Goal: Task Accomplishment & Management: Manage account settings

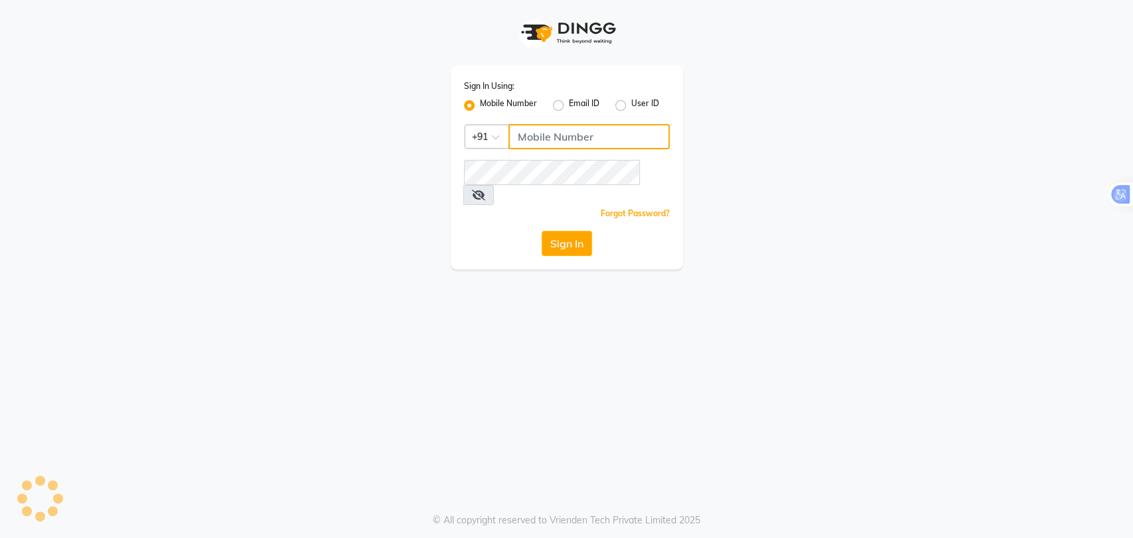
click at [563, 141] on input "Username" at bounding box center [588, 136] width 161 height 25
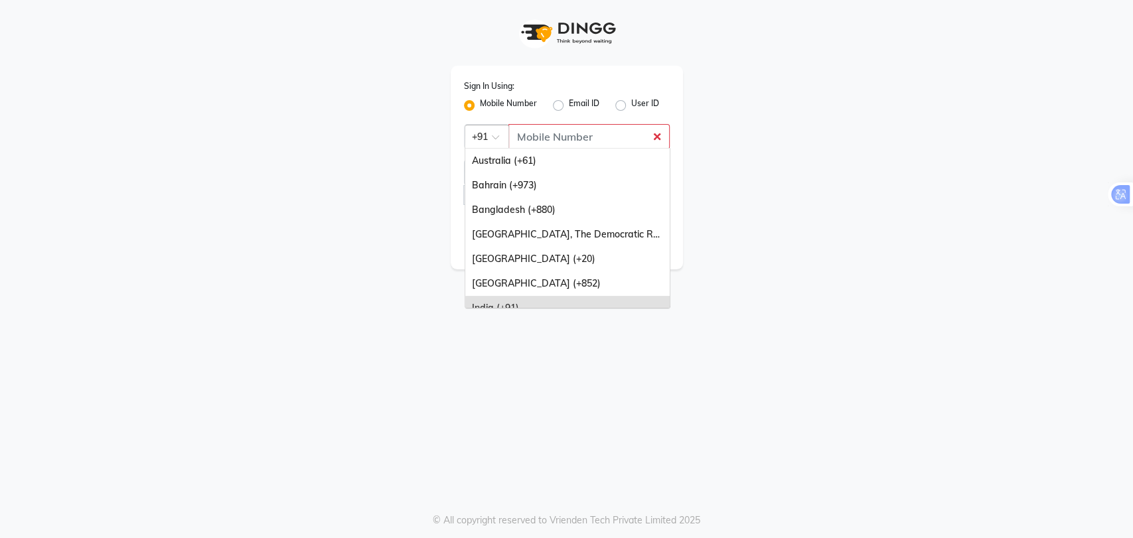
click at [487, 138] on div at bounding box center [486, 136] width 43 height 14
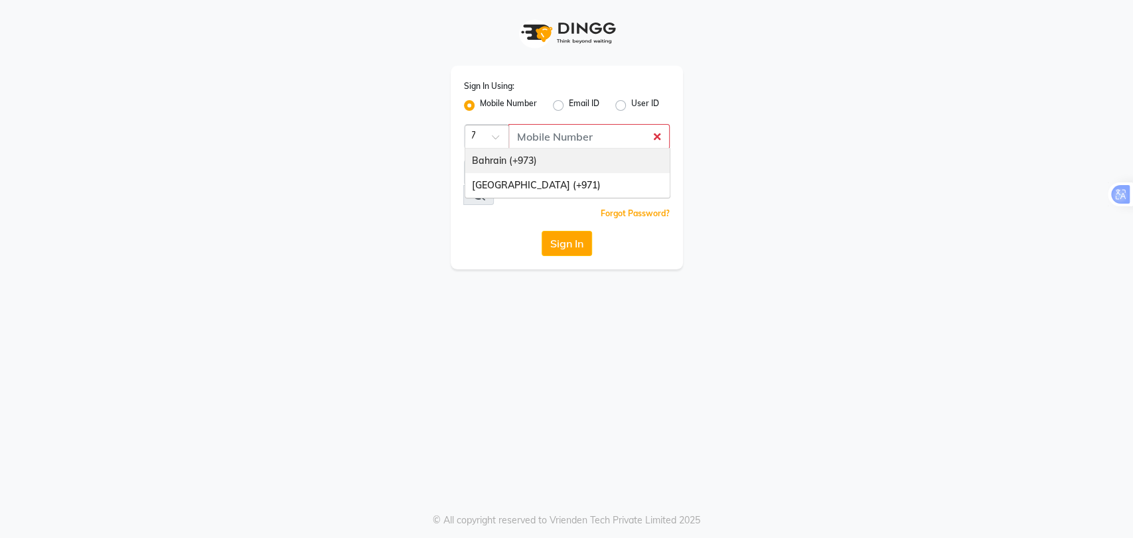
type input "971"
click at [509, 161] on div "United Arab Emirates (+971)" at bounding box center [567, 161] width 204 height 25
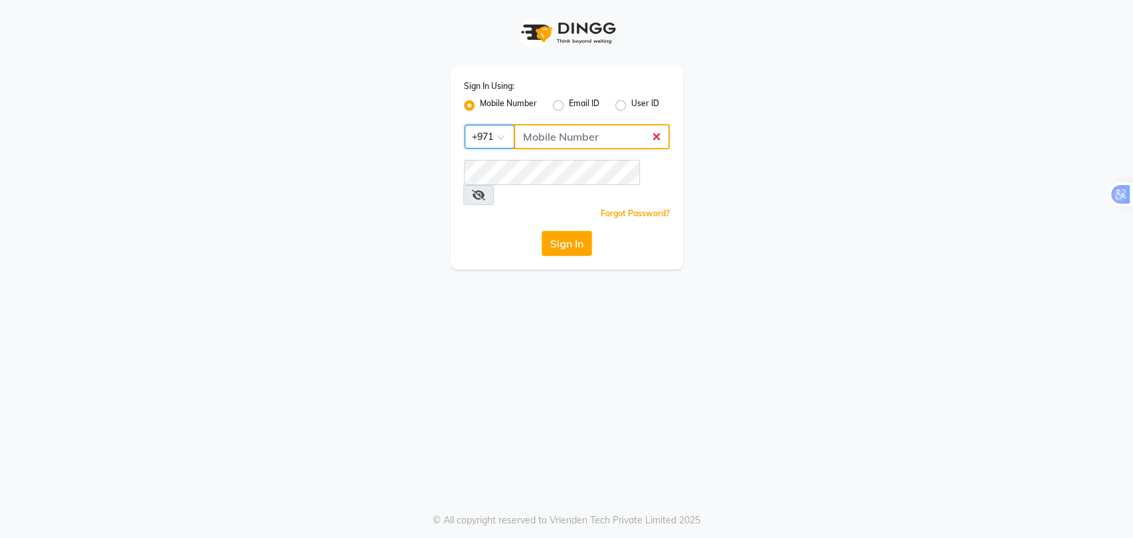
click at [550, 135] on input "Username" at bounding box center [592, 136] width 156 height 25
type input "544840255"
click at [522, 200] on div "Sign In Using: Mobile Number Email ID User ID Country Code × +971 544840255 Rem…" at bounding box center [567, 168] width 232 height 204
click at [567, 246] on div "Sign In Using: Mobile Number Email ID User ID Country Code × +971 544840255 Rem…" at bounding box center [567, 168] width 232 height 204
click at [557, 231] on button "Sign In" at bounding box center [566, 243] width 50 height 25
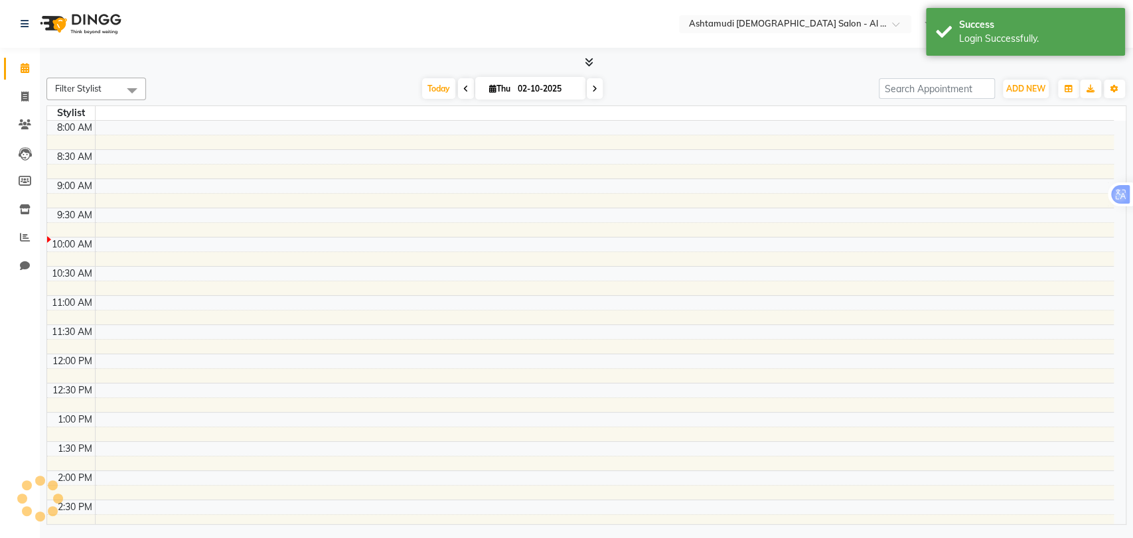
select select "en"
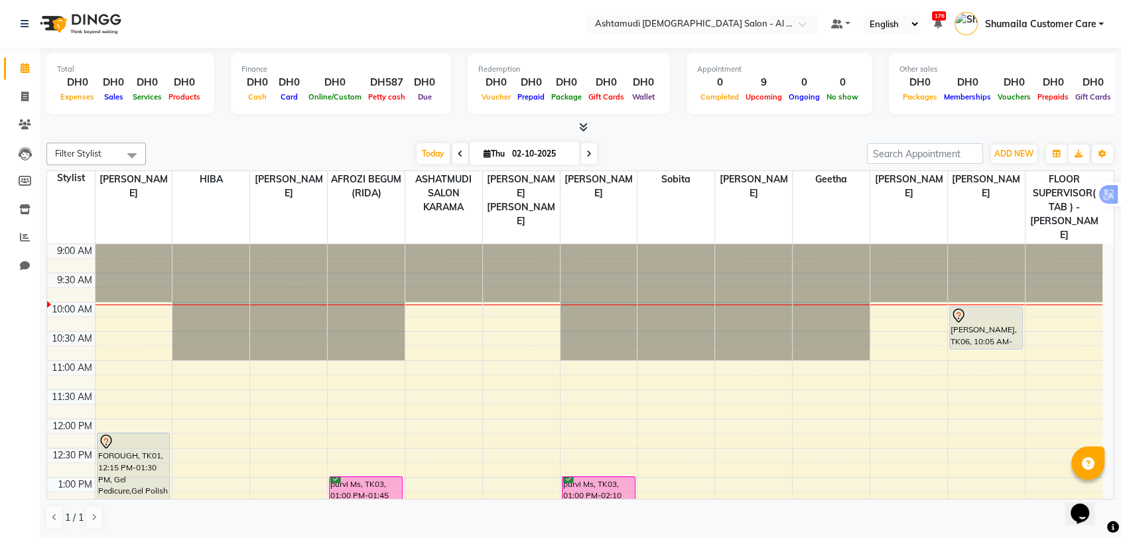
click at [745, 141] on div "Filter Stylist Select All AFROZI BEGUM (RIDA) ANALYN ASHATMUDI SALON KARAMA FLO…" at bounding box center [580, 336] width 1068 height 398
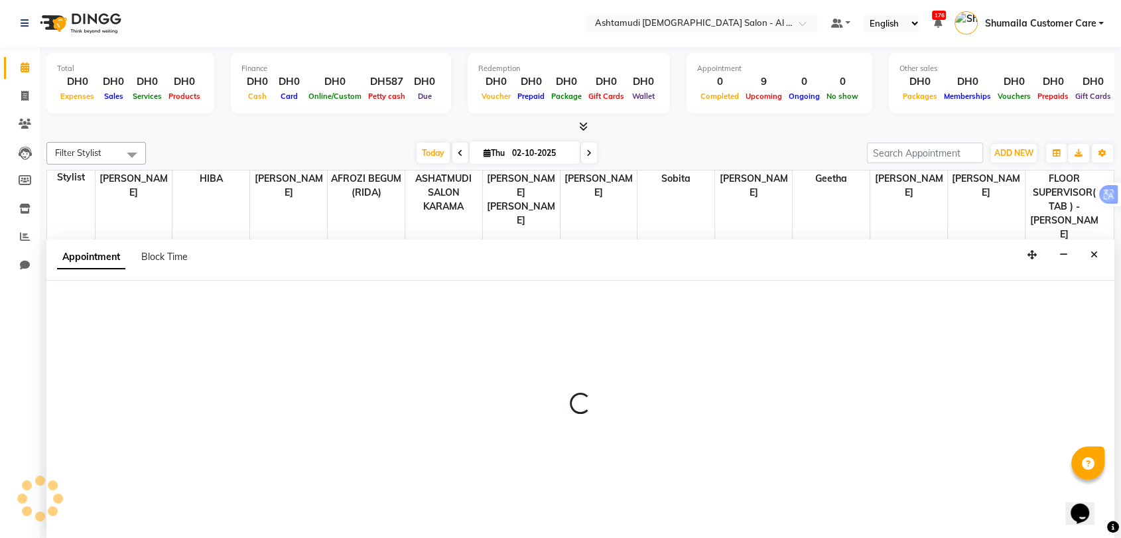
select select "85649"
select select "tentative"
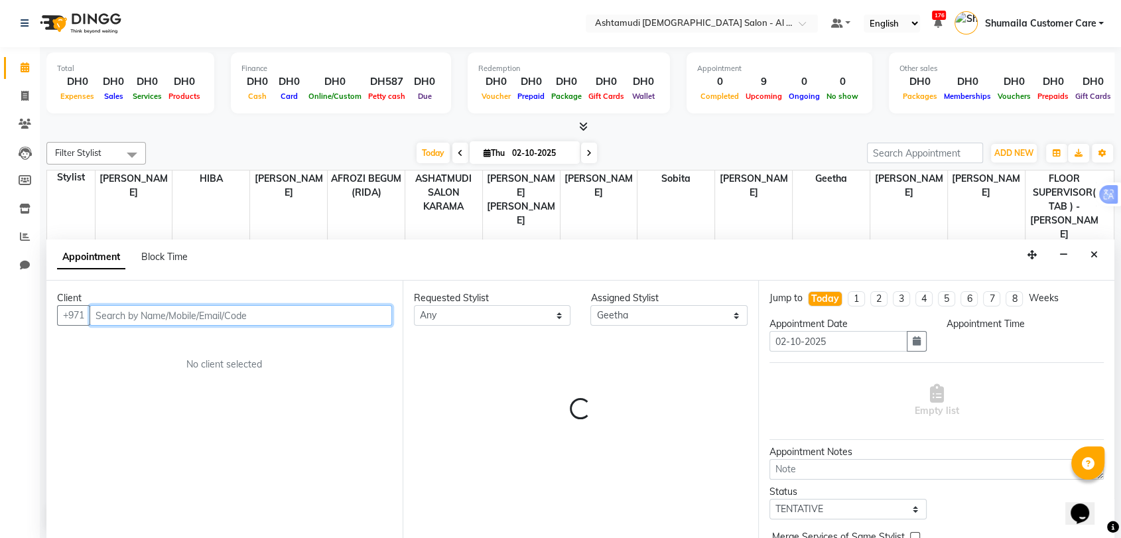
select select "690"
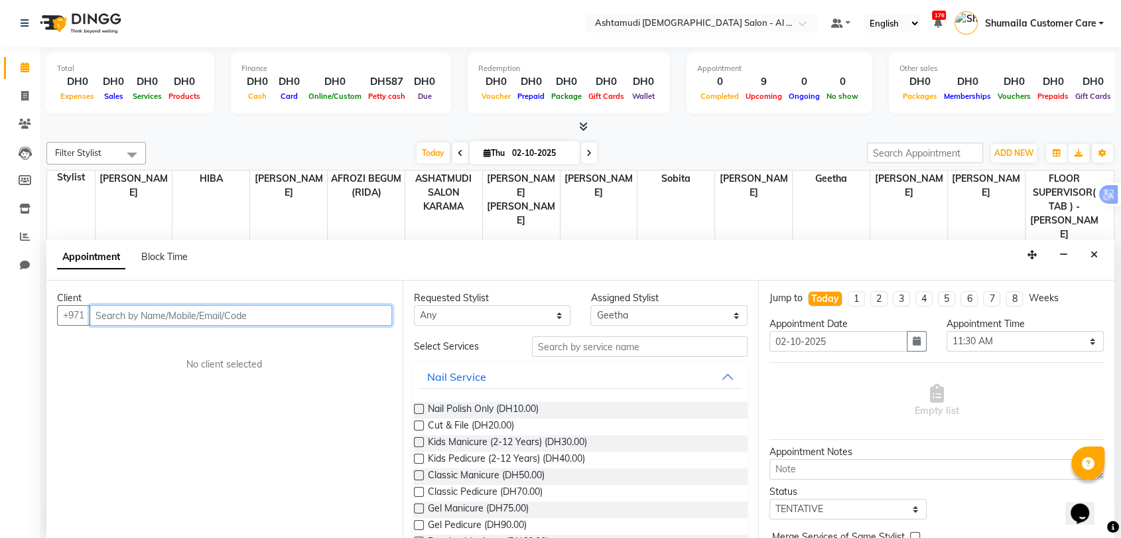
click at [246, 307] on input "text" at bounding box center [241, 315] width 303 height 21
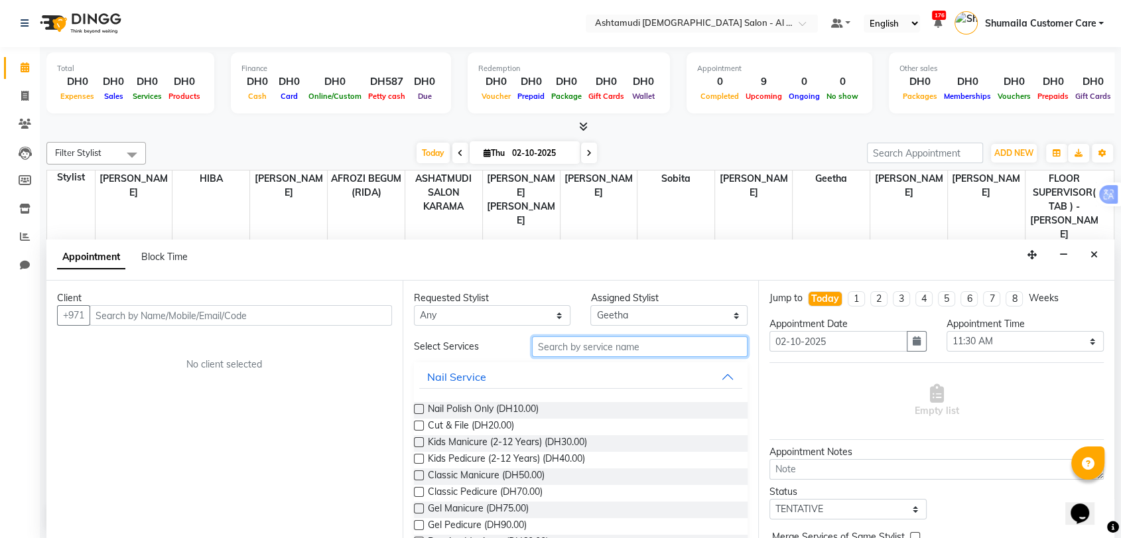
click at [607, 350] on input "text" at bounding box center [640, 346] width 216 height 21
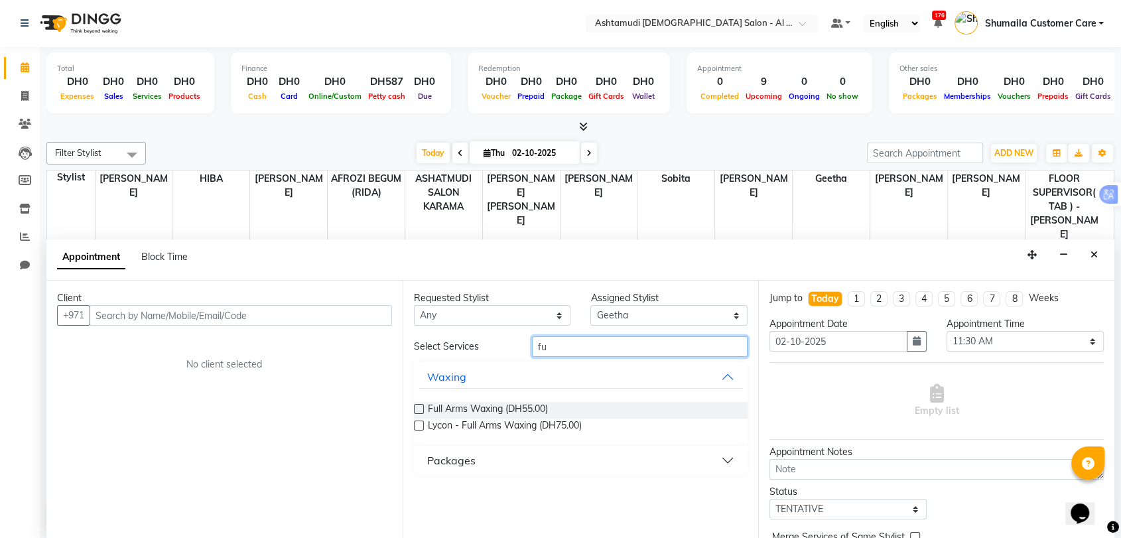
type input "f"
type input "fore"
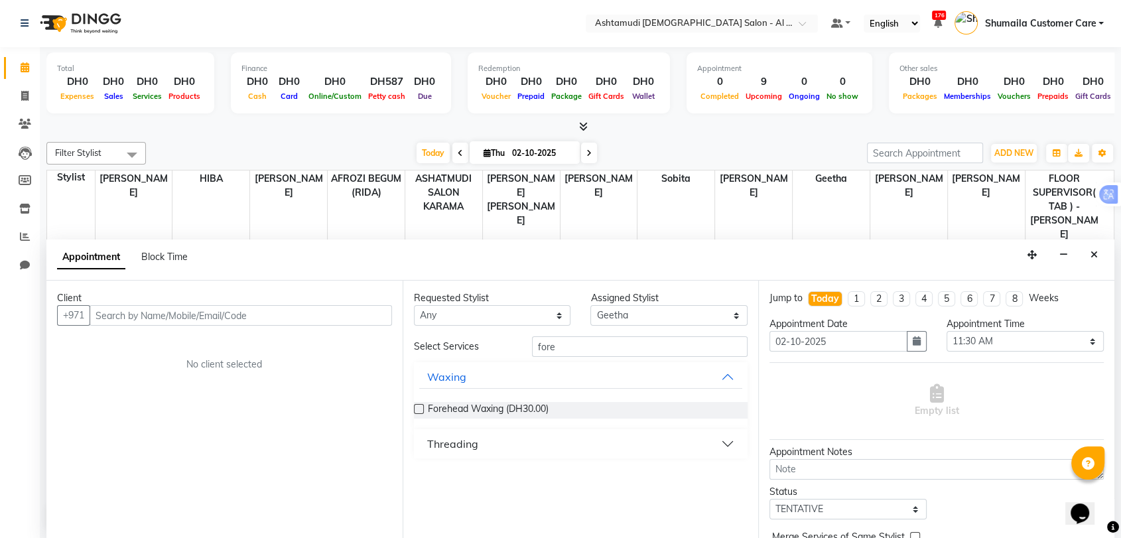
click at [488, 444] on button "Threading" at bounding box center [581, 444] width 324 height 24
click at [796, 146] on div "Today Thu 02-10-2025" at bounding box center [507, 153] width 708 height 20
click at [417, 475] on label at bounding box center [419, 476] width 10 height 10
click at [417, 475] on input "checkbox" at bounding box center [418, 477] width 9 height 9
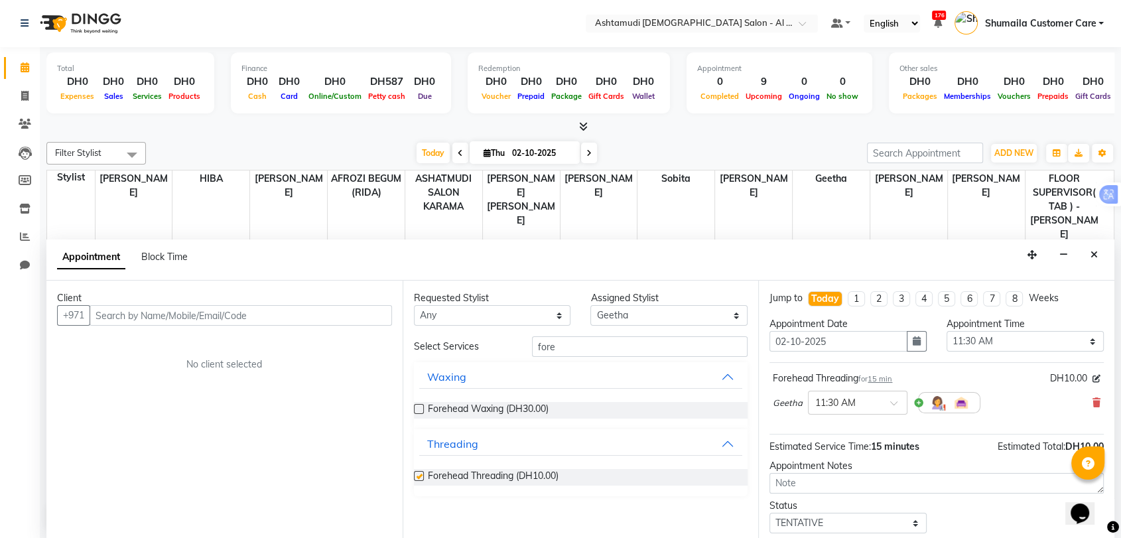
checkbox input "false"
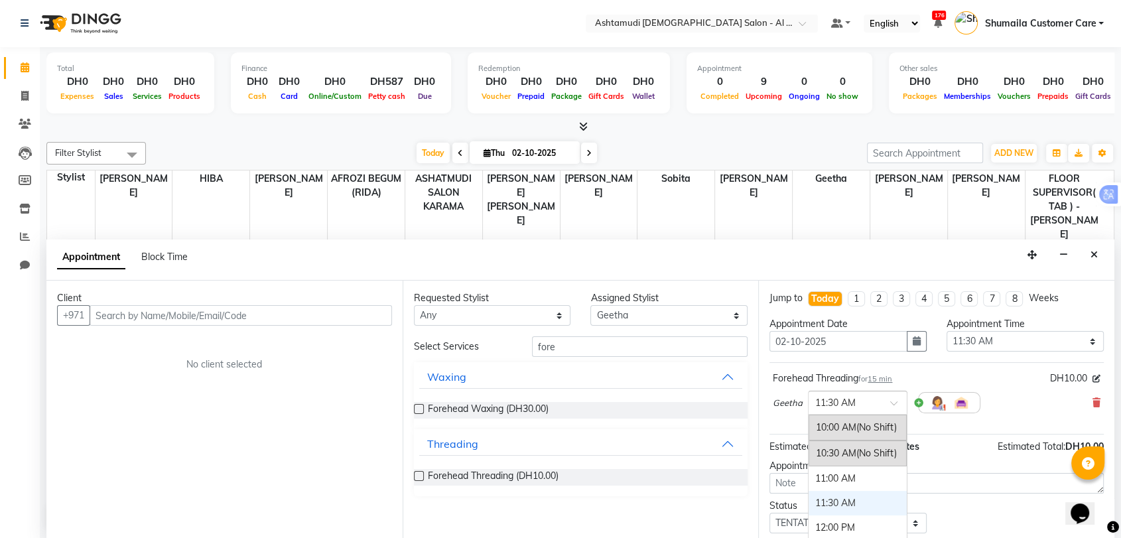
click at [885, 405] on div at bounding box center [858, 402] width 98 height 14
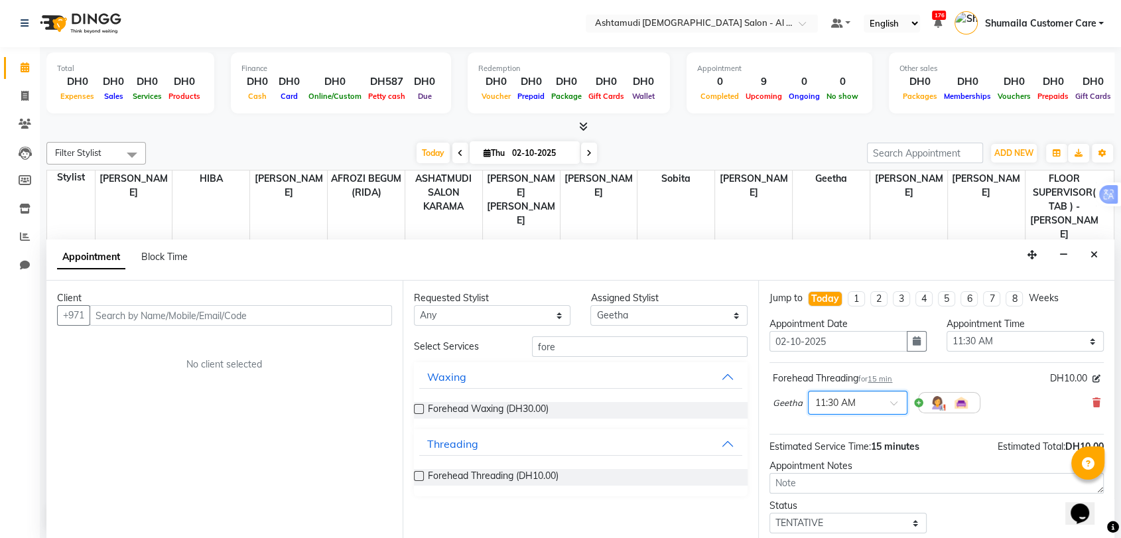
scroll to position [80, 0]
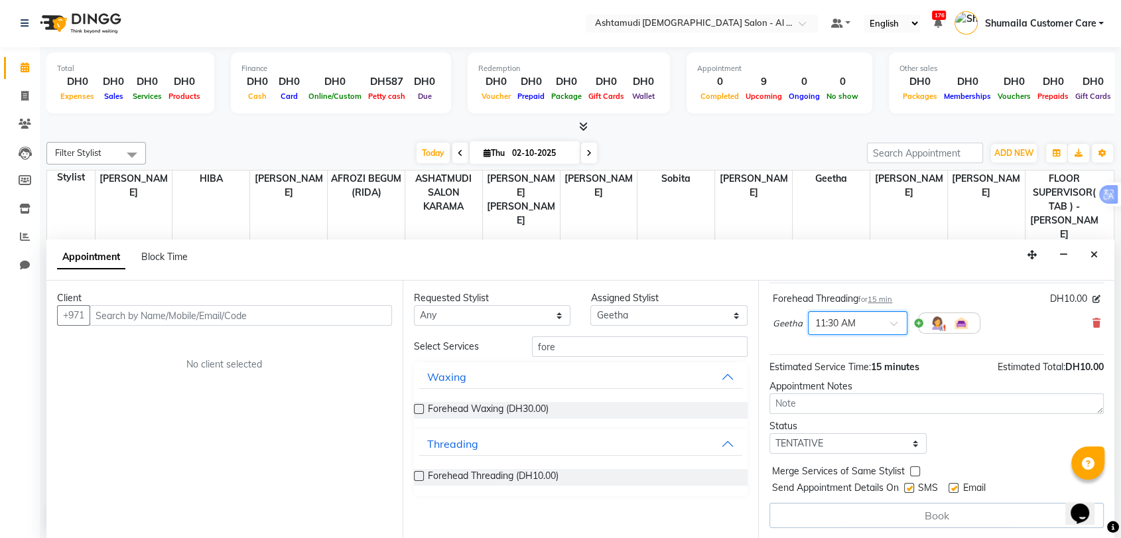
click at [853, 329] on div "× 11:30 AM" at bounding box center [836, 324] width 40 height 14
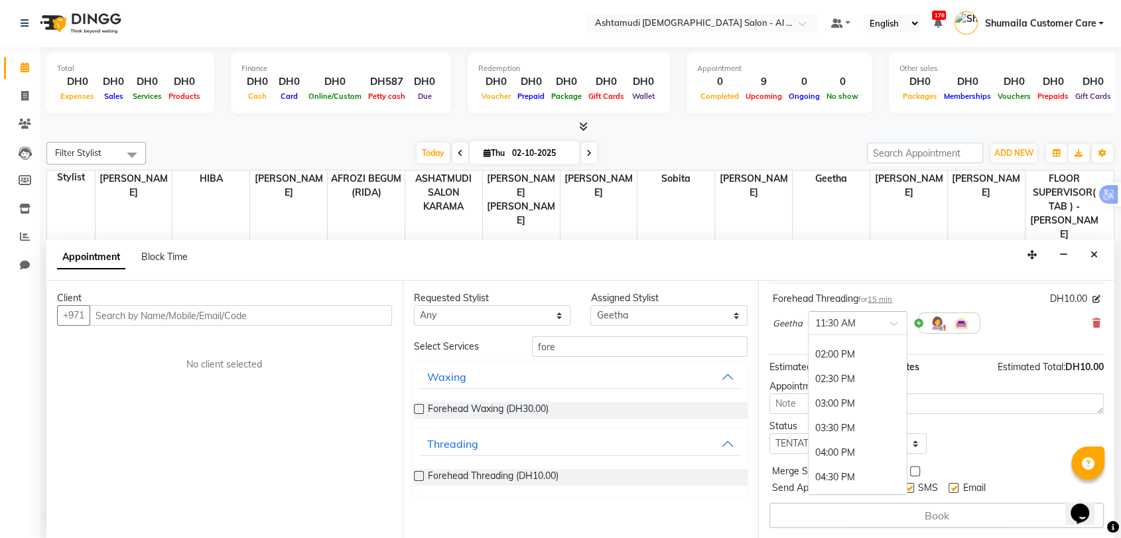
scroll to position [220, 0]
click at [835, 374] on div "03:00 PM" at bounding box center [858, 376] width 98 height 25
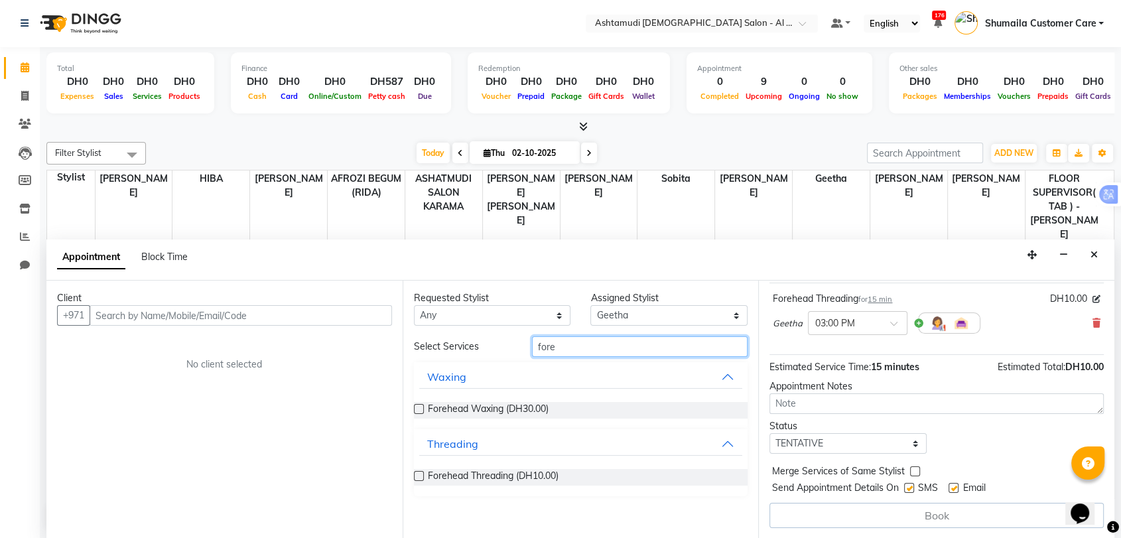
drag, startPoint x: 574, startPoint y: 340, endPoint x: 505, endPoint y: 342, distance: 69.0
click at [505, 342] on div "Select Services fore" at bounding box center [581, 346] width 354 height 21
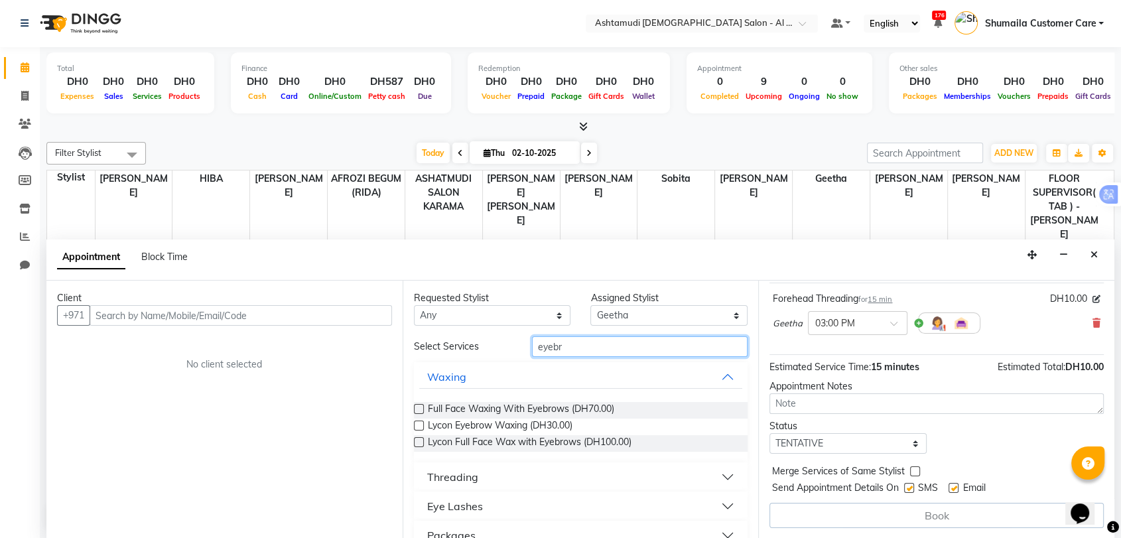
type input "eyebr"
click at [458, 474] on div "Threading" at bounding box center [452, 477] width 51 height 16
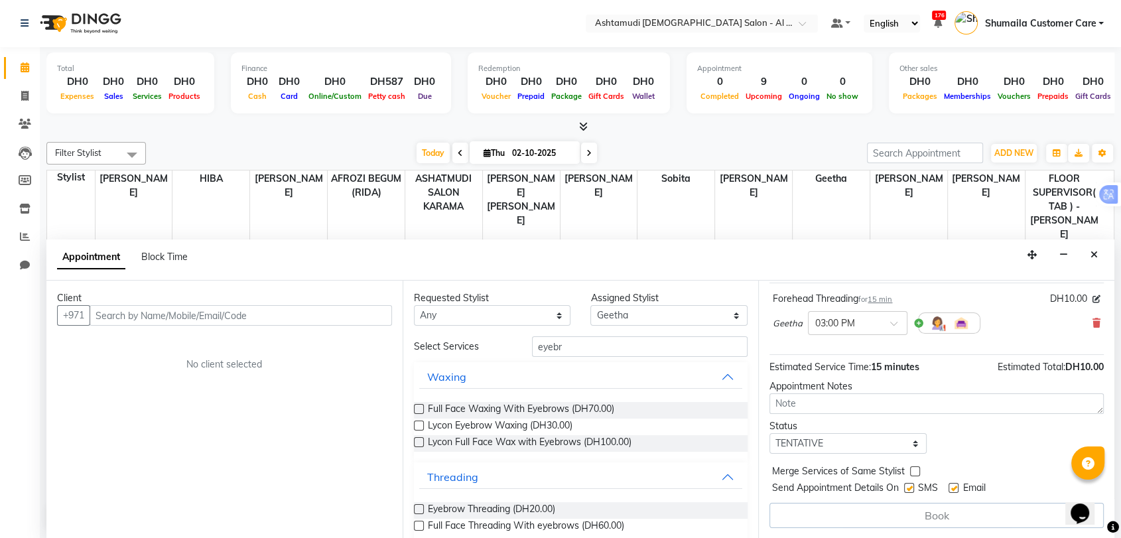
click at [417, 510] on label at bounding box center [419, 509] width 10 height 10
click at [417, 510] on input "checkbox" at bounding box center [418, 510] width 9 height 9
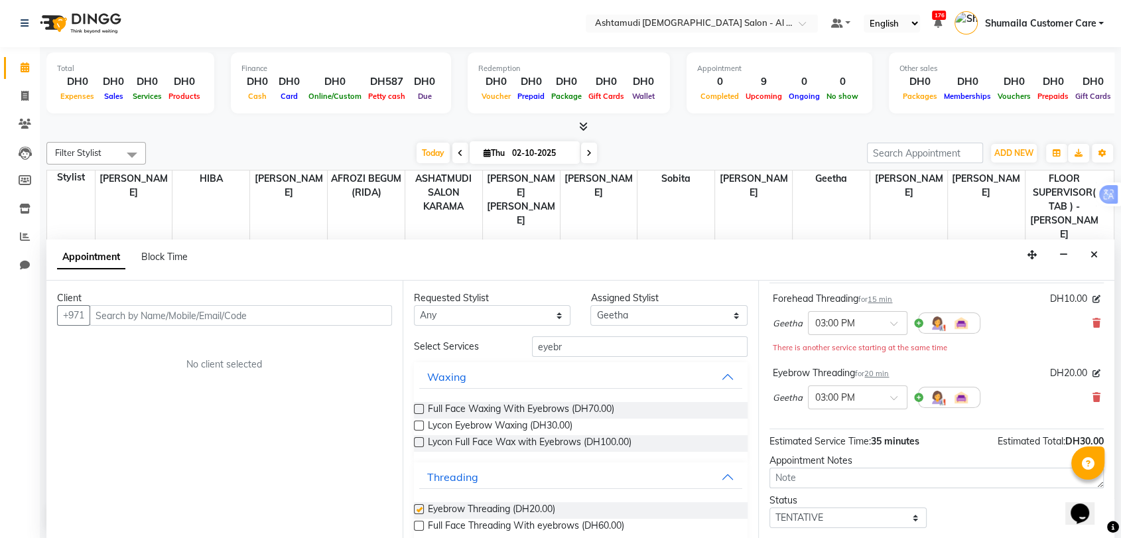
checkbox input "false"
click at [1092, 261] on button "Close" at bounding box center [1094, 255] width 19 height 21
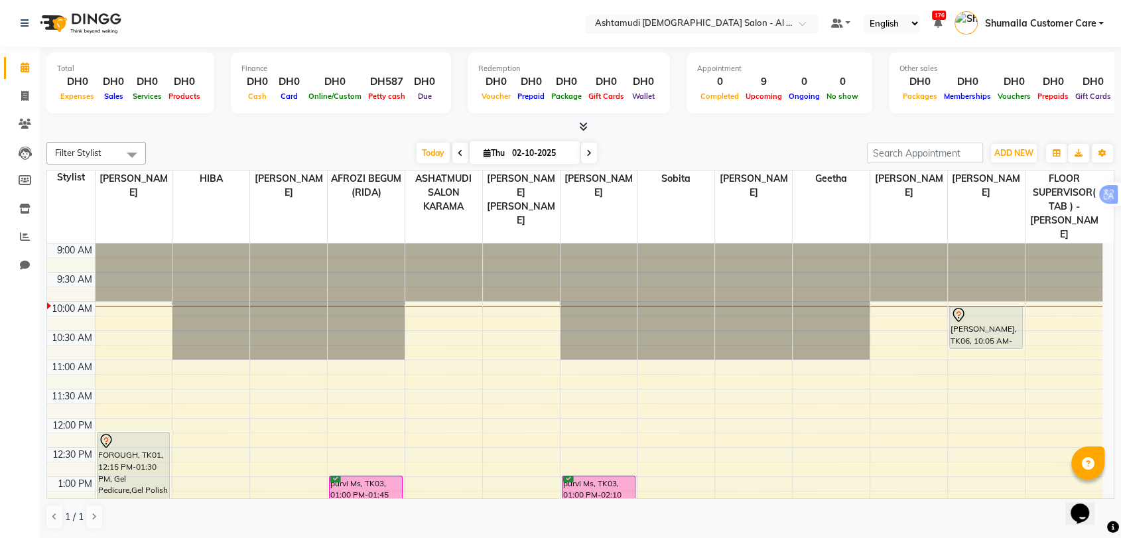
click at [776, 15] on div "Select Location × Ashtamudi Ladies Salon - Al Karama, Burjuman -Dubai" at bounding box center [702, 24] width 232 height 18
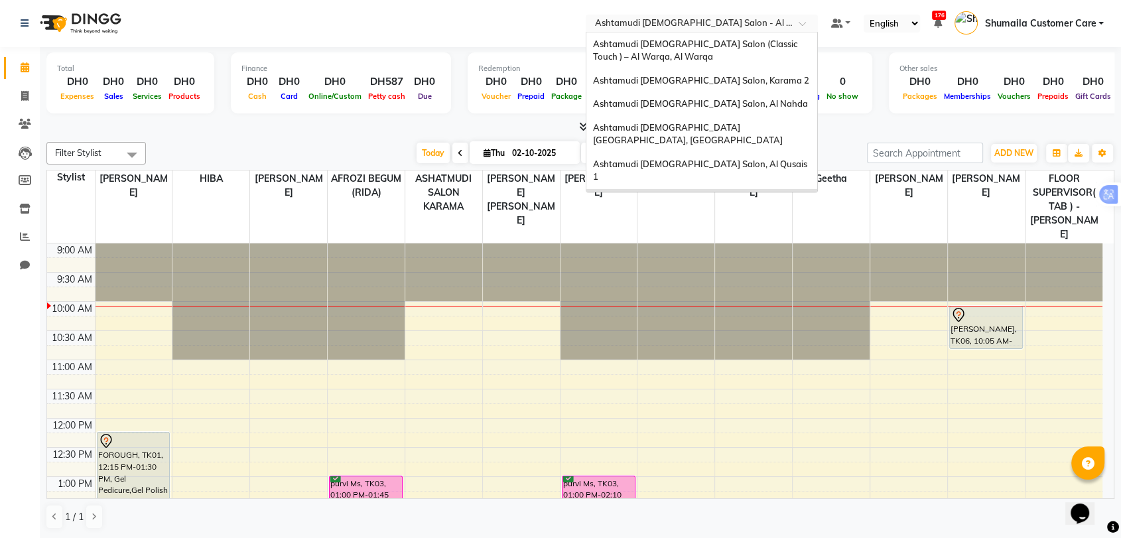
scroll to position [8, 0]
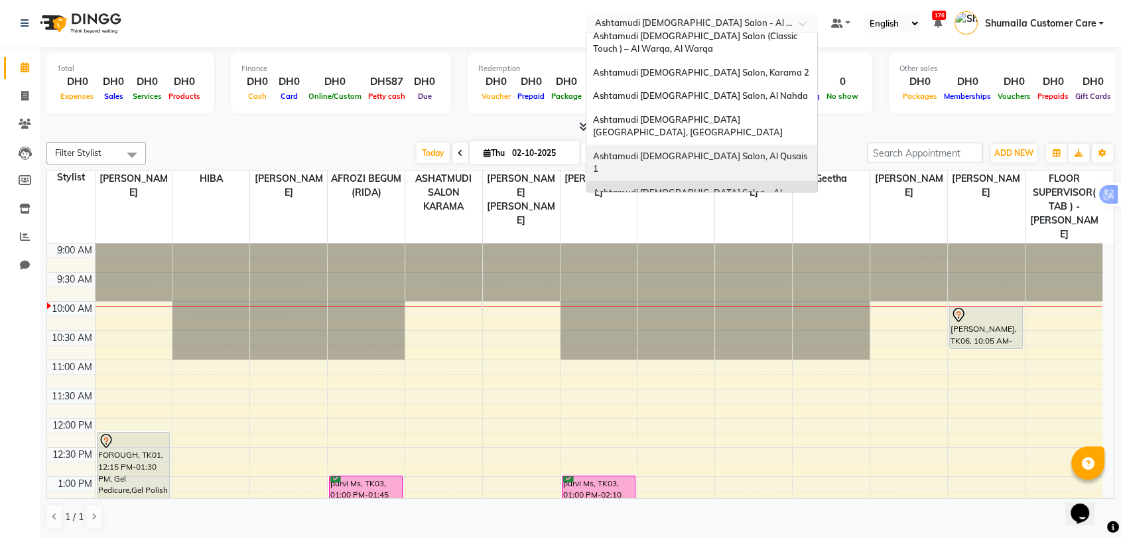
click at [695, 151] on span "Ashtamudi [DEMOGRAPHIC_DATA] Salon, Al Qusais 1" at bounding box center [701, 163] width 216 height 24
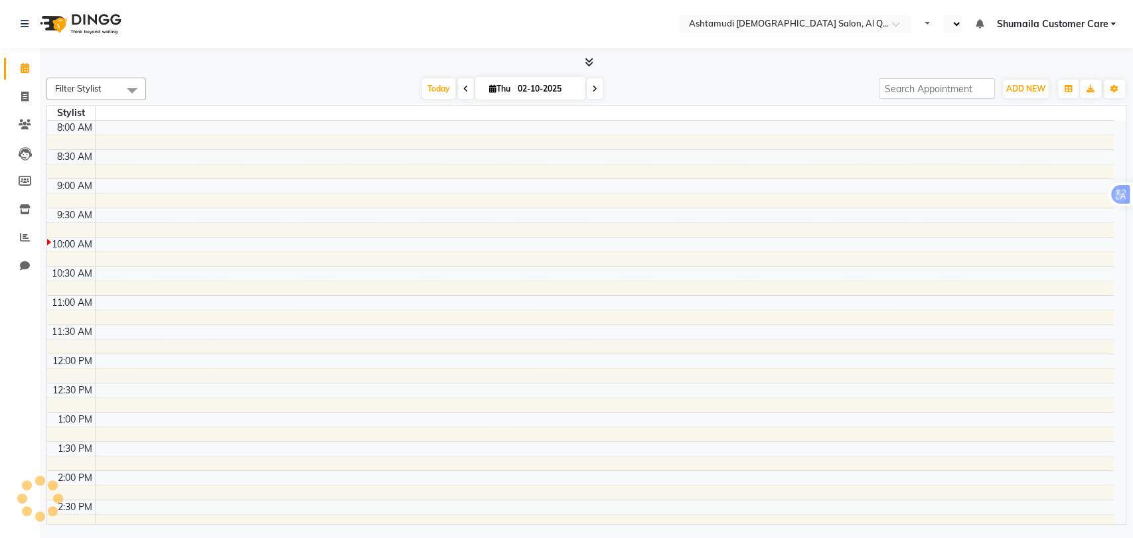
select select "en"
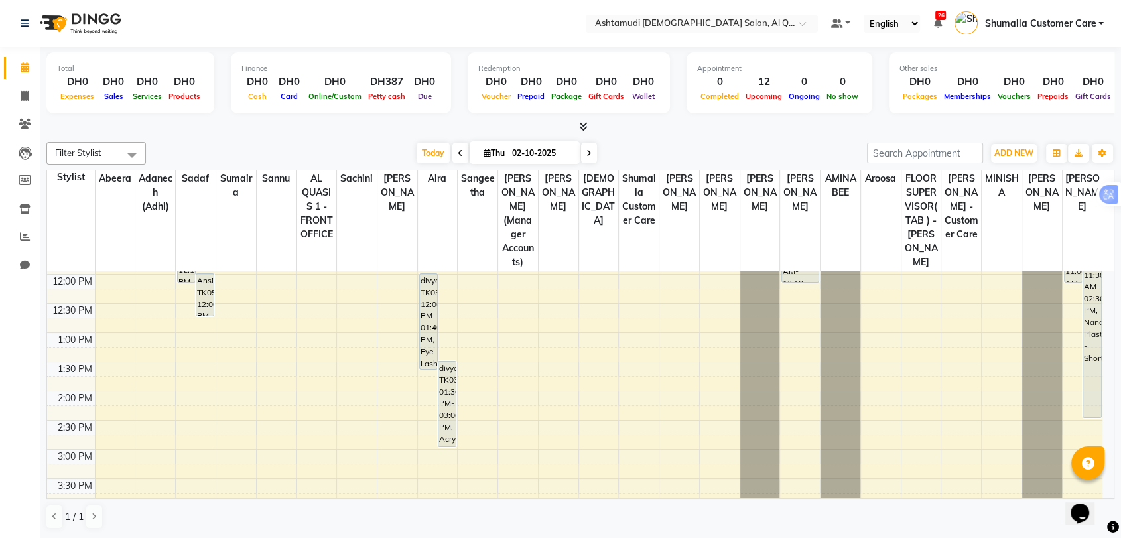
scroll to position [210, 0]
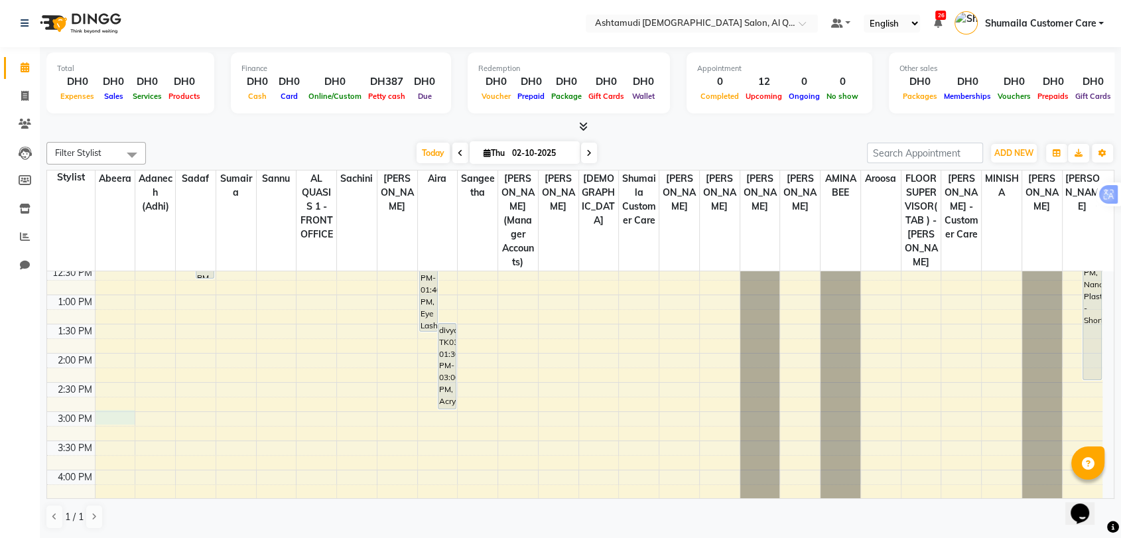
click at [122, 408] on div "9:00 AM 9:30 AM 10:00 AM 10:30 AM 11:00 AM 11:30 AM 12:00 PM 12:30 PM 1:00 PM 1…" at bounding box center [575, 470] width 1056 height 817
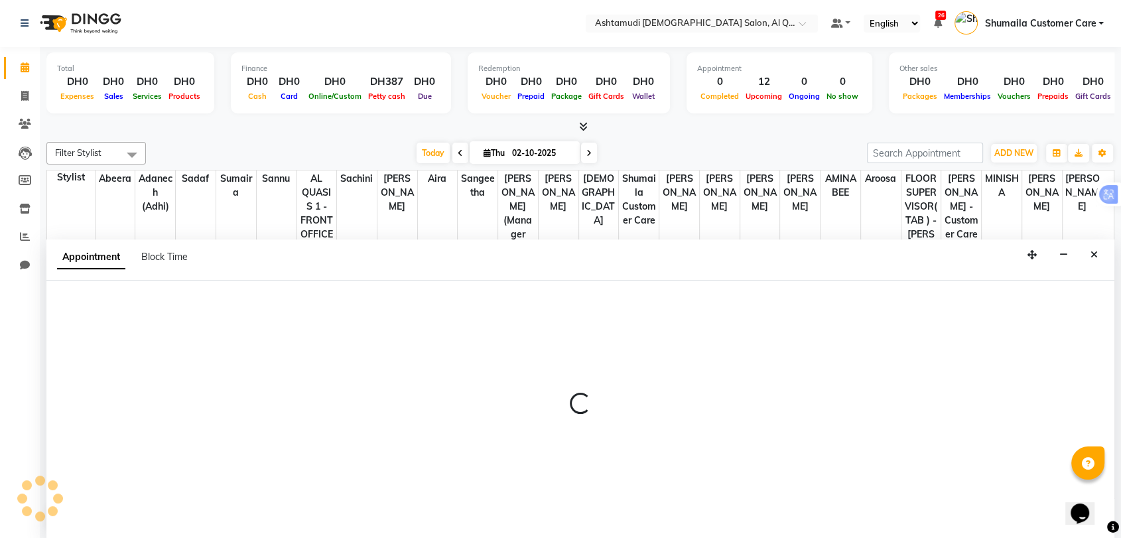
select select "53698"
select select "900"
select select "tentative"
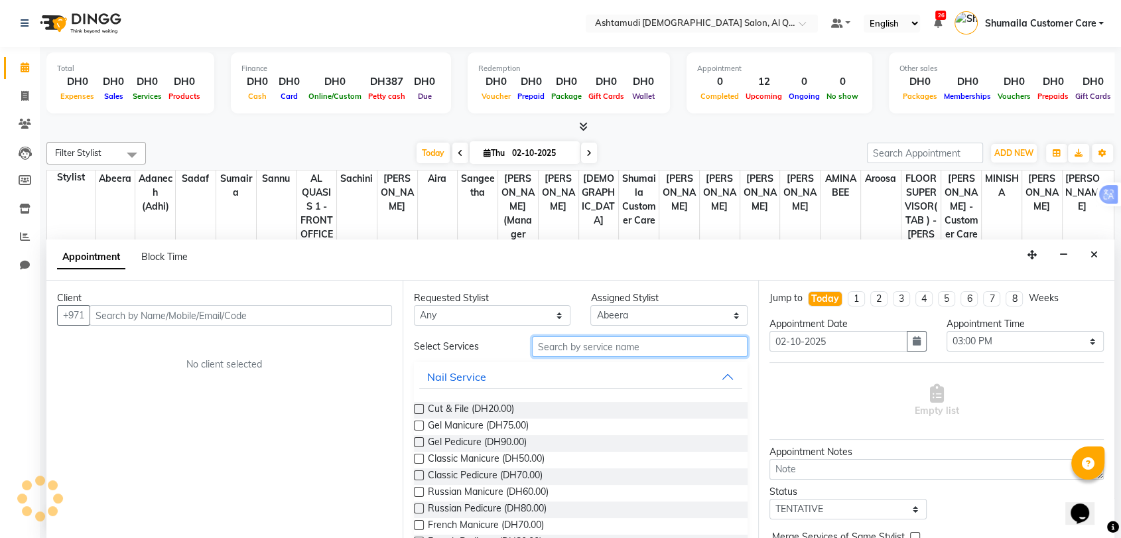
click at [541, 352] on input "text" at bounding box center [640, 346] width 216 height 21
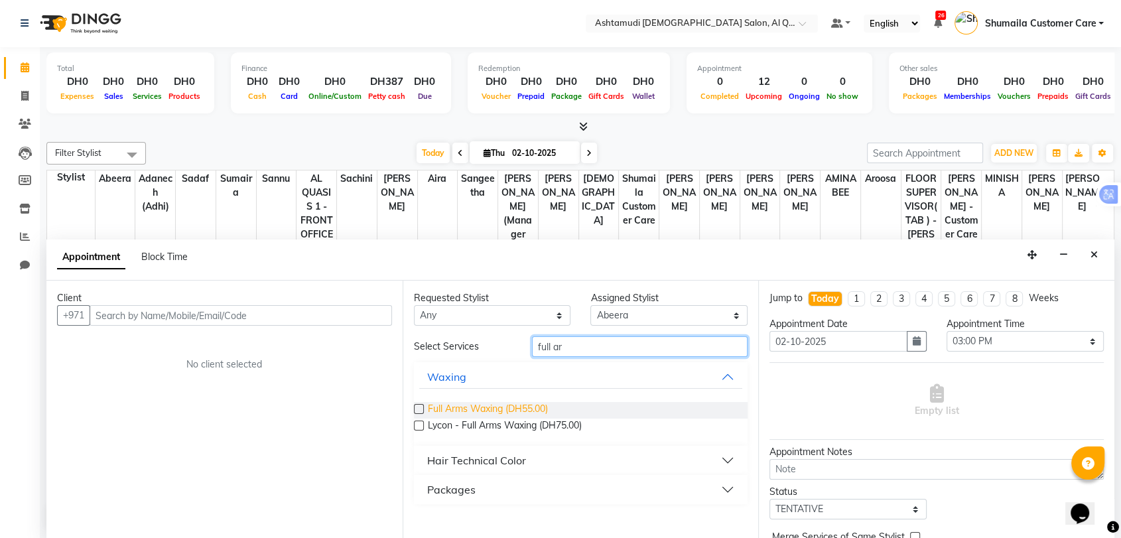
type input "full ar"
click at [445, 410] on span "Full Arms Waxing (DH55.00)" at bounding box center [488, 410] width 120 height 17
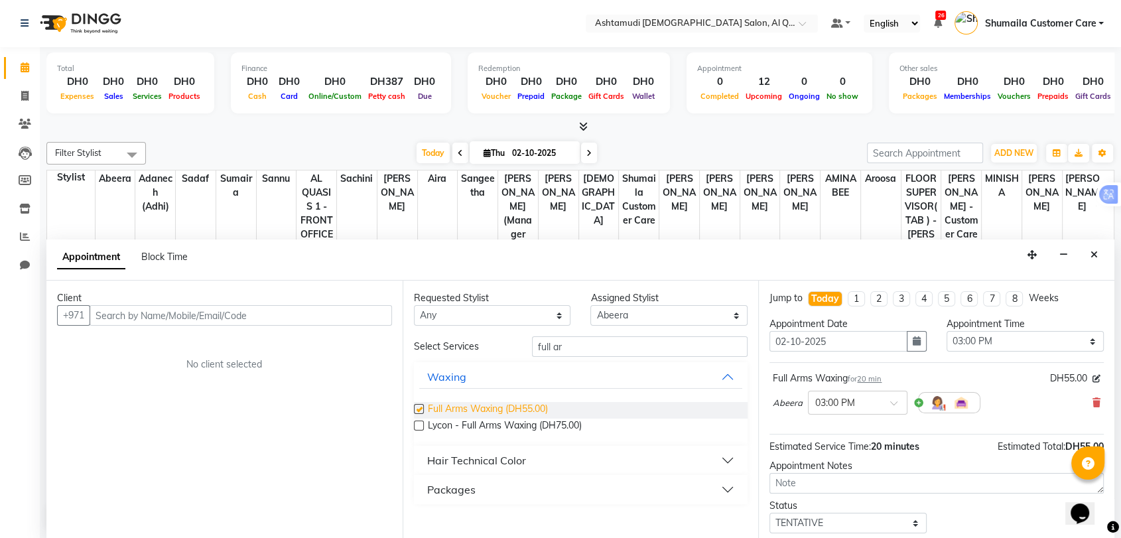
checkbox input "false"
click at [875, 403] on div at bounding box center [858, 402] width 98 height 14
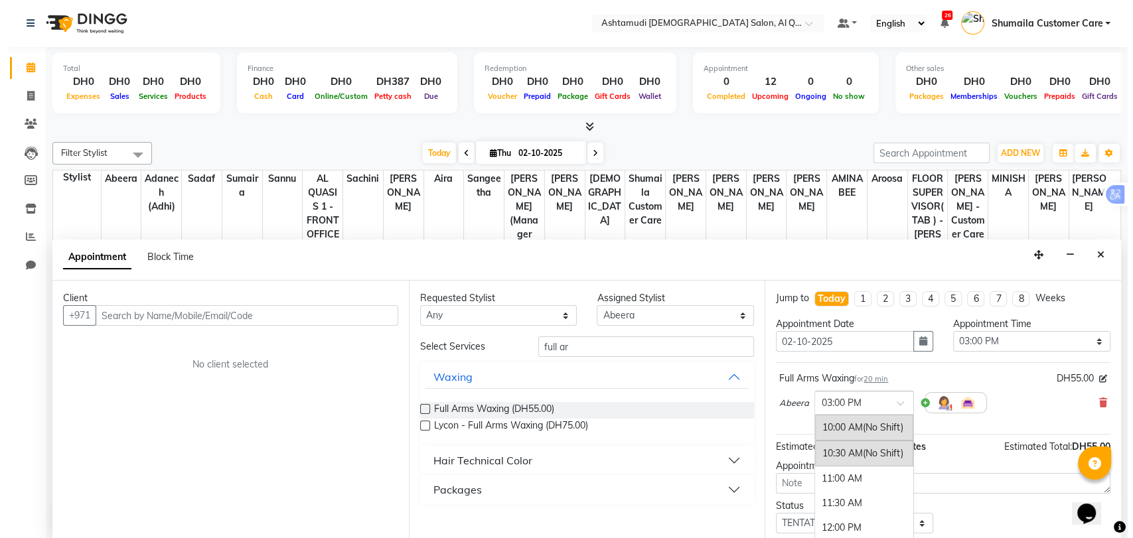
scroll to position [248, 0]
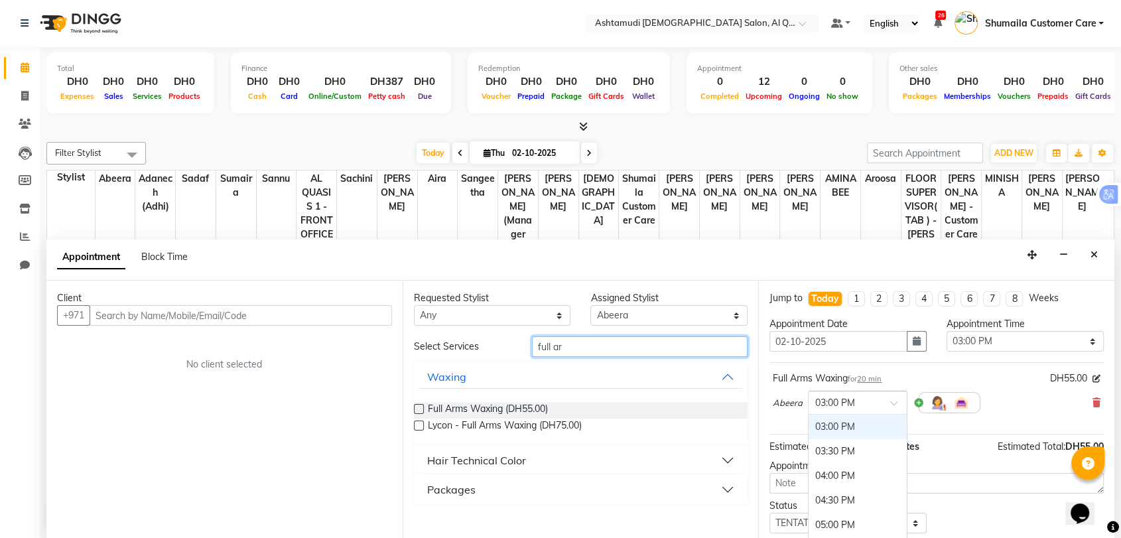
drag, startPoint x: 875, startPoint y: 403, endPoint x: 547, endPoint y: 346, distance: 332.6
drag, startPoint x: 547, startPoint y: 346, endPoint x: 578, endPoint y: 357, distance: 32.9
click at [578, 357] on div "Select Services full ar Waxing Full Arms Waxing (DH55.00) Lycon - Full Arms Wax…" at bounding box center [581, 420] width 334 height 168
drag, startPoint x: 567, startPoint y: 343, endPoint x: 496, endPoint y: 325, distance: 72.6
click at [496, 325] on div "Requested Stylist Any Abeera Adanech (Adhi) Aira AL QUASIS 1 - FRONT OFFICE AMI…" at bounding box center [581, 409] width 356 height 257
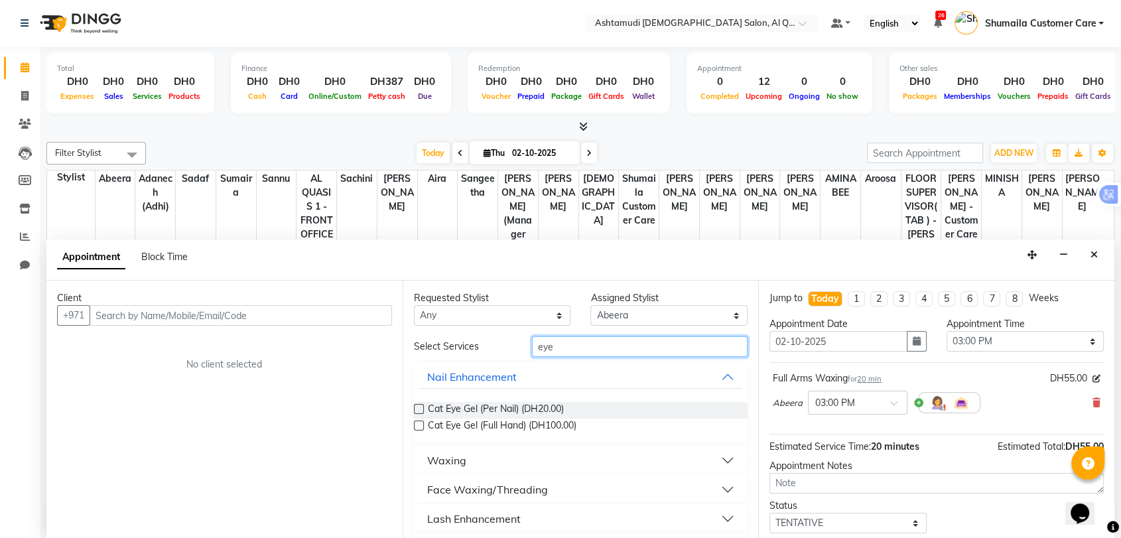
type input "eye"
click at [461, 498] on button "Face Waxing/Threading" at bounding box center [581, 490] width 324 height 24
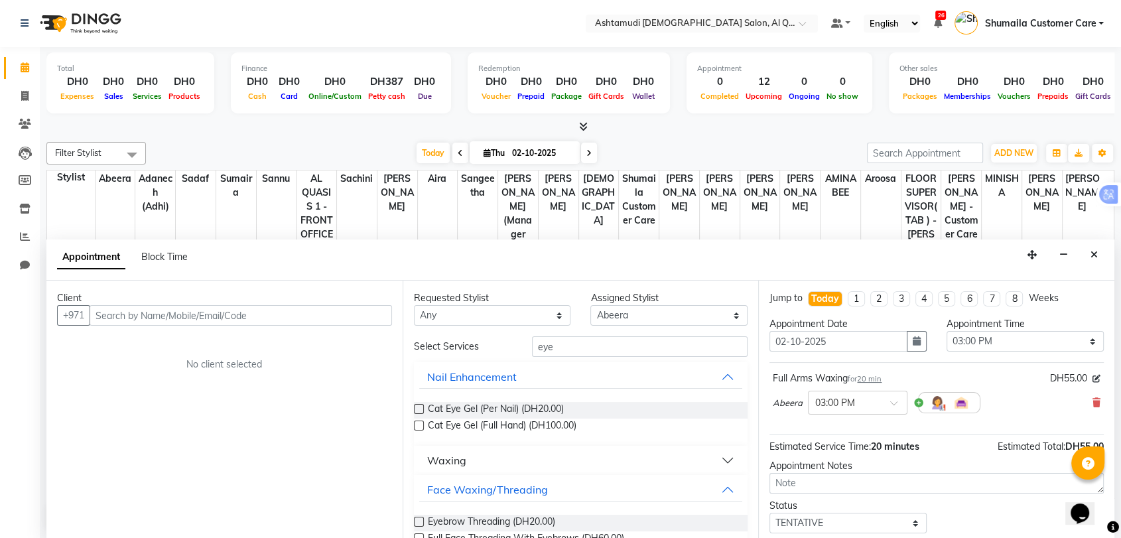
click at [417, 520] on label at bounding box center [419, 522] width 10 height 10
click at [417, 520] on input "checkbox" at bounding box center [418, 523] width 9 height 9
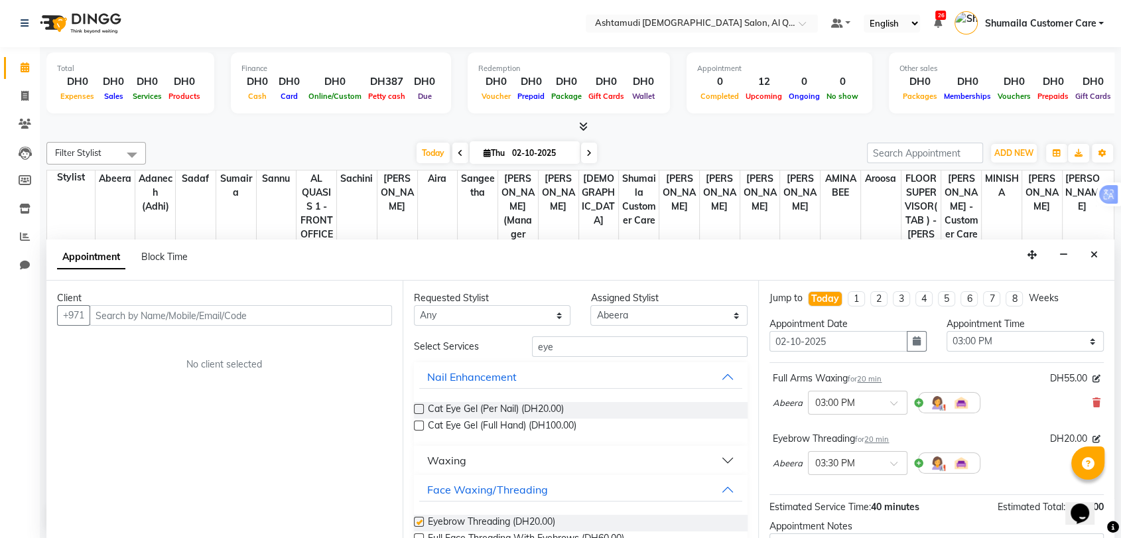
checkbox input "false"
drag, startPoint x: 569, startPoint y: 349, endPoint x: 516, endPoint y: 341, distance: 53.7
click at [516, 341] on div "Select Services eye" at bounding box center [581, 346] width 354 height 21
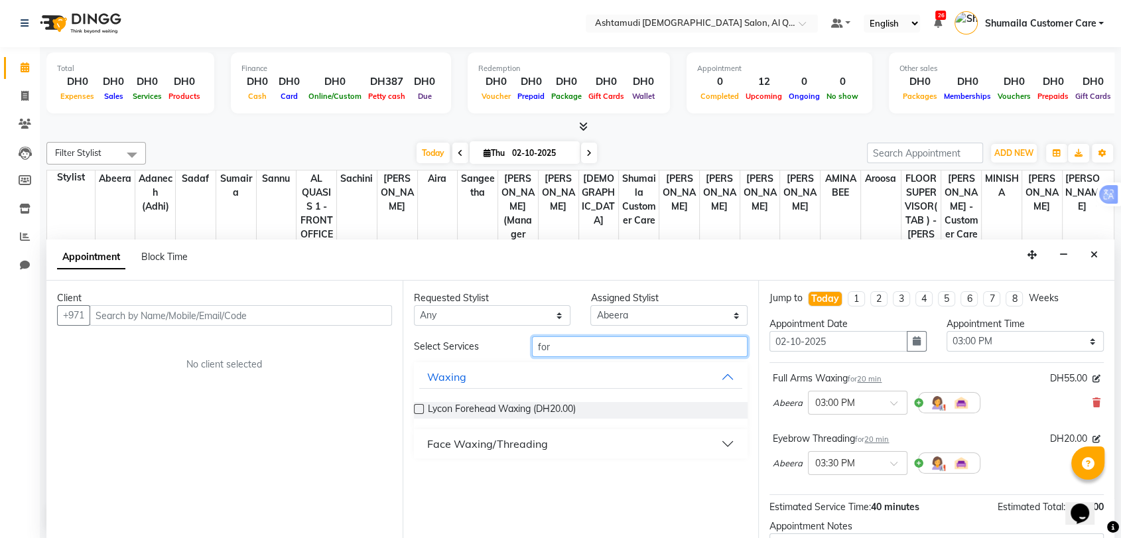
type input "for"
click at [470, 452] on button "Face Waxing/Threading" at bounding box center [581, 444] width 324 height 24
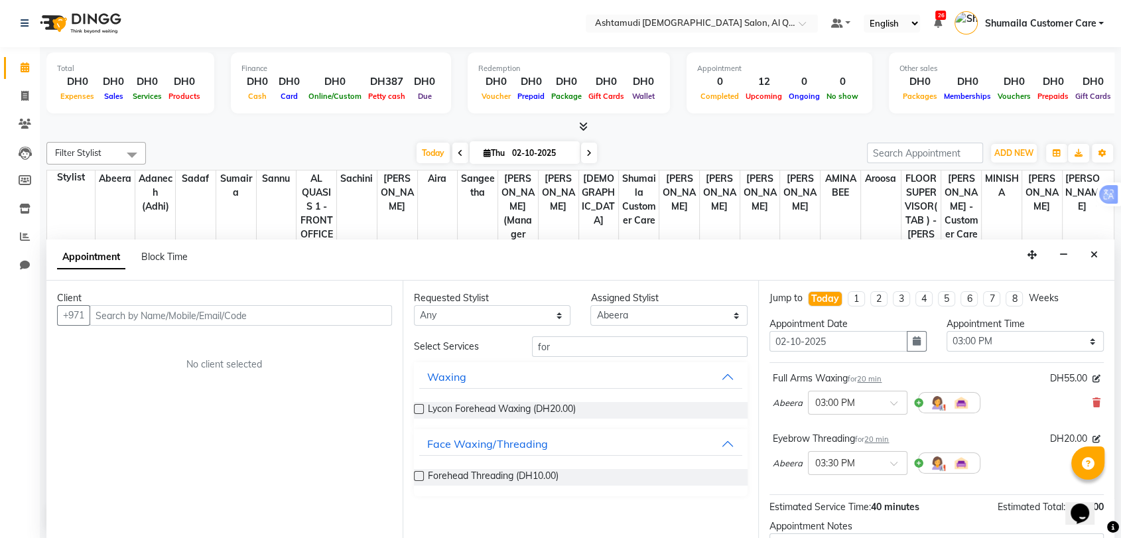
click at [412, 478] on div "Requested Stylist Any Abeera Adanech (Adhi) Aira AL QUASIS 1 - FRONT OFFICE AMI…" at bounding box center [581, 409] width 356 height 257
click at [417, 478] on label at bounding box center [419, 476] width 10 height 10
click at [417, 478] on input "checkbox" at bounding box center [418, 477] width 9 height 9
checkbox input "false"
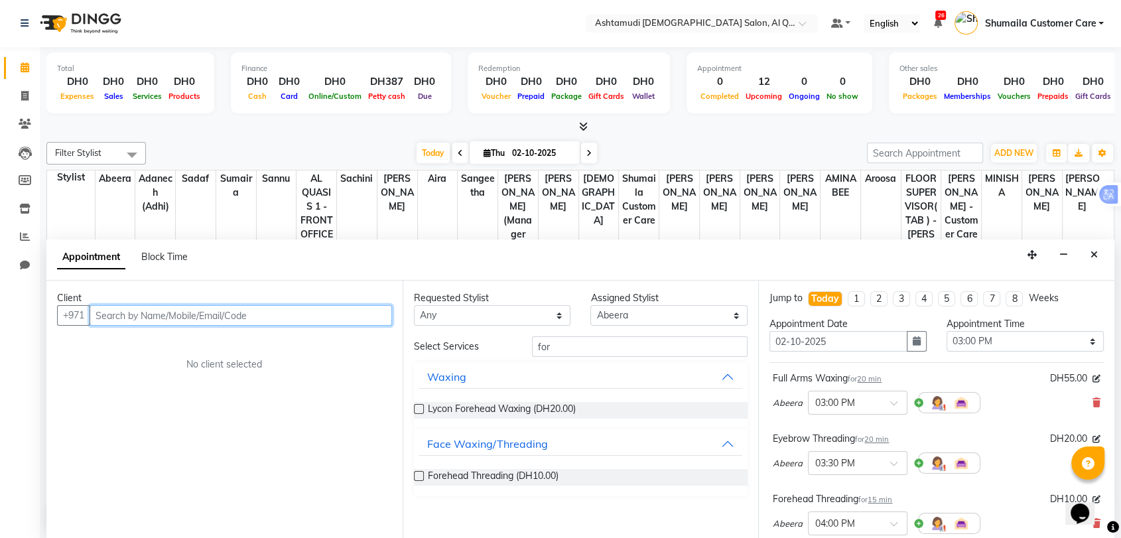
click at [206, 309] on input "text" at bounding box center [241, 315] width 303 height 21
type input "529823298"
click at [354, 313] on span "Add Client" at bounding box center [364, 315] width 44 height 12
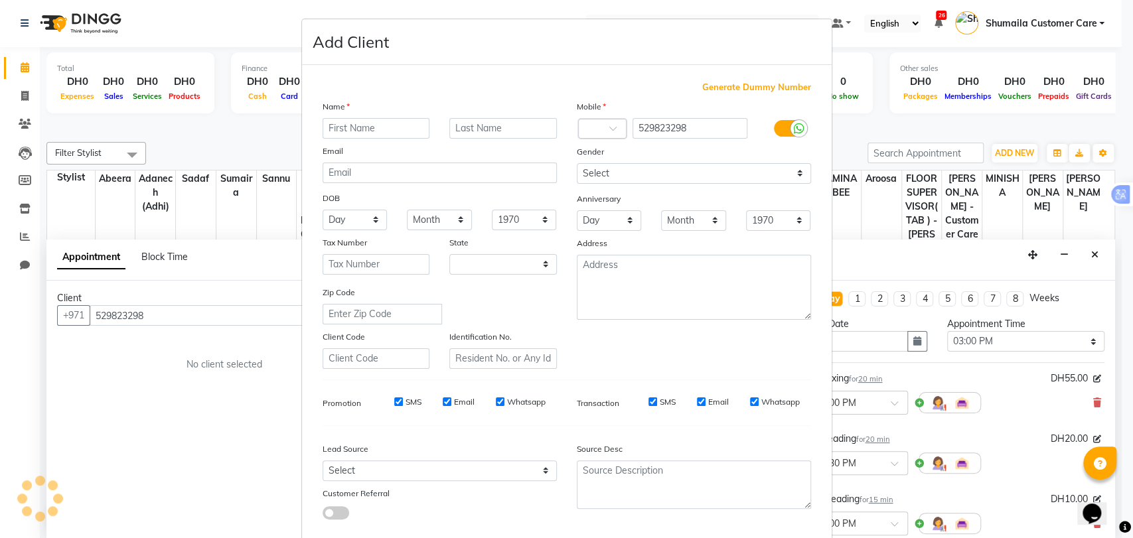
select select "3798"
type input "Jerry"
type input "Ms"
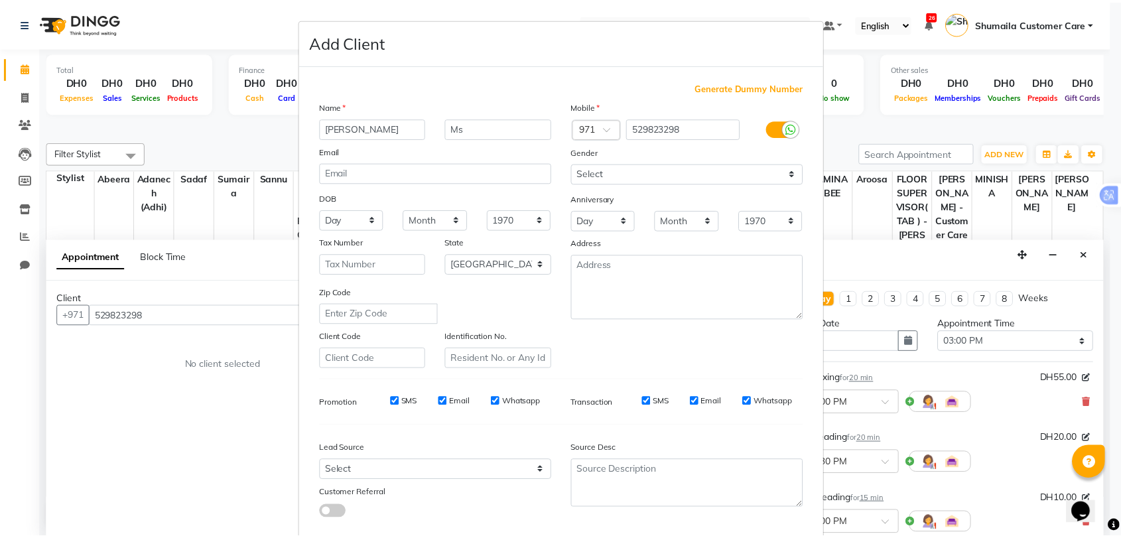
scroll to position [72, 0]
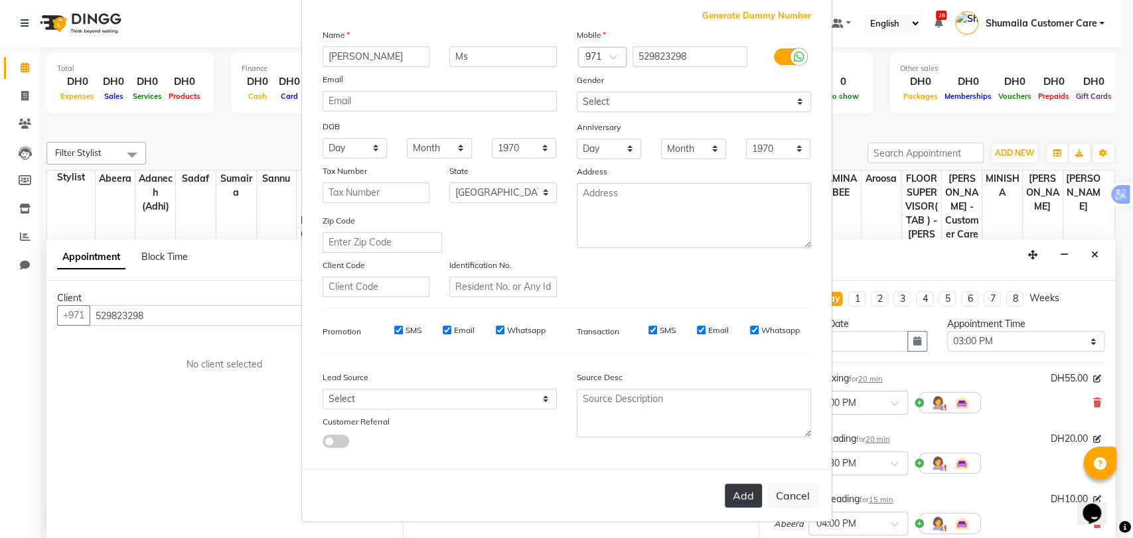
click at [725, 491] on button "Add" at bounding box center [743, 496] width 37 height 24
select select
select select "null"
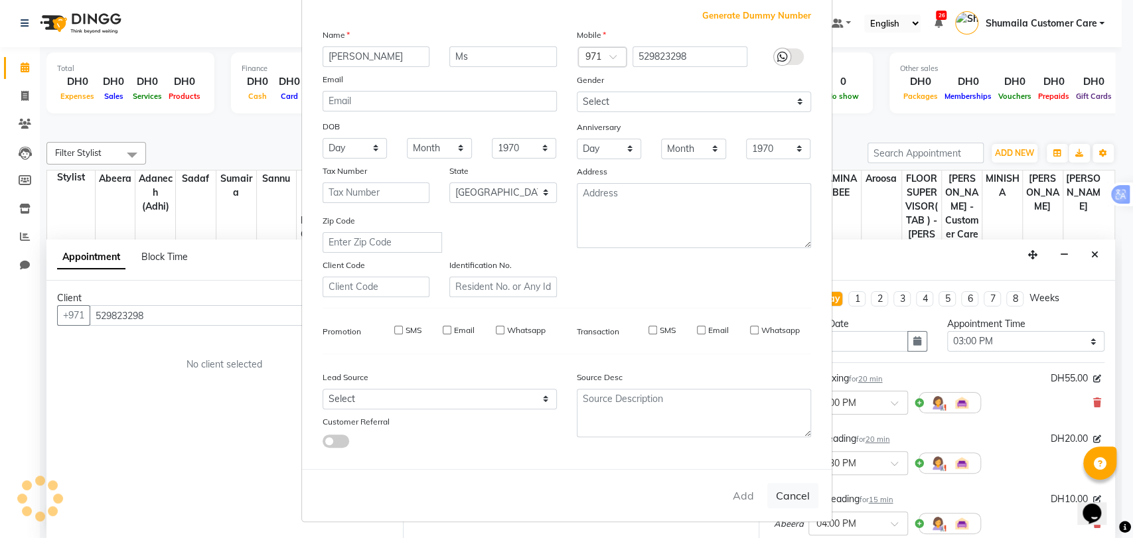
select select
checkbox input "false"
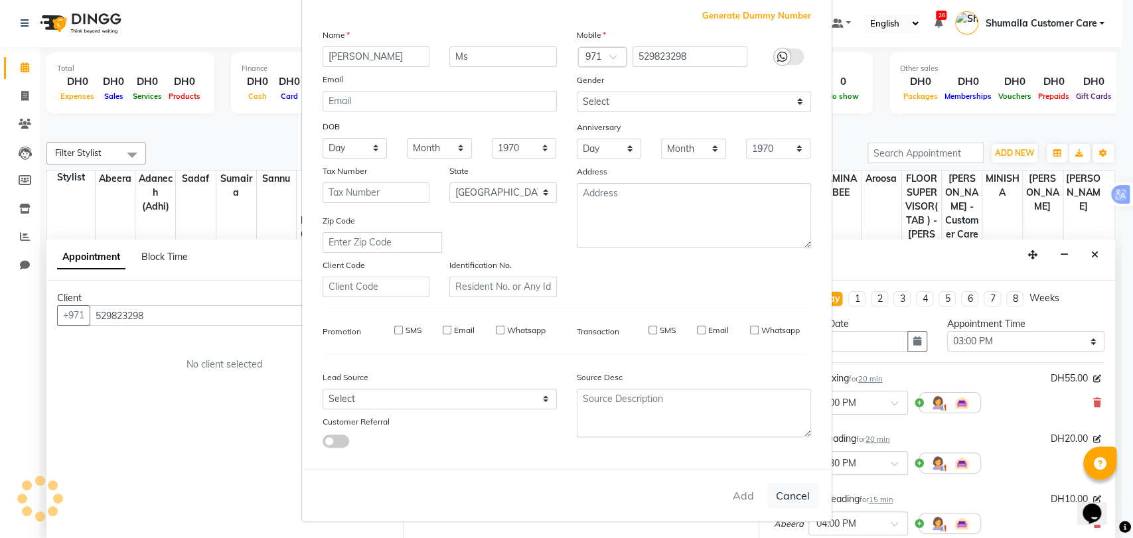
checkbox input "false"
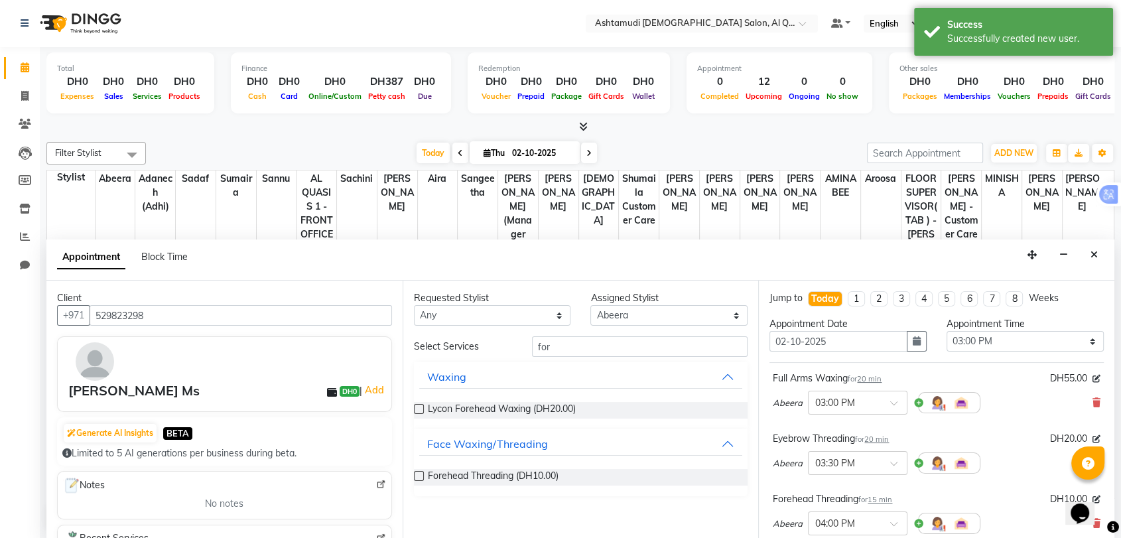
scroll to position [199, 0]
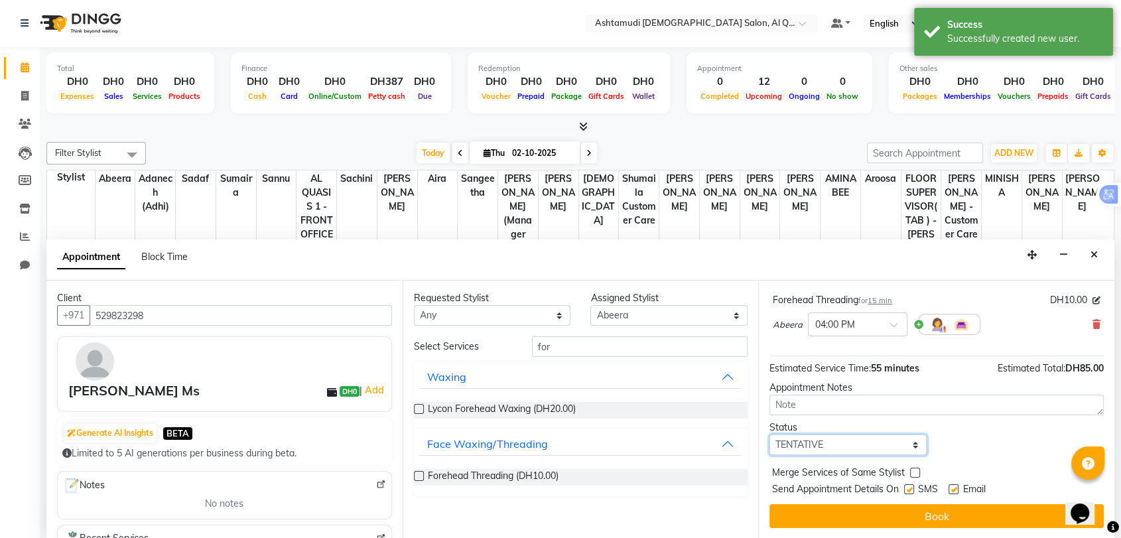
click at [897, 449] on select "Select TENTATIVE CONFIRM CHECK-IN UPCOMING" at bounding box center [848, 445] width 157 height 21
select select "upcoming"
click at [770, 435] on select "Select TENTATIVE CONFIRM CHECK-IN UPCOMING" at bounding box center [848, 445] width 157 height 21
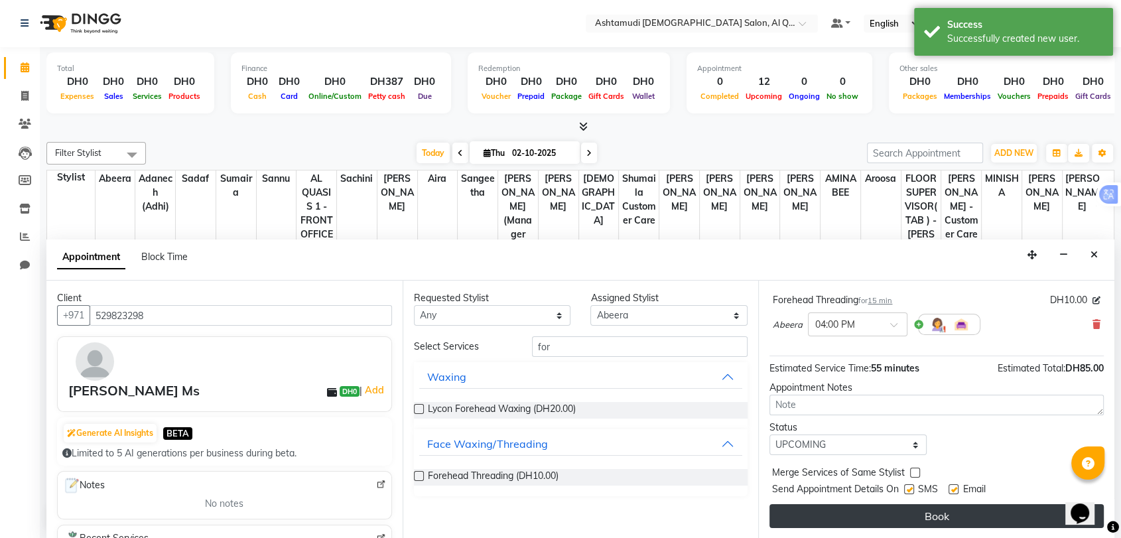
click at [887, 521] on button "Book" at bounding box center [937, 516] width 334 height 24
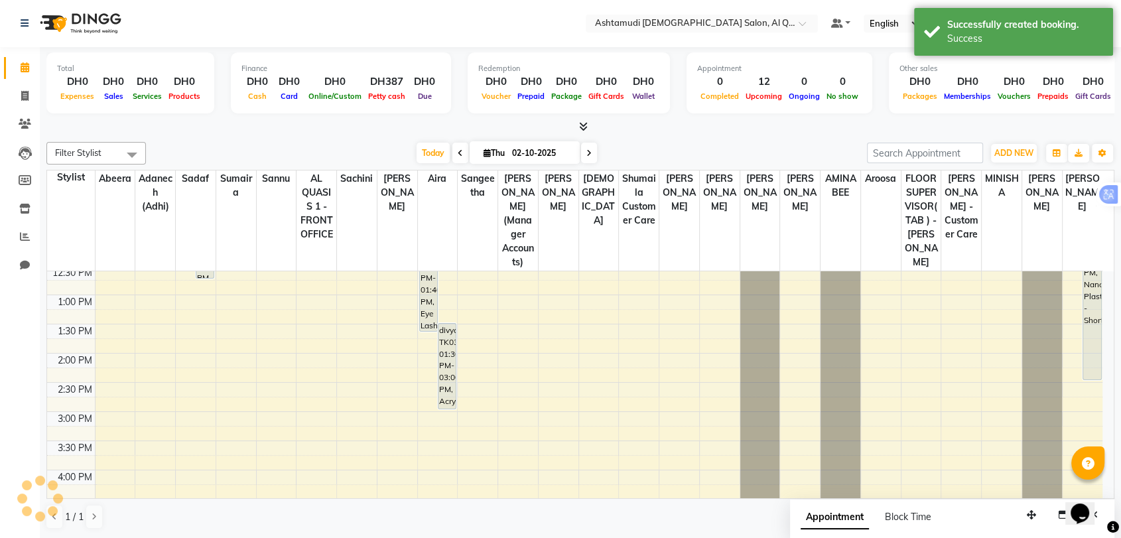
scroll to position [0, 0]
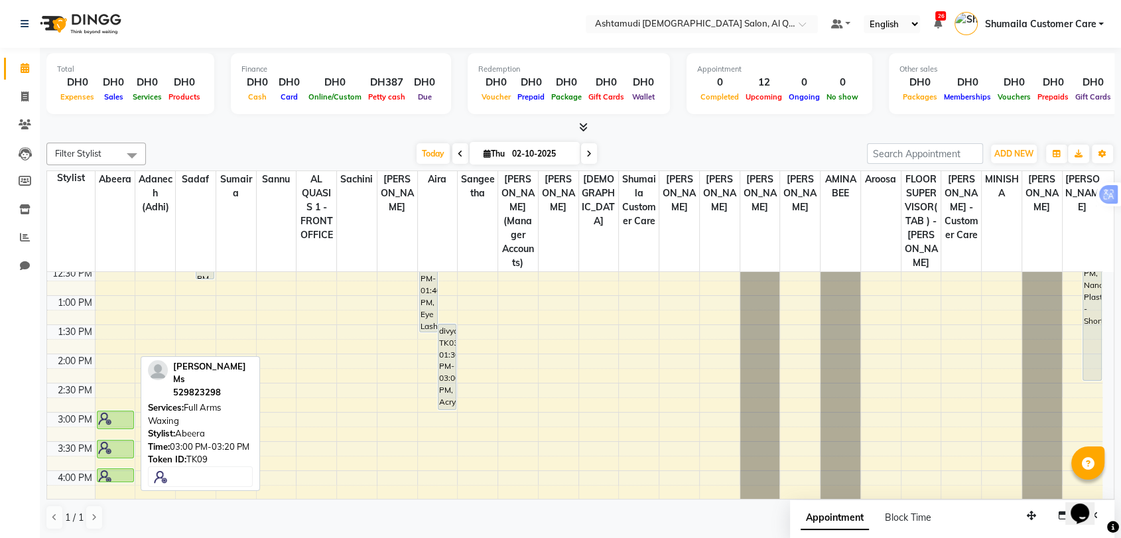
click at [113, 412] on div at bounding box center [115, 418] width 35 height 13
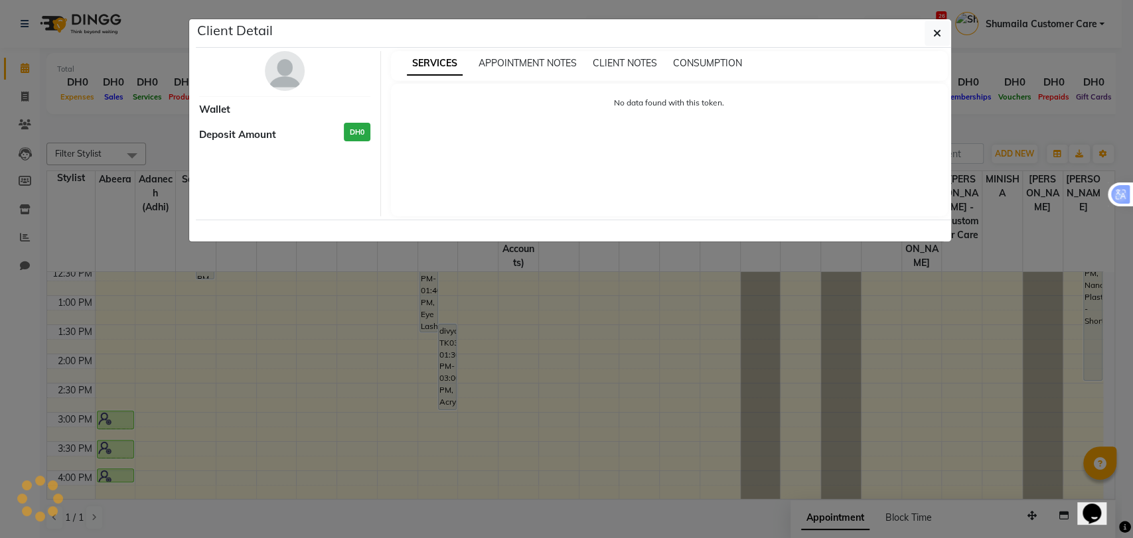
select select "5"
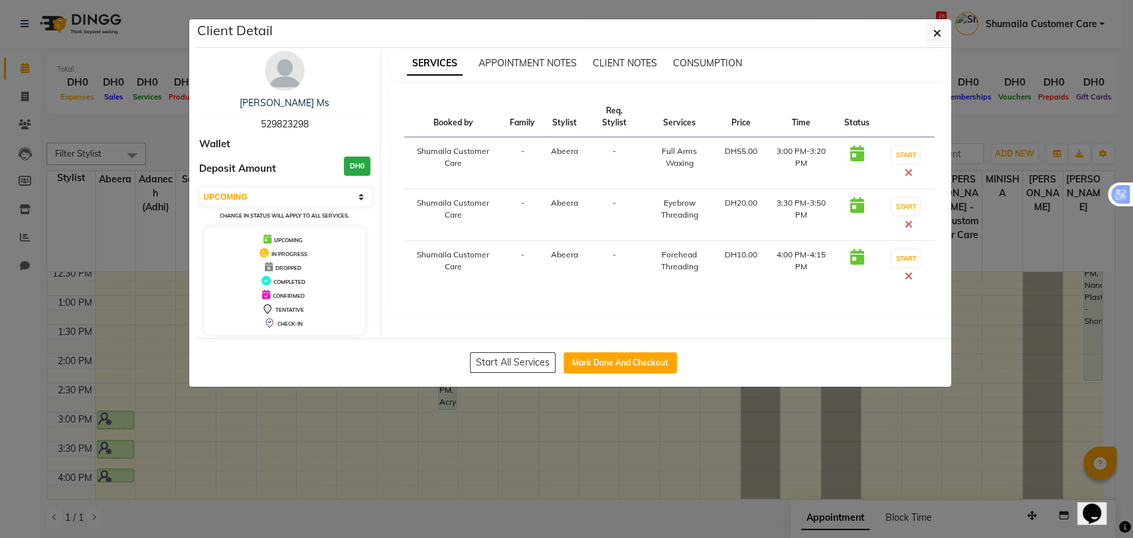
drag, startPoint x: 246, startPoint y: 124, endPoint x: 321, endPoint y: 127, distance: 75.1
click at [321, 127] on div "Jerry Ms 529823298" at bounding box center [285, 113] width 172 height 35
copy span "529823298"
click at [935, 37] on icon "button" at bounding box center [937, 33] width 8 height 11
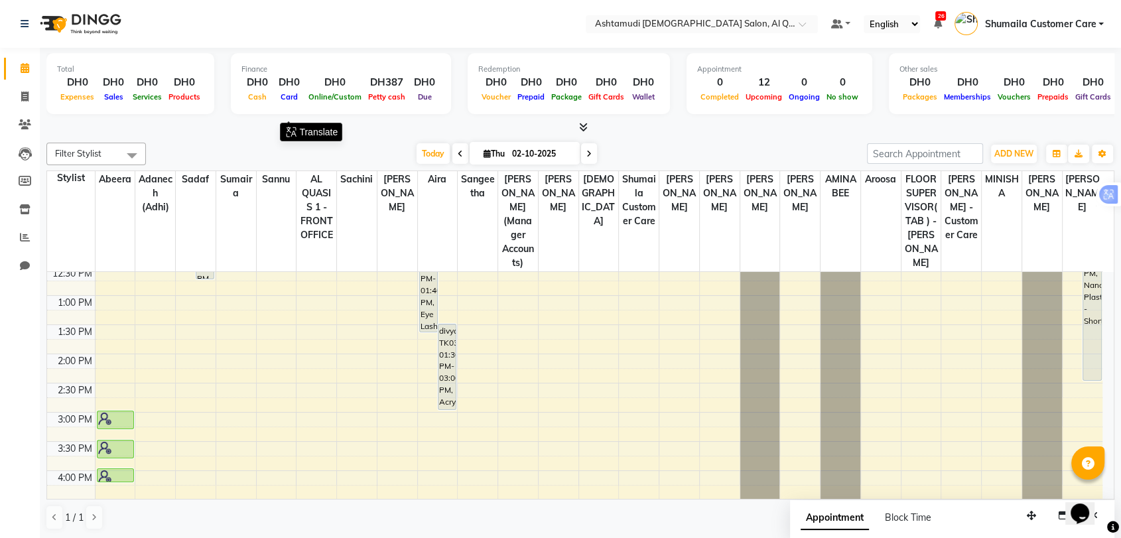
click at [499, 153] on span "Thu" at bounding box center [494, 154] width 28 height 10
select select "10"
select select "2025"
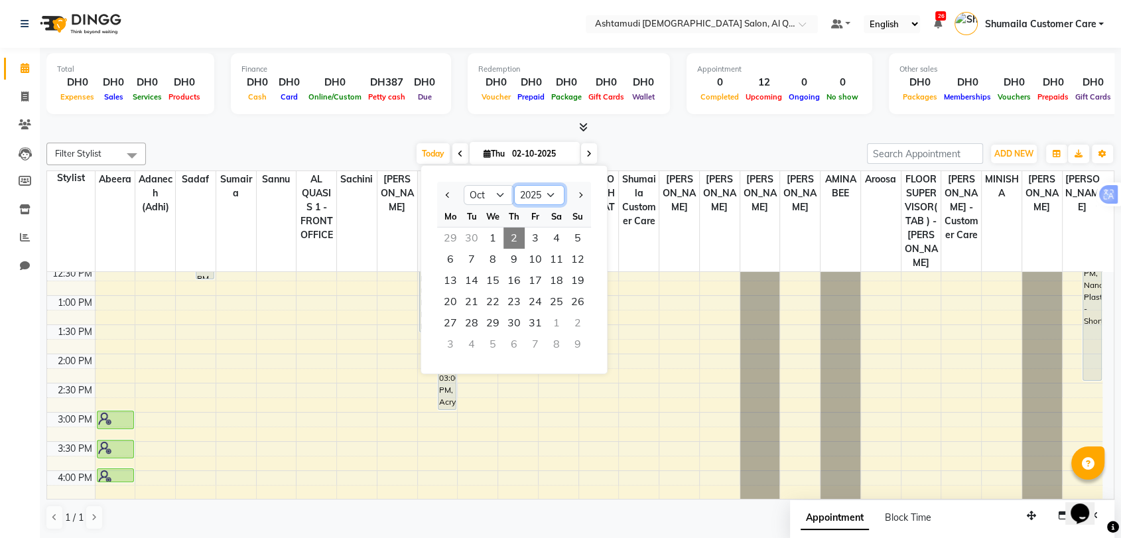
click at [518, 196] on select "2015 2016 2017 2018 2019 2020 2021 2022 2023 2024 2025 2026 2027 2028 2029 2030…" at bounding box center [539, 195] width 50 height 20
click at [700, 24] on input "text" at bounding box center [689, 25] width 192 height 13
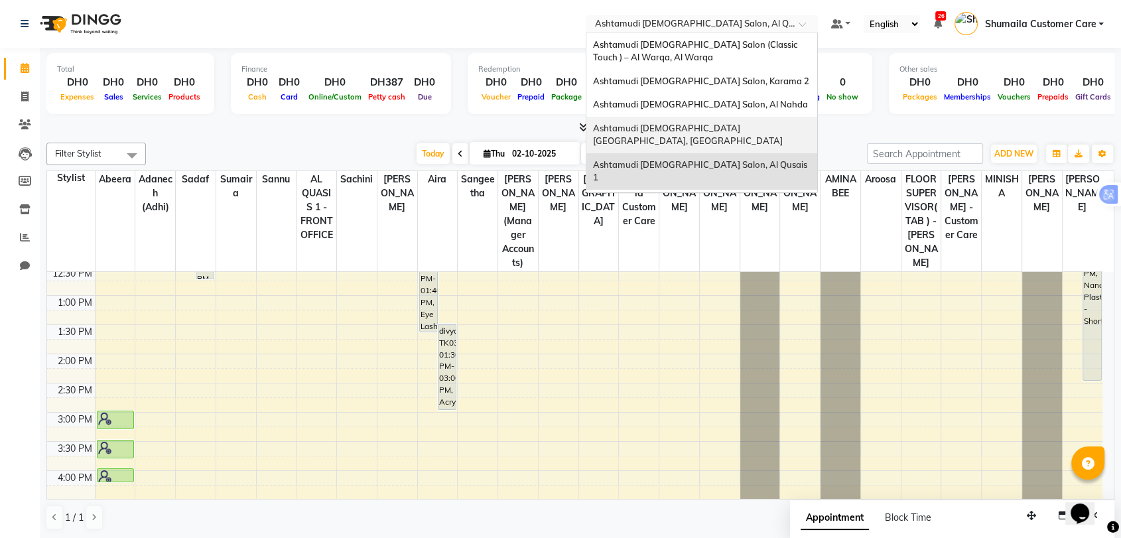
click at [698, 129] on span "Ashtamudi [DEMOGRAPHIC_DATA] [GEOGRAPHIC_DATA], [GEOGRAPHIC_DATA]" at bounding box center [688, 135] width 190 height 24
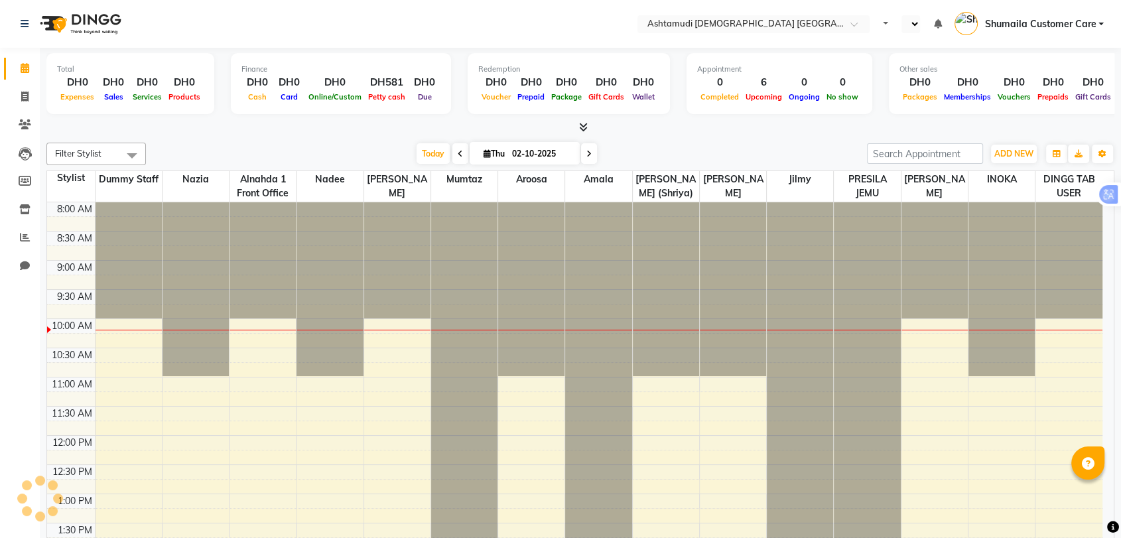
scroll to position [117, 0]
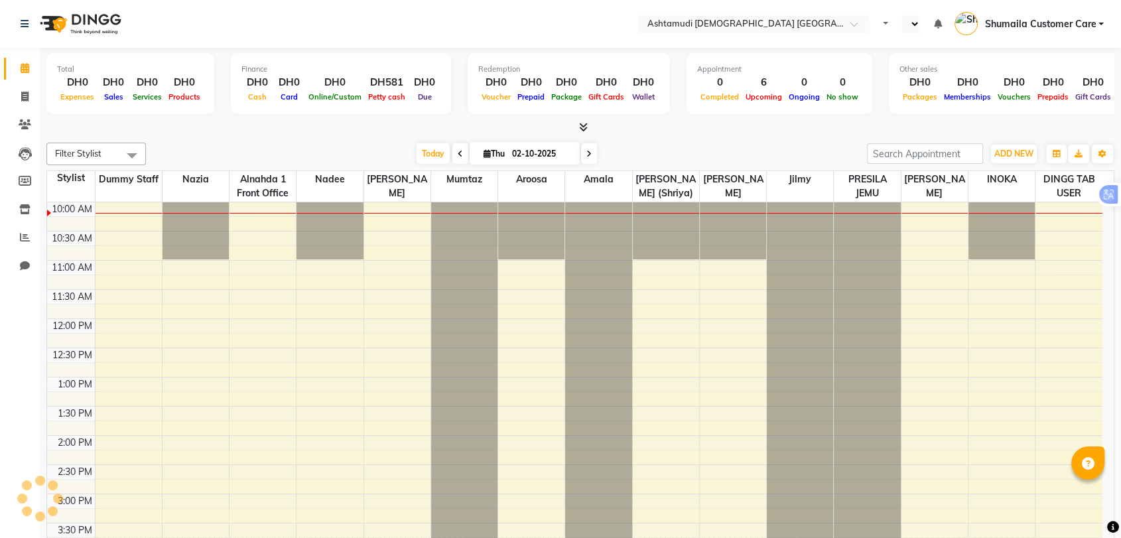
select select "en"
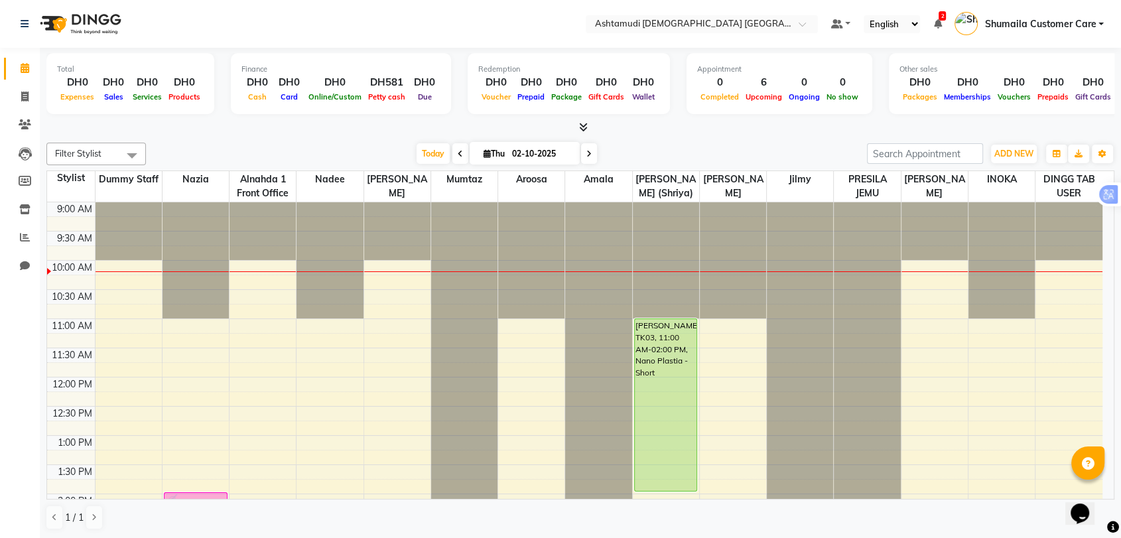
scroll to position [0, 0]
click at [516, 155] on input "02-10-2025" at bounding box center [541, 154] width 66 height 20
select select "10"
select select "2025"
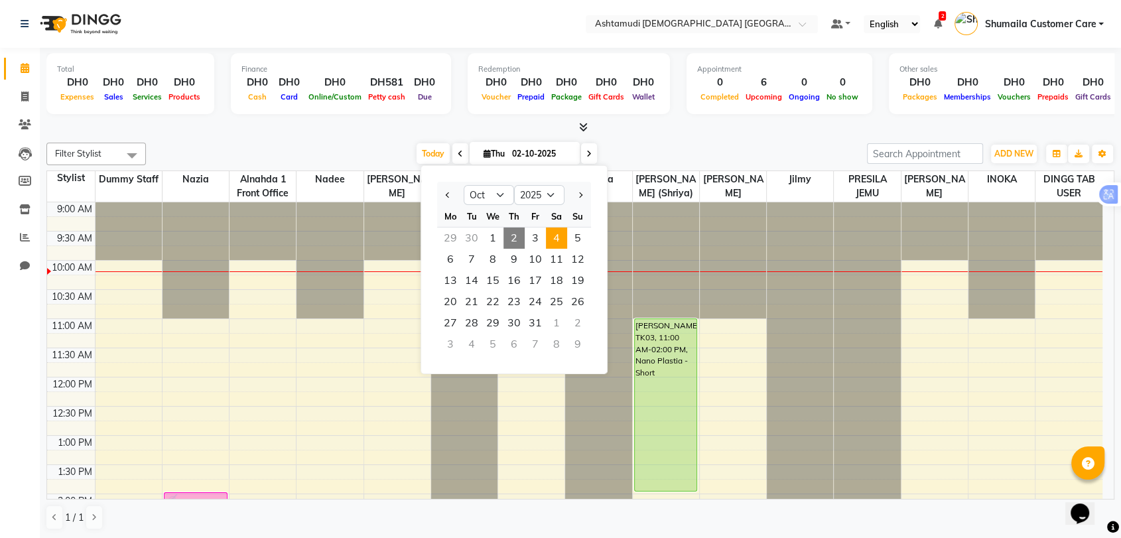
click at [553, 235] on span "4" at bounding box center [556, 238] width 21 height 21
type input "04-10-2025"
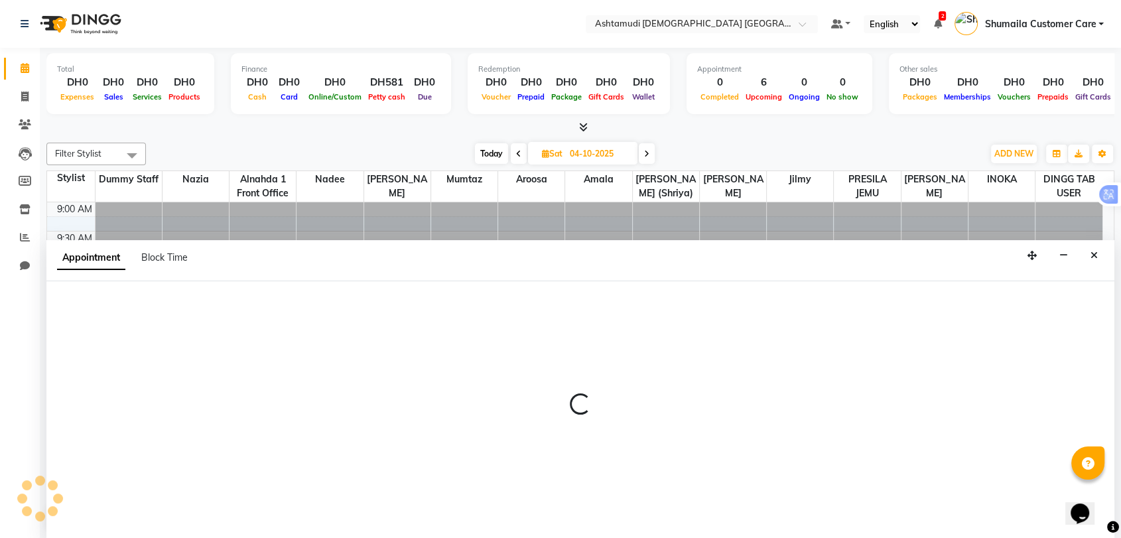
scroll to position [1, 0]
select select "90019"
select select "tentative"
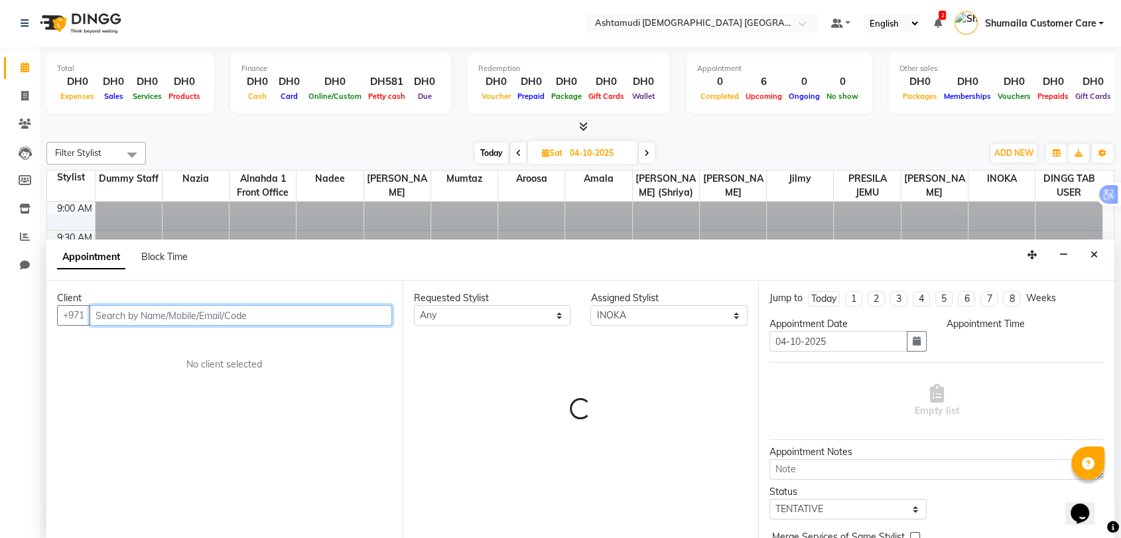
select select "600"
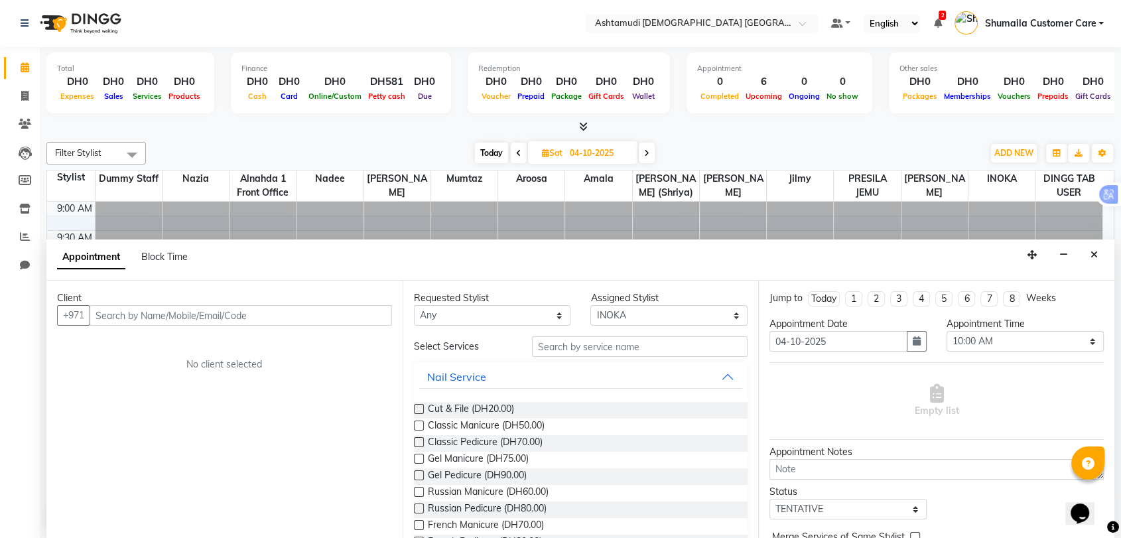
click at [196, 303] on div "Client" at bounding box center [224, 298] width 335 height 14
click at [159, 322] on input "text" at bounding box center [241, 315] width 303 height 21
paste input "910502690679"
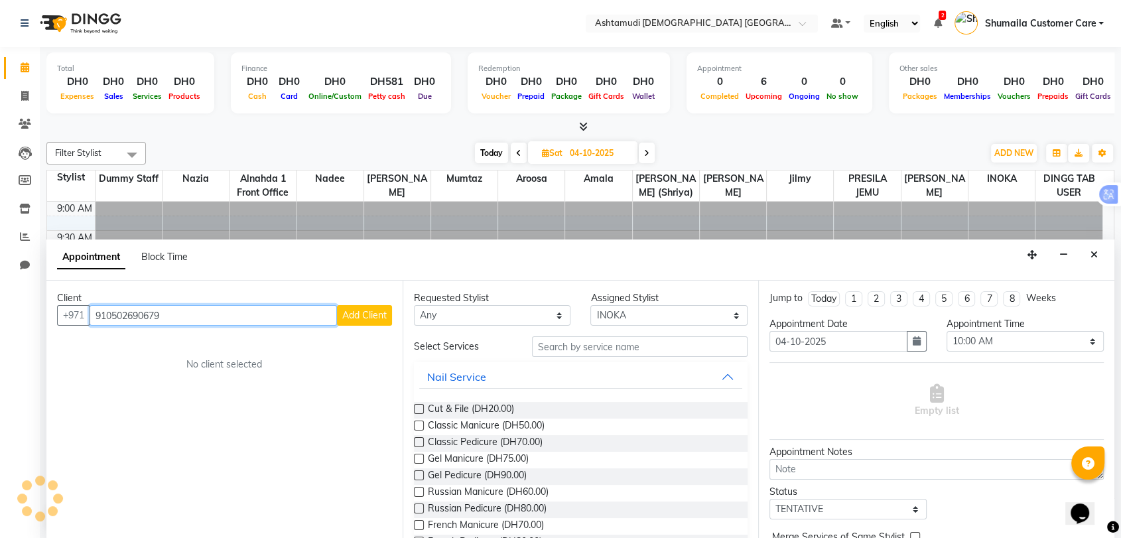
click at [110, 318] on input "910502690679" at bounding box center [214, 315] width 248 height 21
type input "502690679"
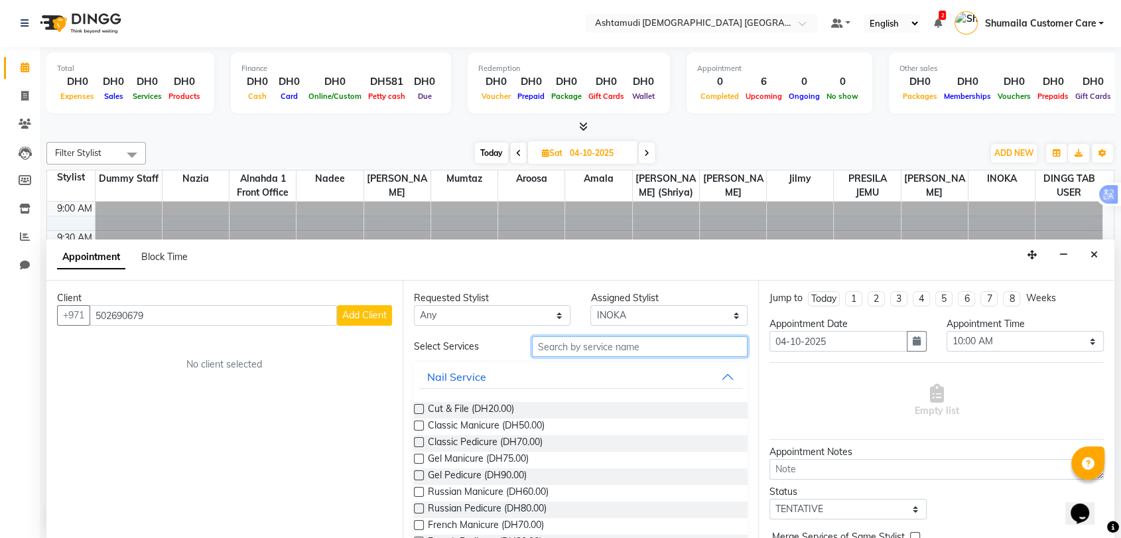
click at [588, 342] on input "text" at bounding box center [640, 346] width 216 height 21
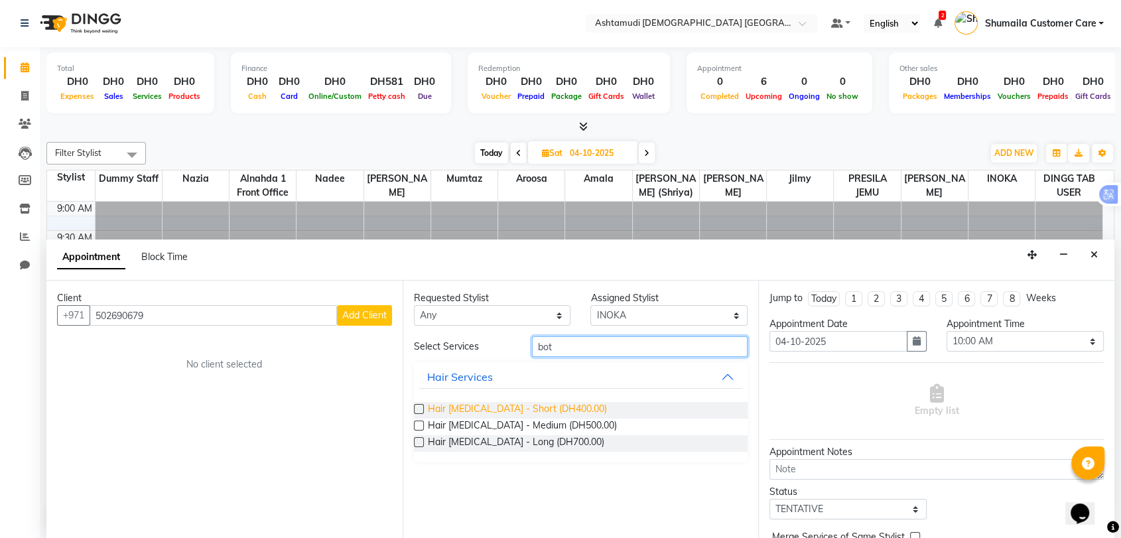
type input "bot"
click at [499, 409] on span "Hair [MEDICAL_DATA] - Short (DH400.00)" at bounding box center [517, 410] width 179 height 17
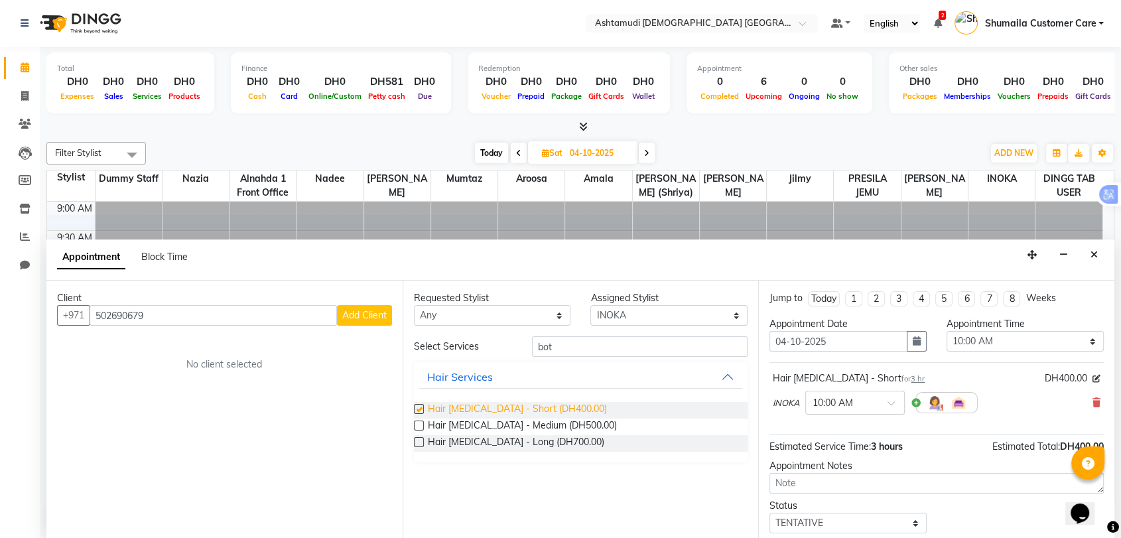
checkbox input "false"
click at [875, 403] on div at bounding box center [855, 402] width 98 height 14
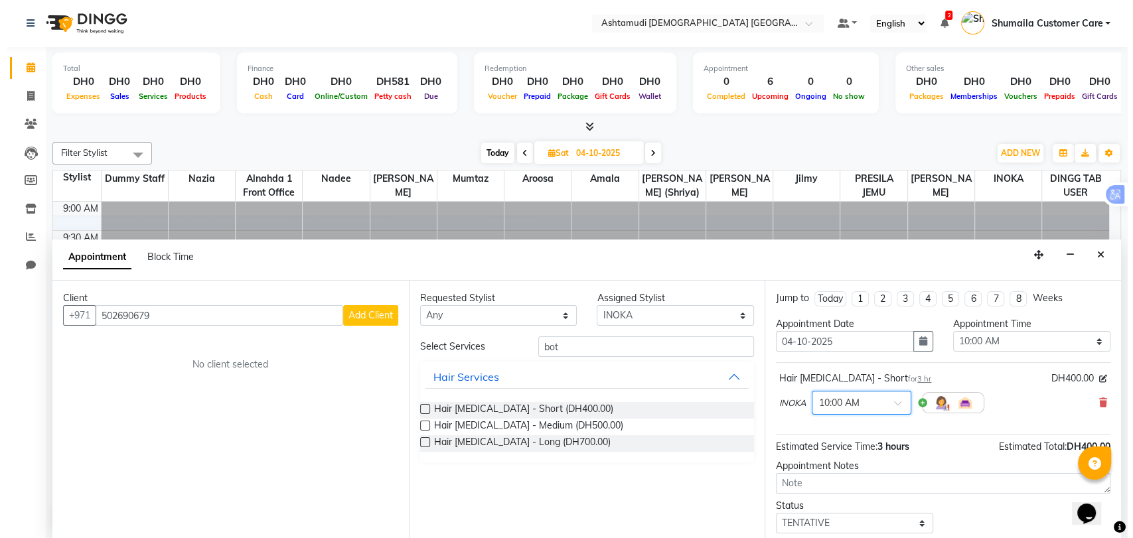
scroll to position [80, 0]
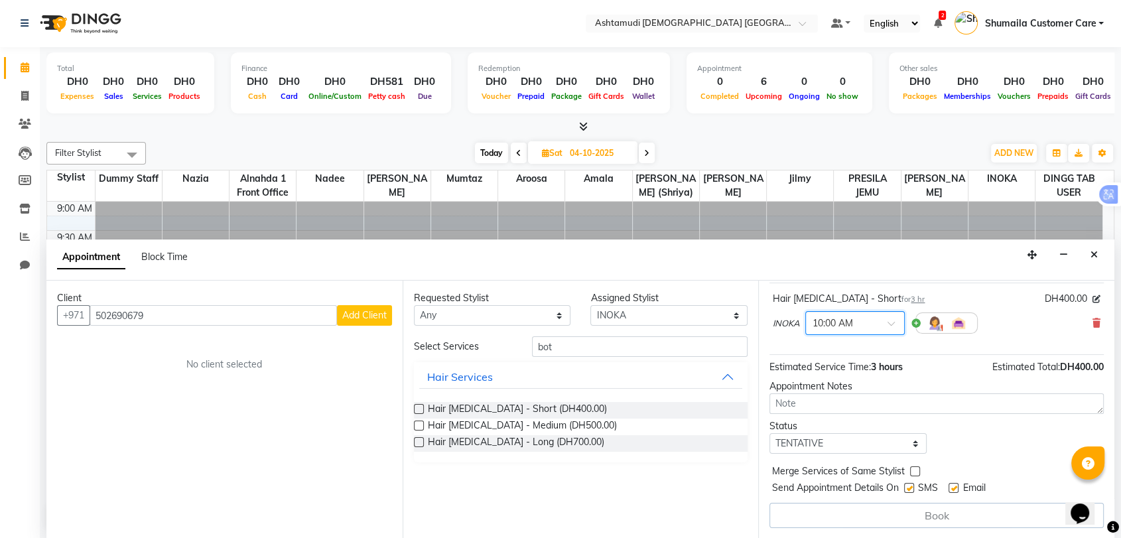
click at [843, 319] on input "text" at bounding box center [842, 322] width 58 height 14
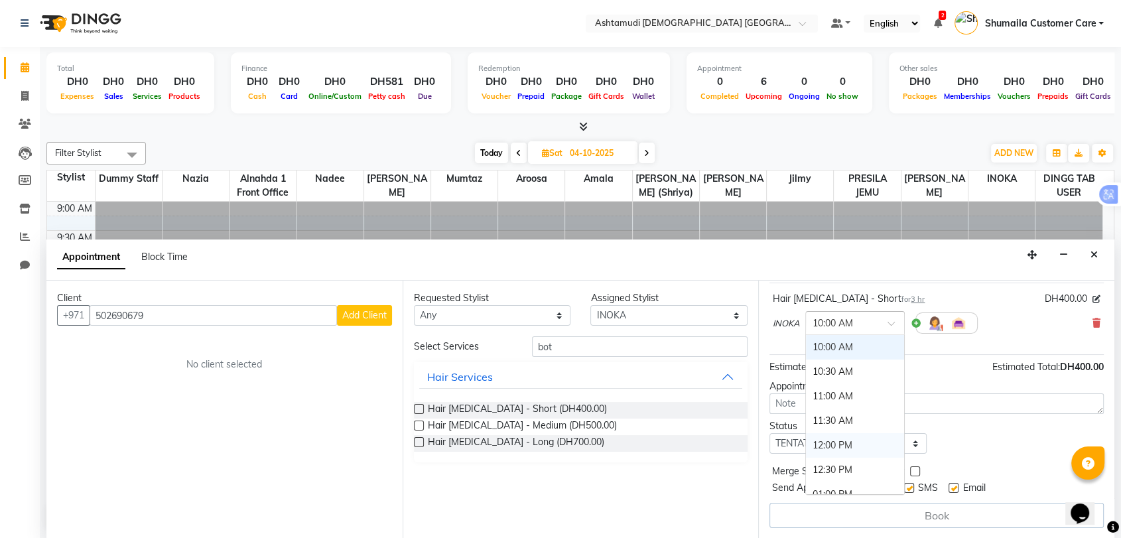
click at [837, 445] on div "12:00 PM" at bounding box center [855, 445] width 98 height 25
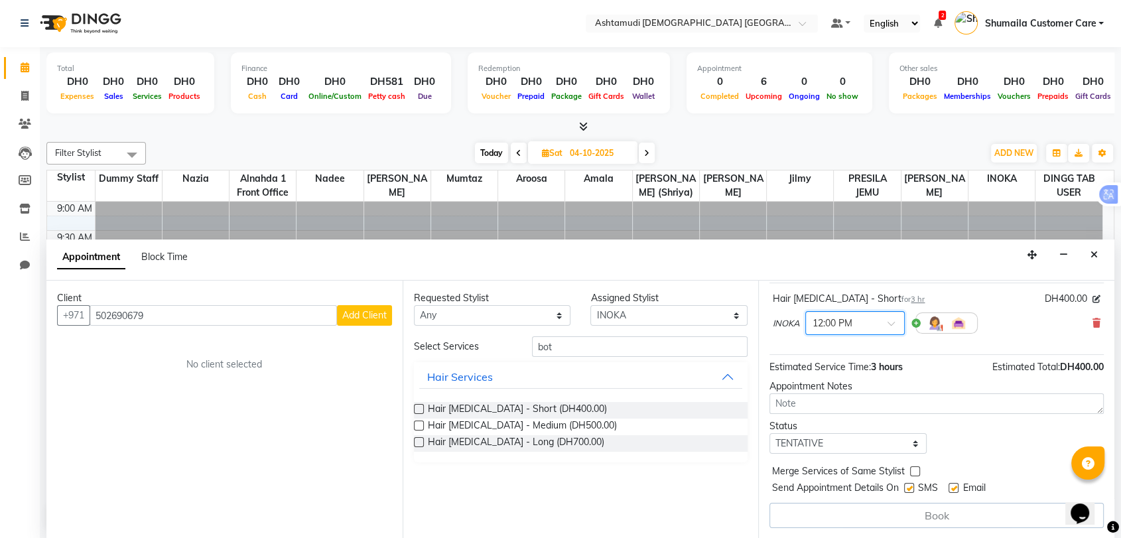
click at [367, 313] on span "Add Client" at bounding box center [364, 315] width 44 height 12
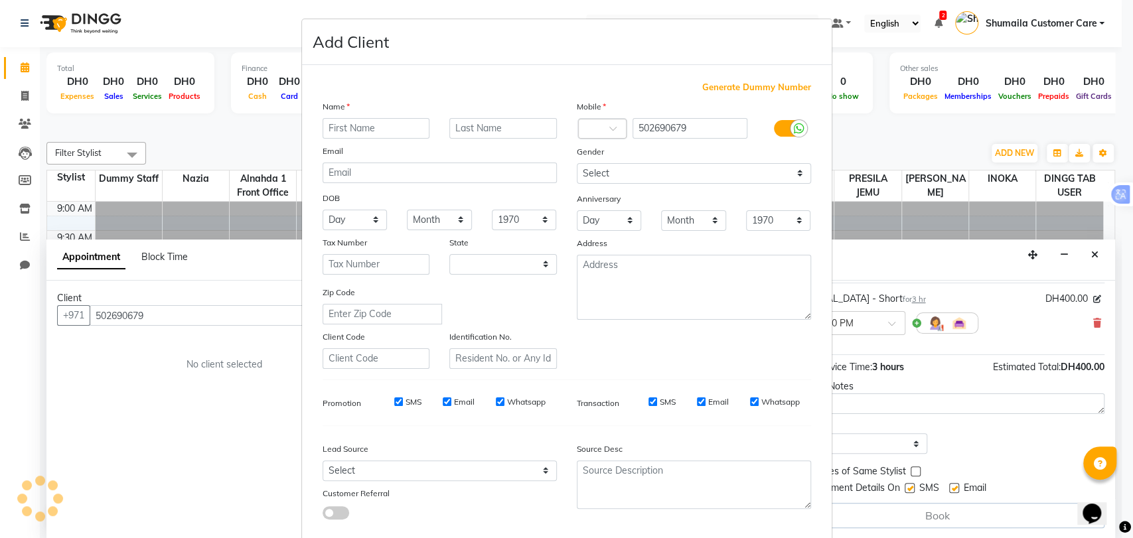
select select "3798"
type input "Priya"
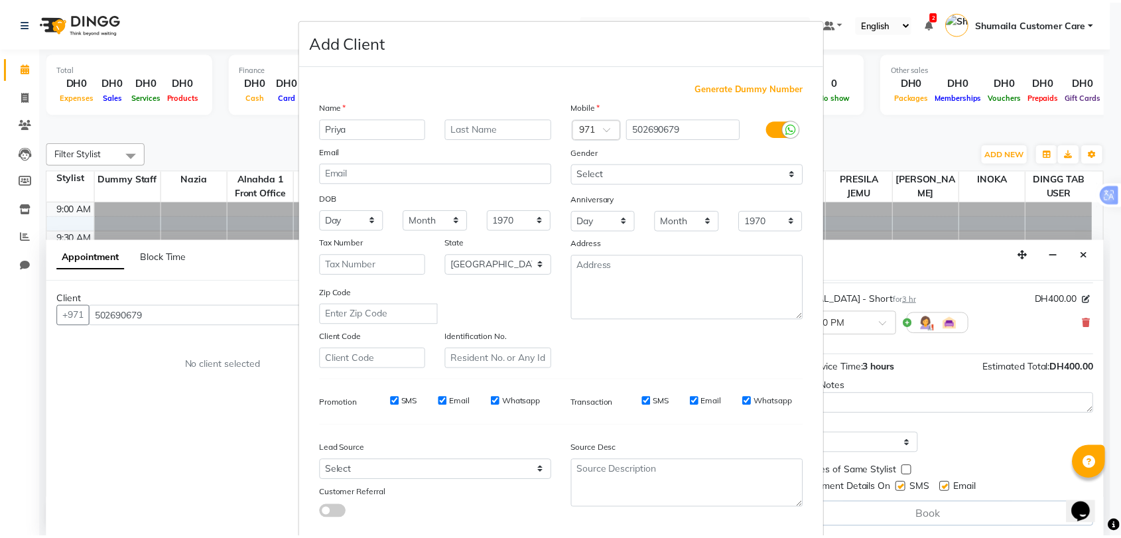
scroll to position [72, 0]
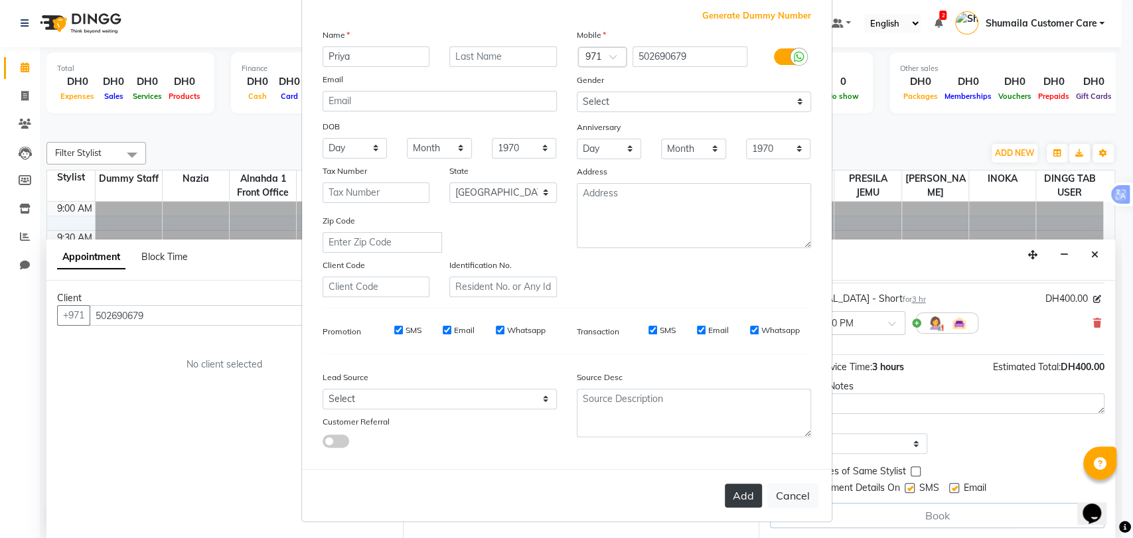
click at [747, 484] on button "Add" at bounding box center [743, 496] width 37 height 24
select select
select select "null"
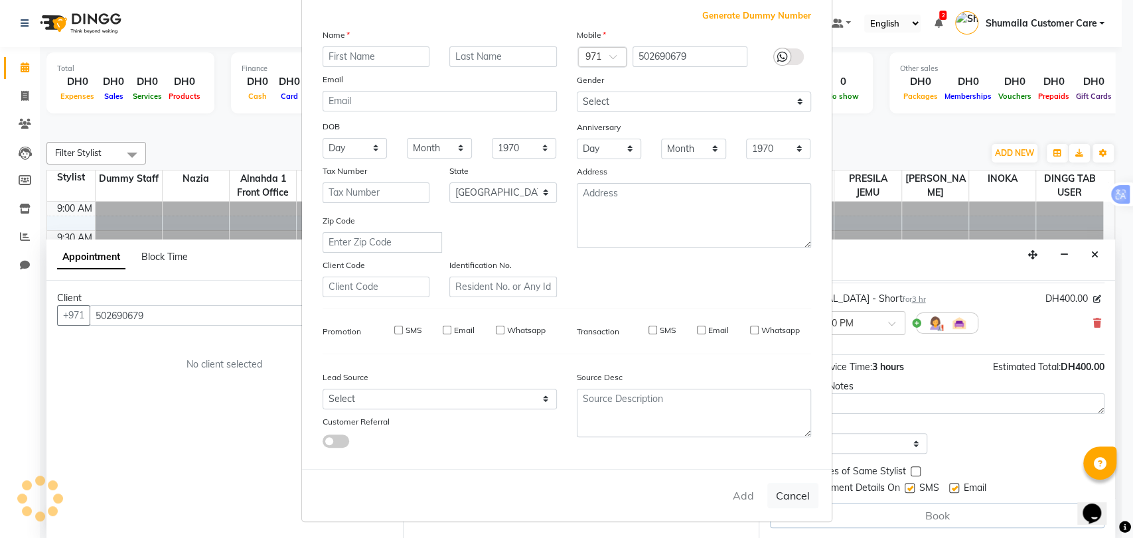
select select
checkbox input "false"
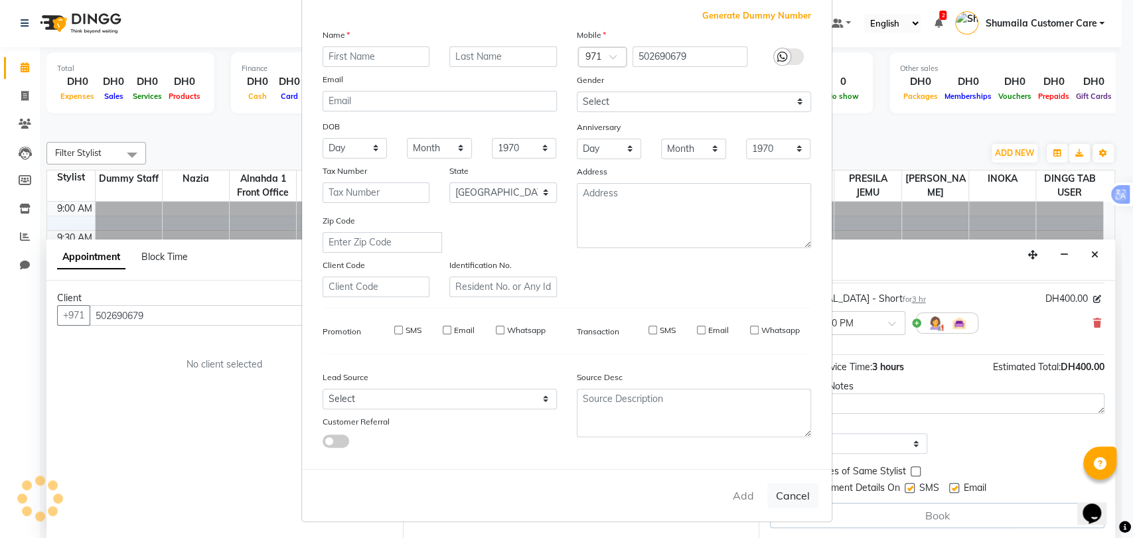
checkbox input "false"
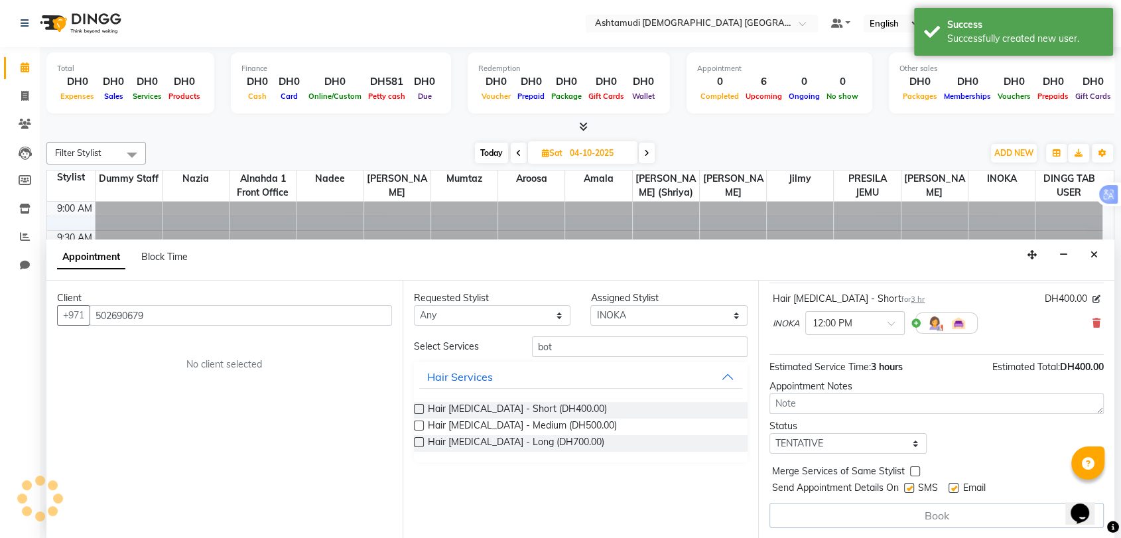
scroll to position [78, 0]
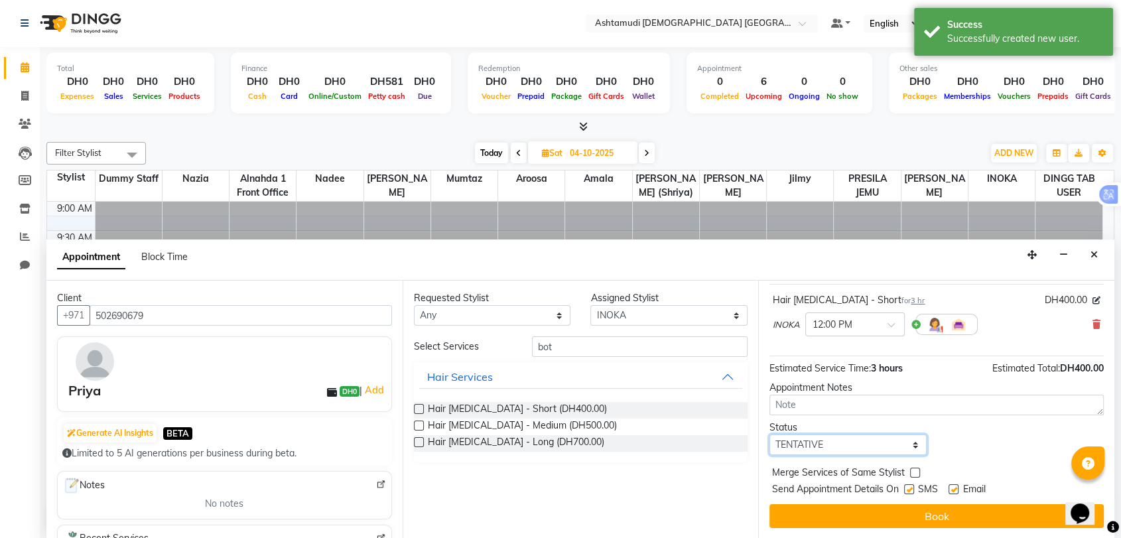
click at [846, 449] on select "Select TENTATIVE CONFIRM UPCOMING" at bounding box center [848, 445] width 157 height 21
select select "upcoming"
click at [770, 435] on select "Select TENTATIVE CONFIRM UPCOMING" at bounding box center [848, 445] width 157 height 21
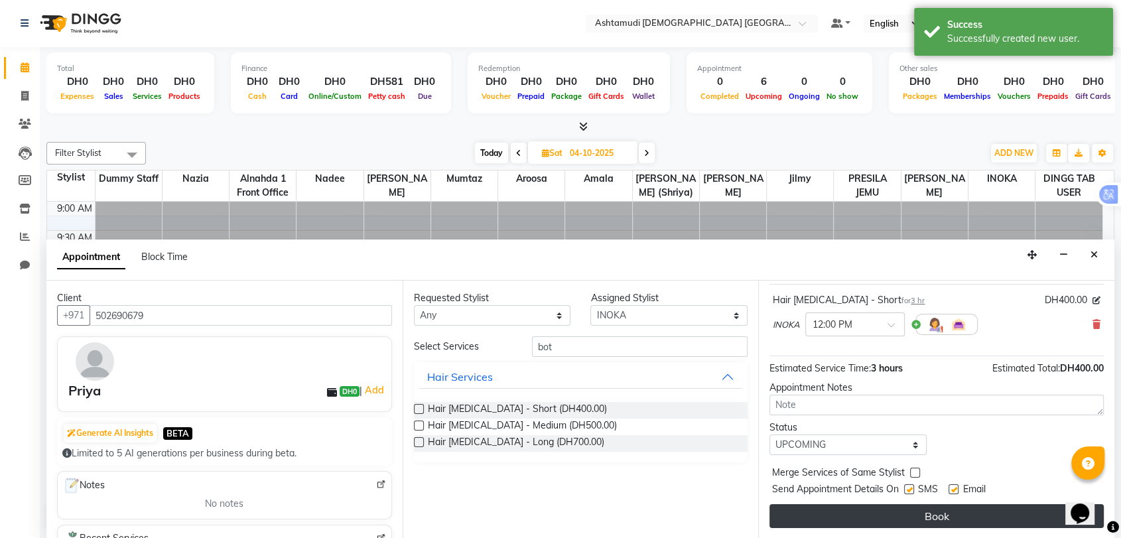
click at [822, 520] on button "Book" at bounding box center [937, 516] width 334 height 24
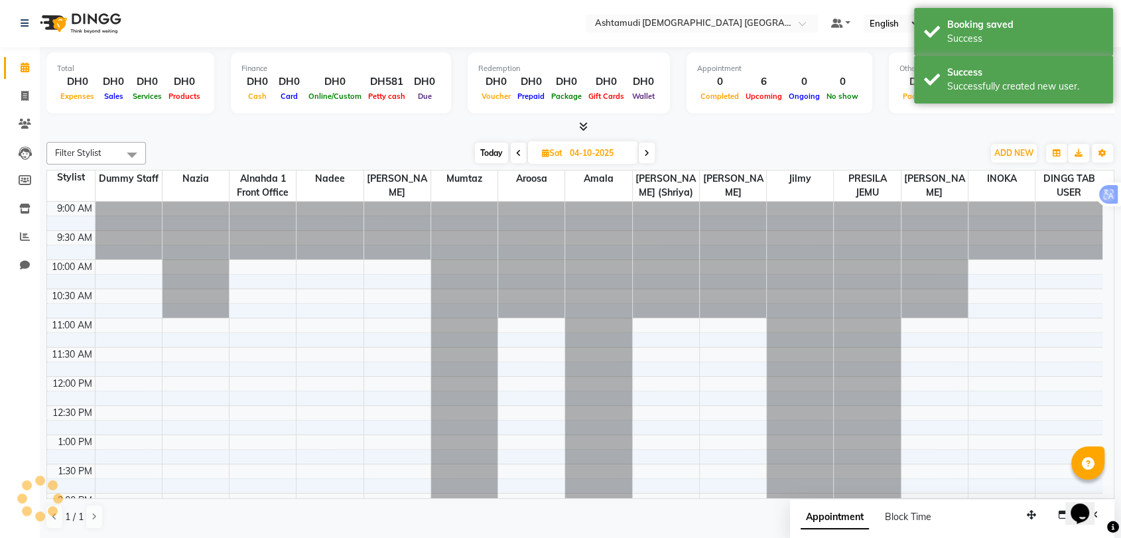
scroll to position [0, 0]
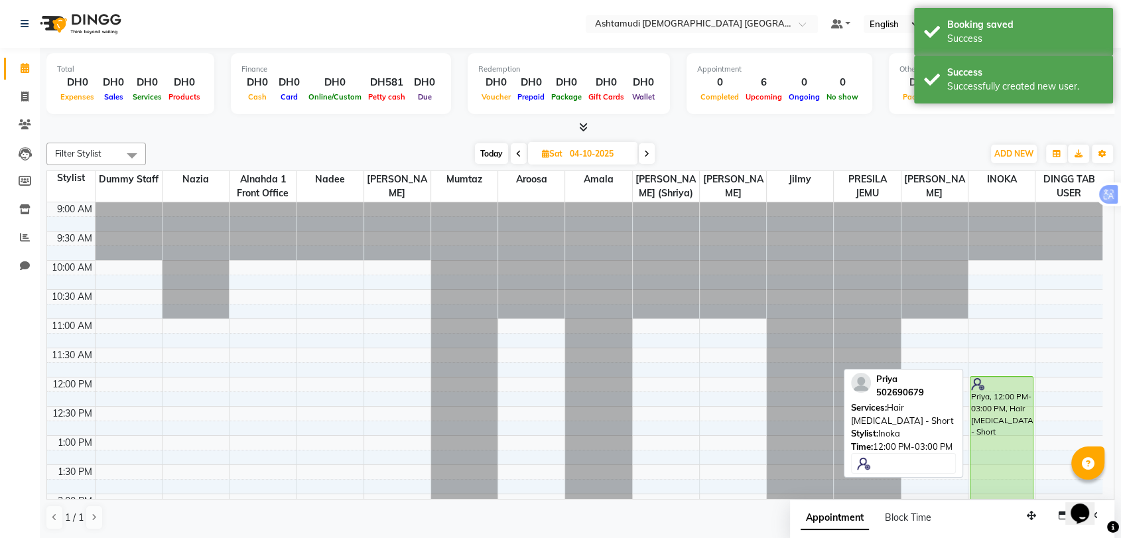
click at [994, 399] on div "Priya, 12:00 PM-03:00 PM, Hair Botox - Short" at bounding box center [1002, 463] width 62 height 173
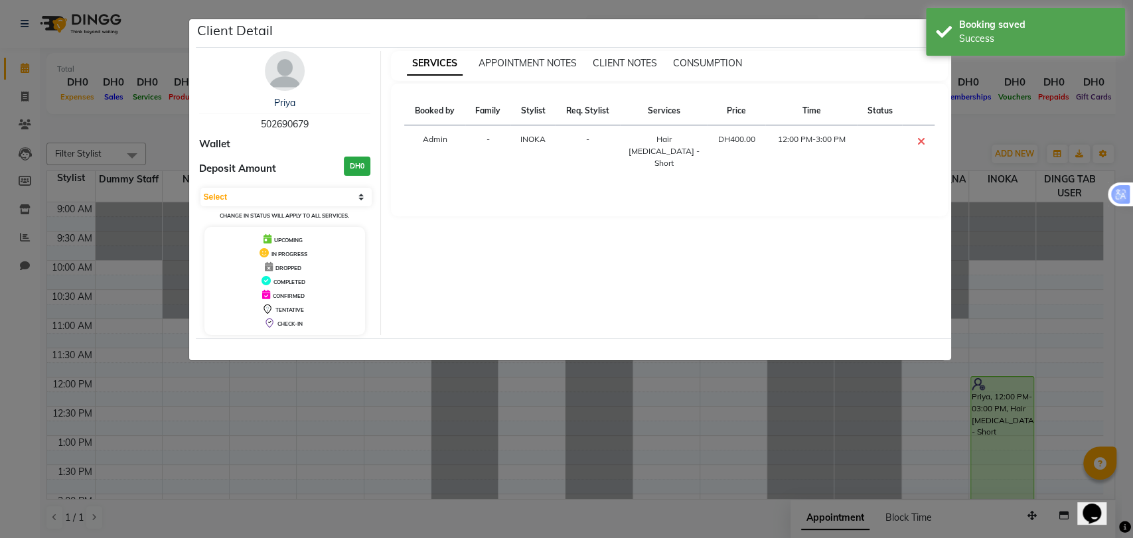
drag, startPoint x: 242, startPoint y: 119, endPoint x: 338, endPoint y: 118, distance: 96.9
click at [338, 118] on div "Priya 502690679" at bounding box center [285, 113] width 172 height 35
copy span "502690679"
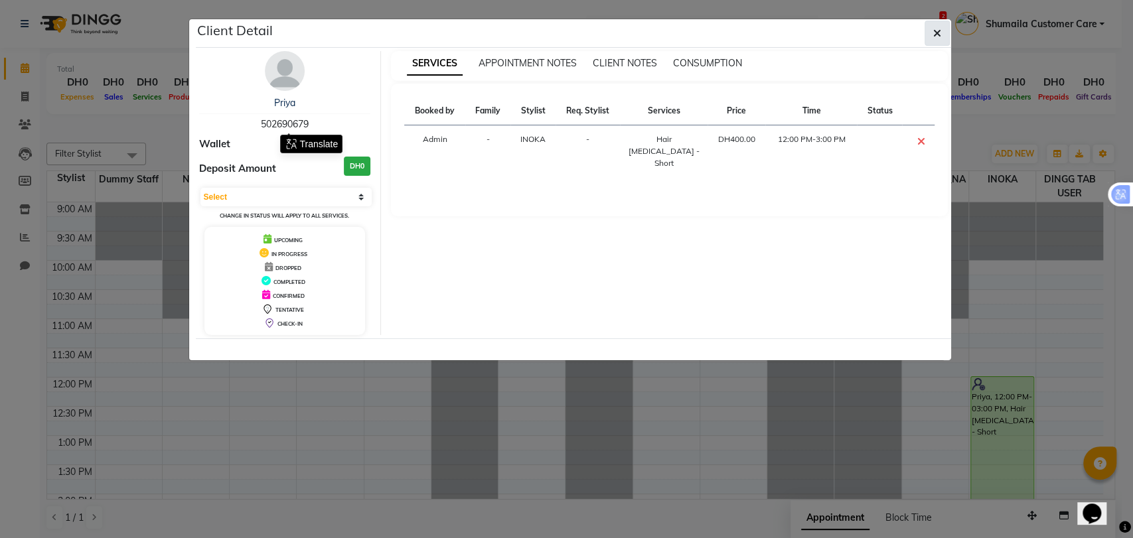
click at [928, 38] on button "button" at bounding box center [936, 33] width 25 height 25
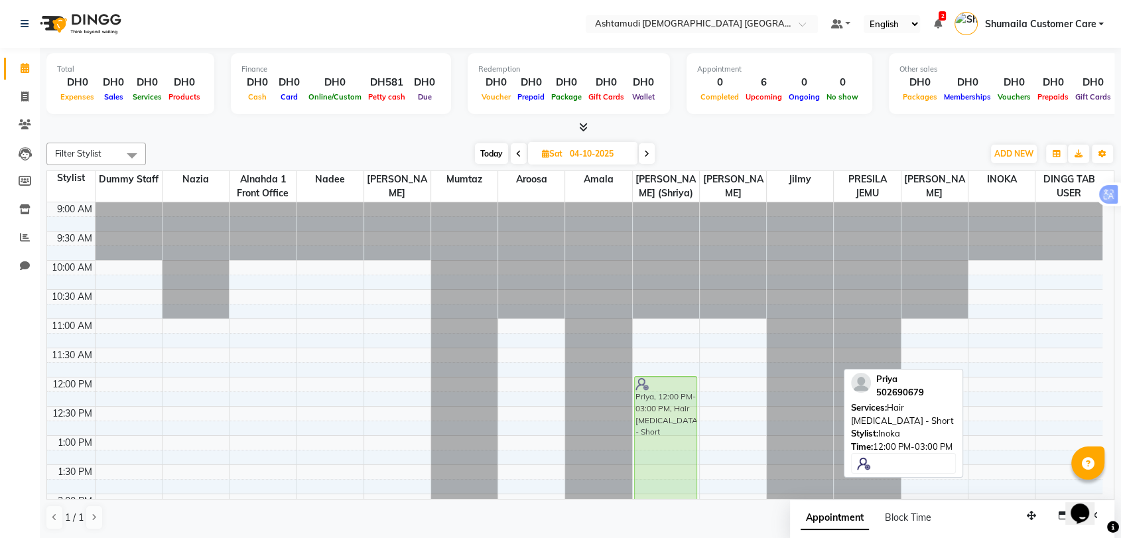
drag, startPoint x: 1006, startPoint y: 407, endPoint x: 693, endPoint y: 410, distance: 312.6
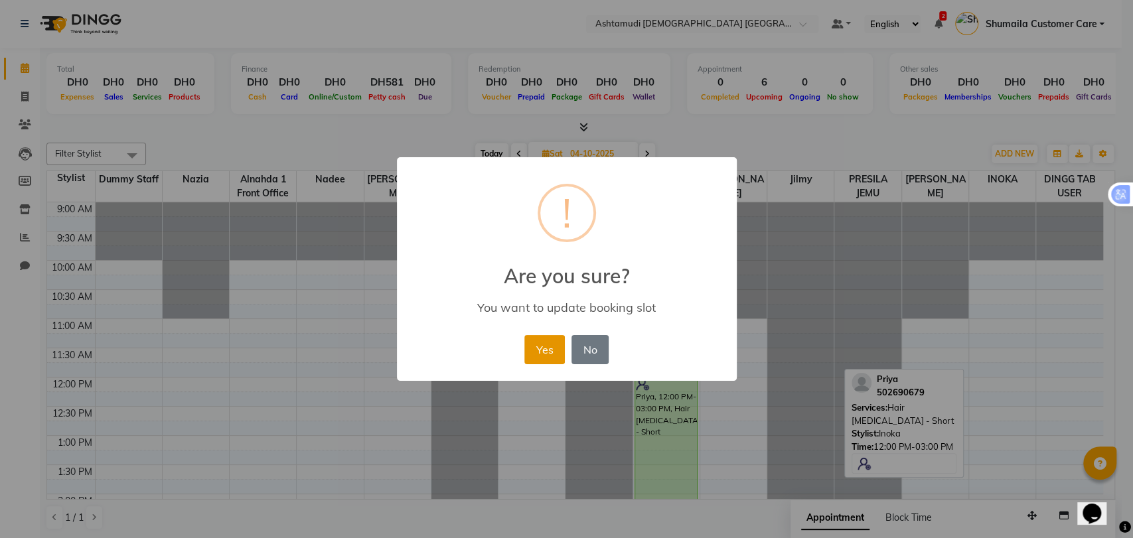
click at [545, 341] on button "Yes" at bounding box center [544, 349] width 40 height 29
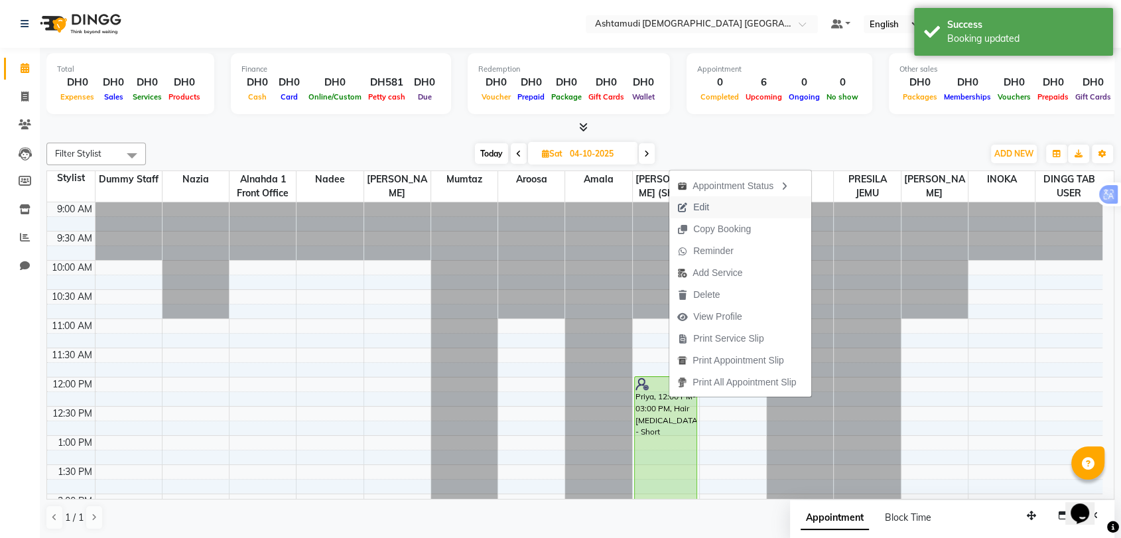
click at [697, 208] on span "Edit" at bounding box center [701, 207] width 16 height 14
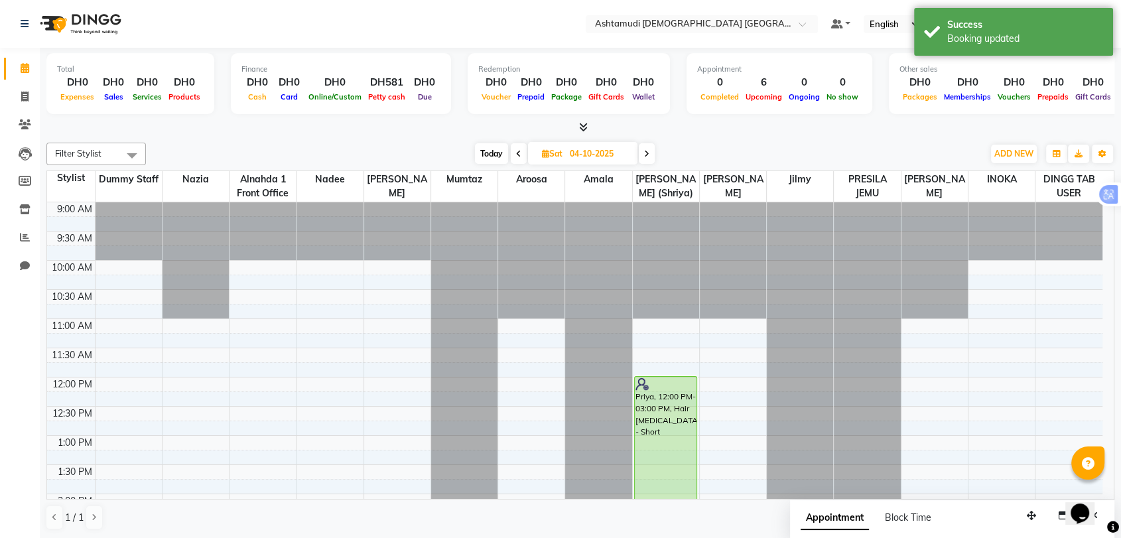
scroll to position [1, 0]
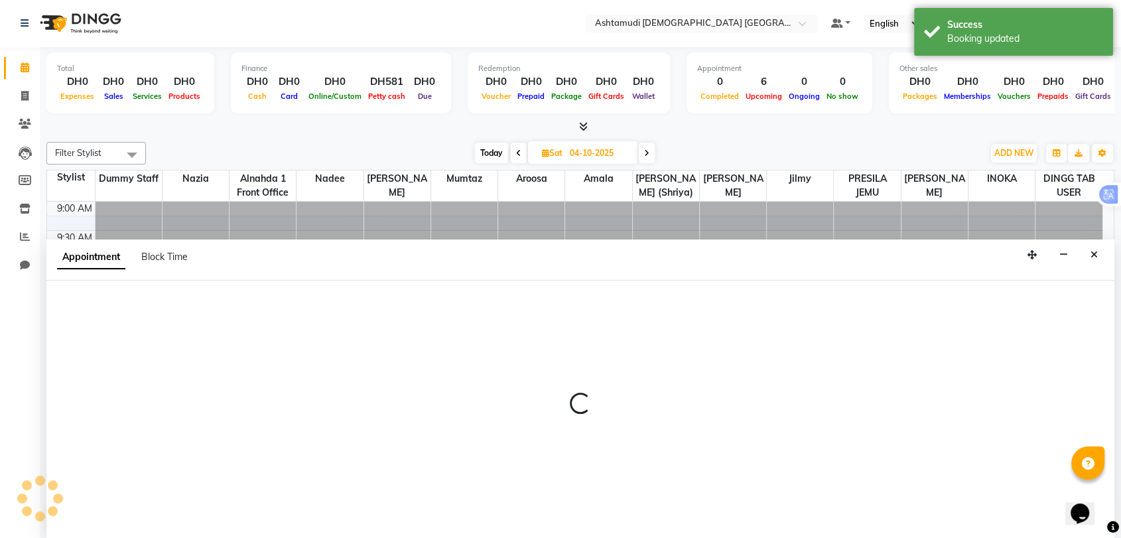
select select "tentative"
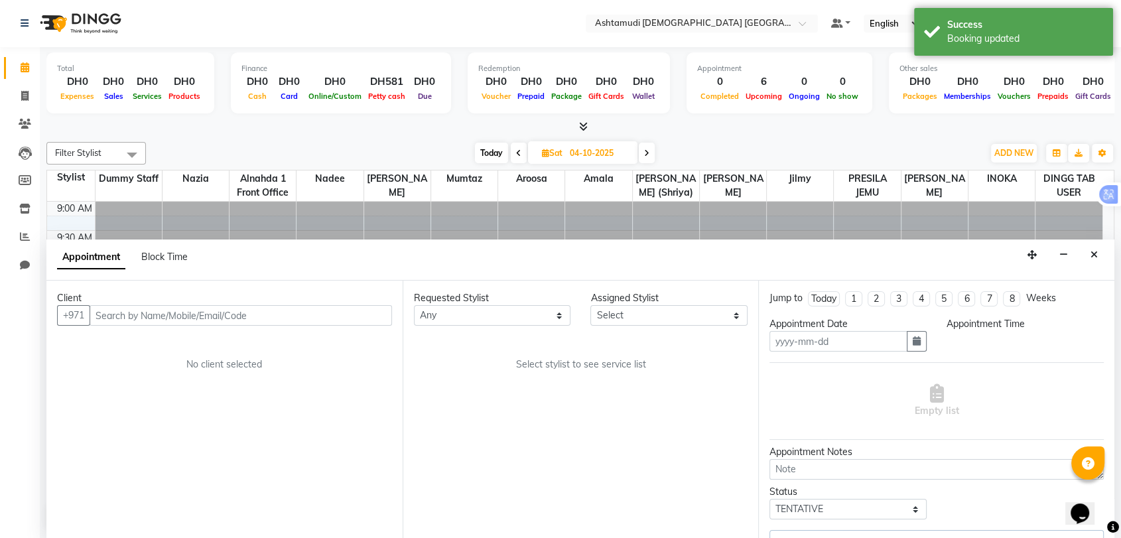
type input "04-10-2025"
select select "upcoming"
select select "720"
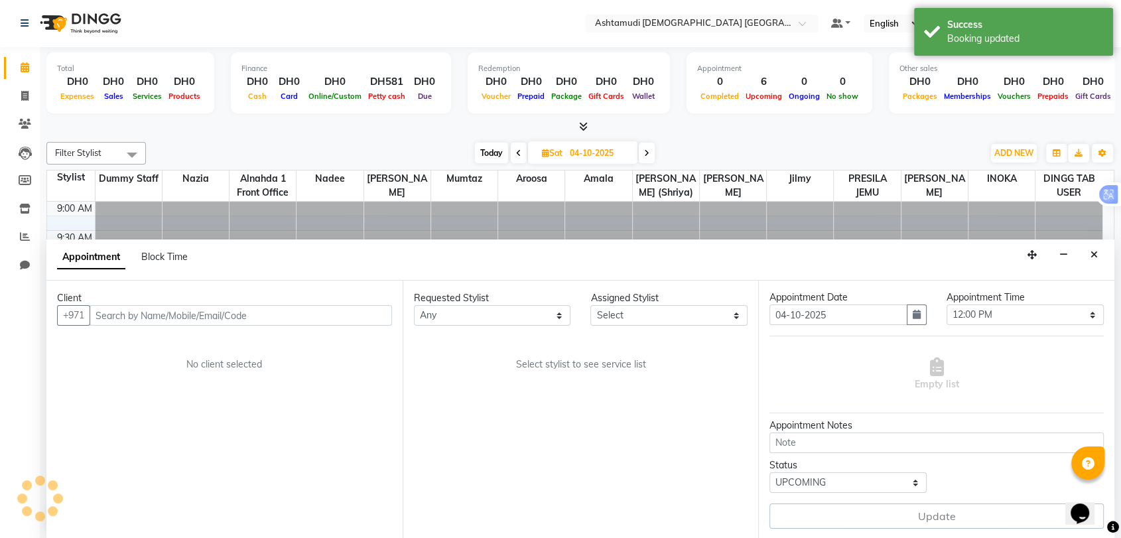
select select "86641"
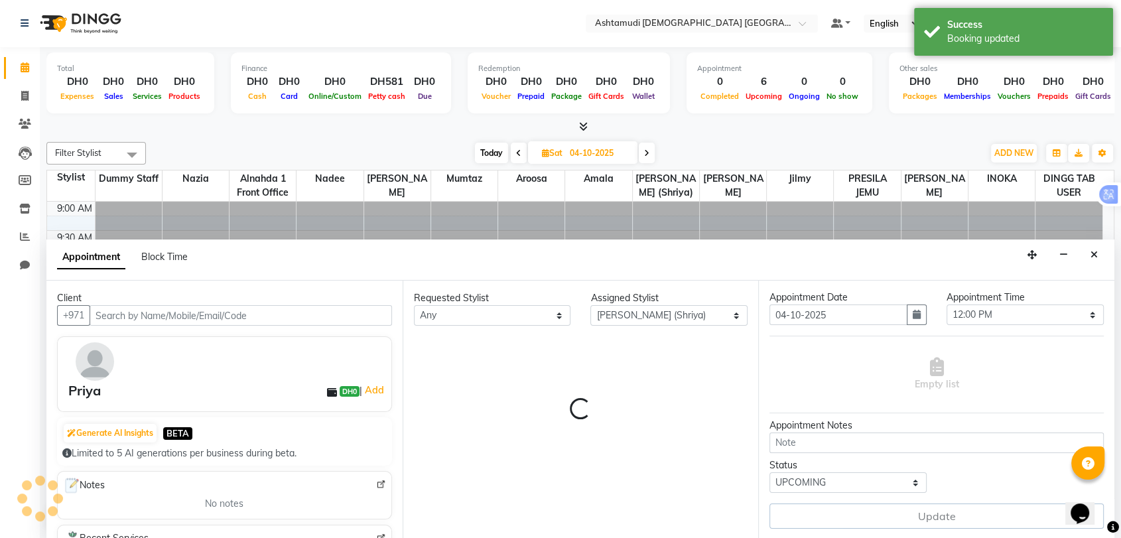
scroll to position [58, 0]
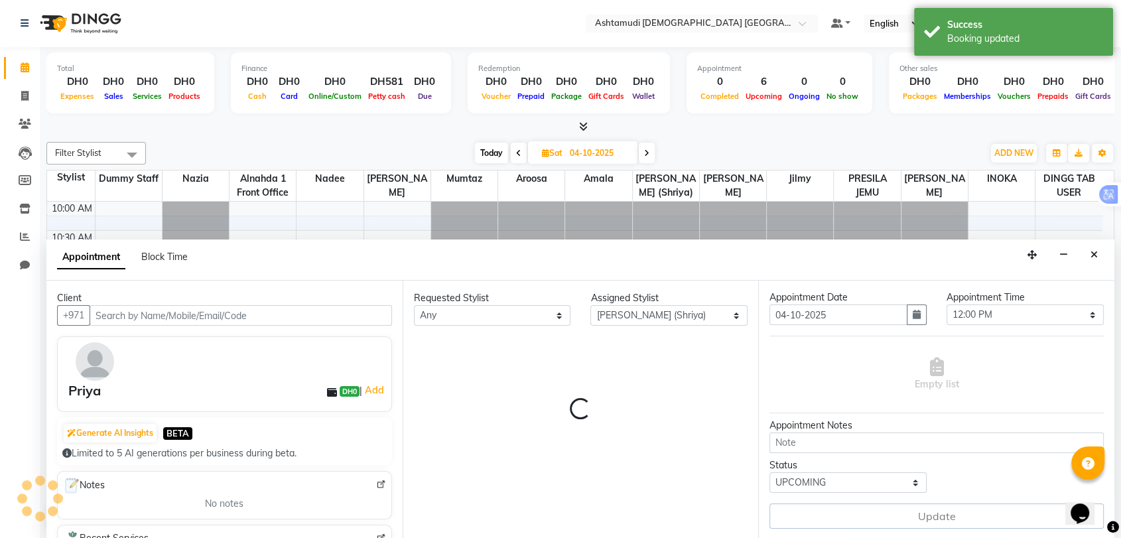
select select "3626"
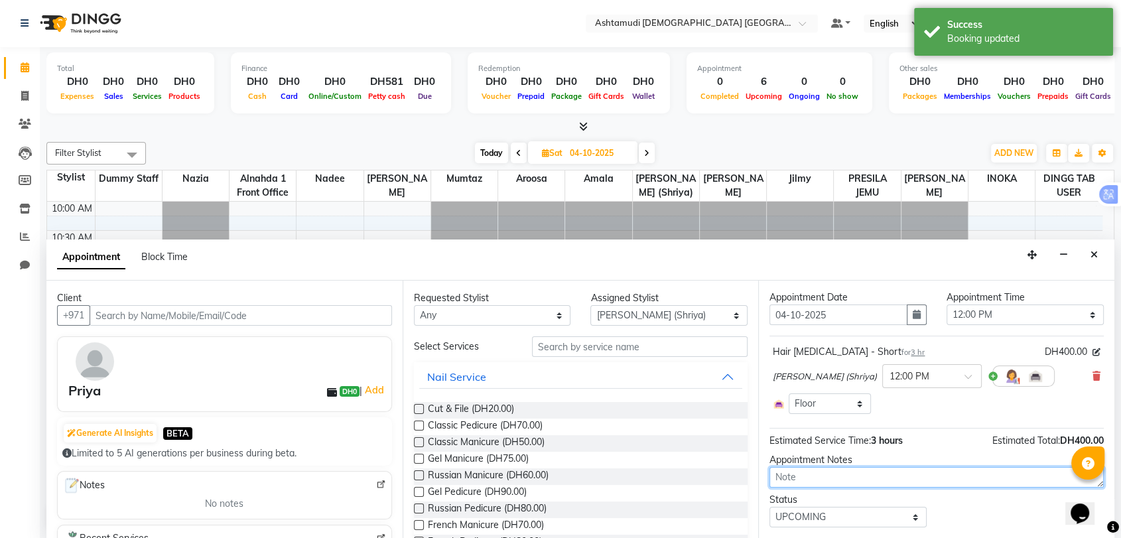
click at [798, 476] on textarea at bounding box center [937, 477] width 334 height 21
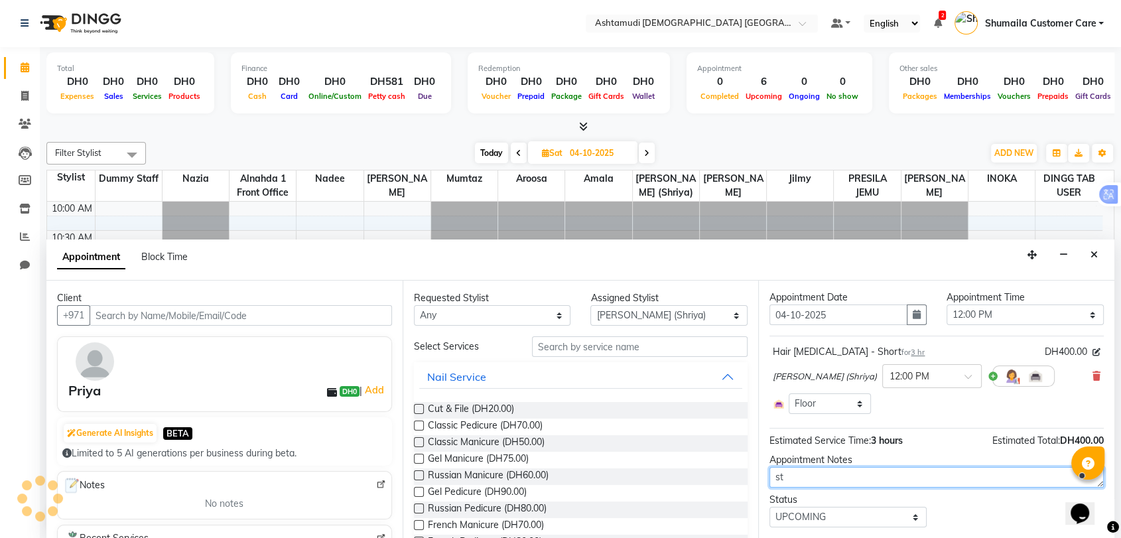
type textarea "s"
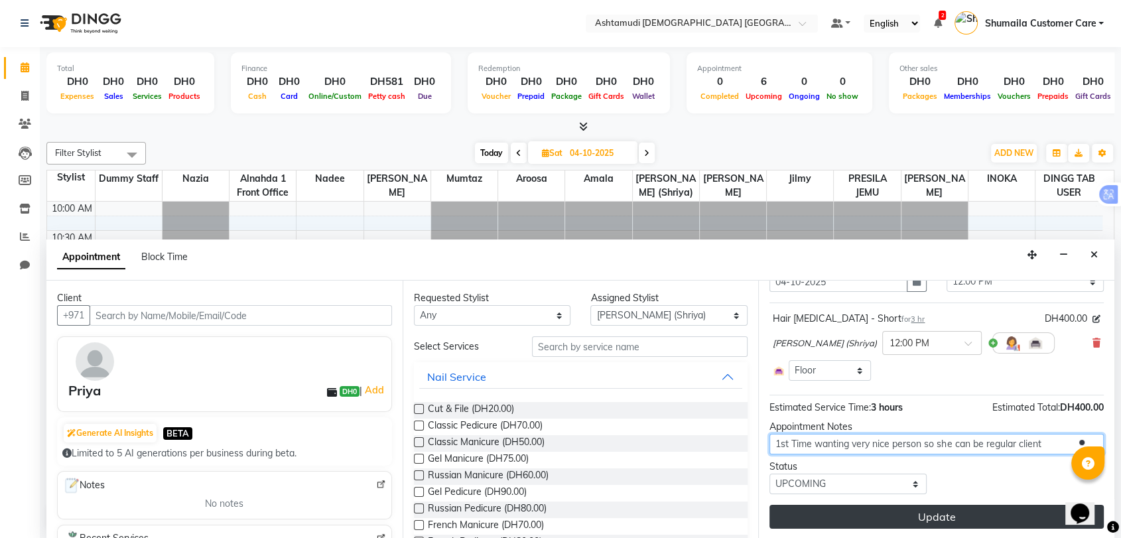
type textarea "1st Time wanting very nice person so she can be regular client"
click at [906, 516] on button "Update" at bounding box center [937, 517] width 334 height 24
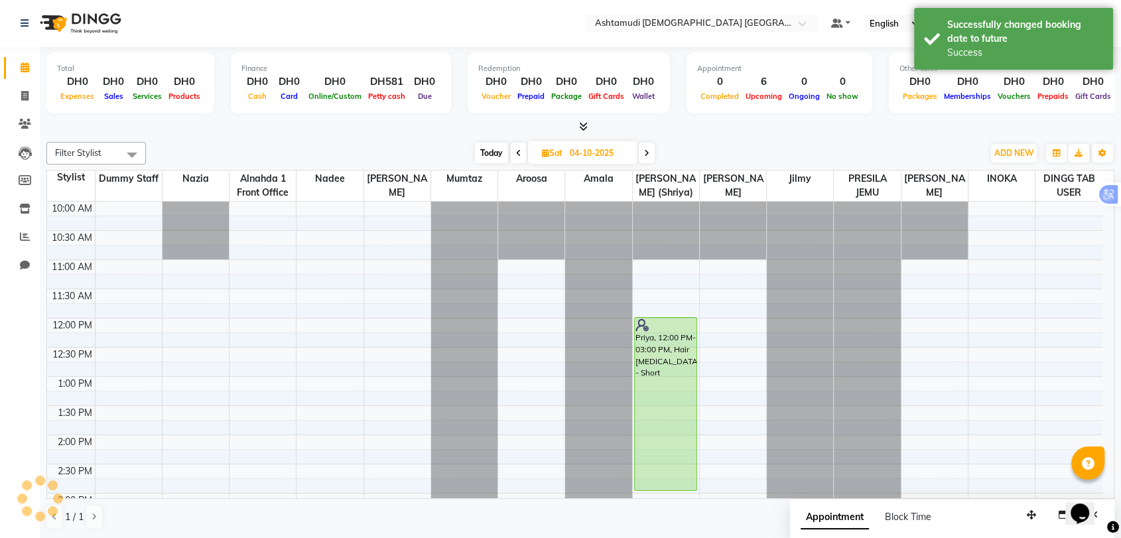
scroll to position [0, 0]
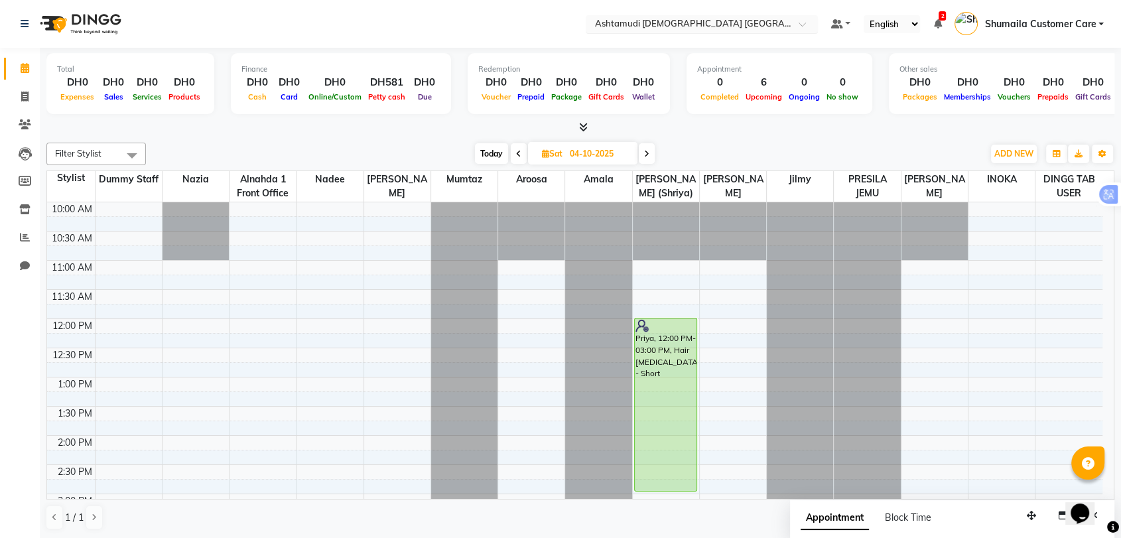
click at [679, 26] on input "text" at bounding box center [689, 25] width 192 height 13
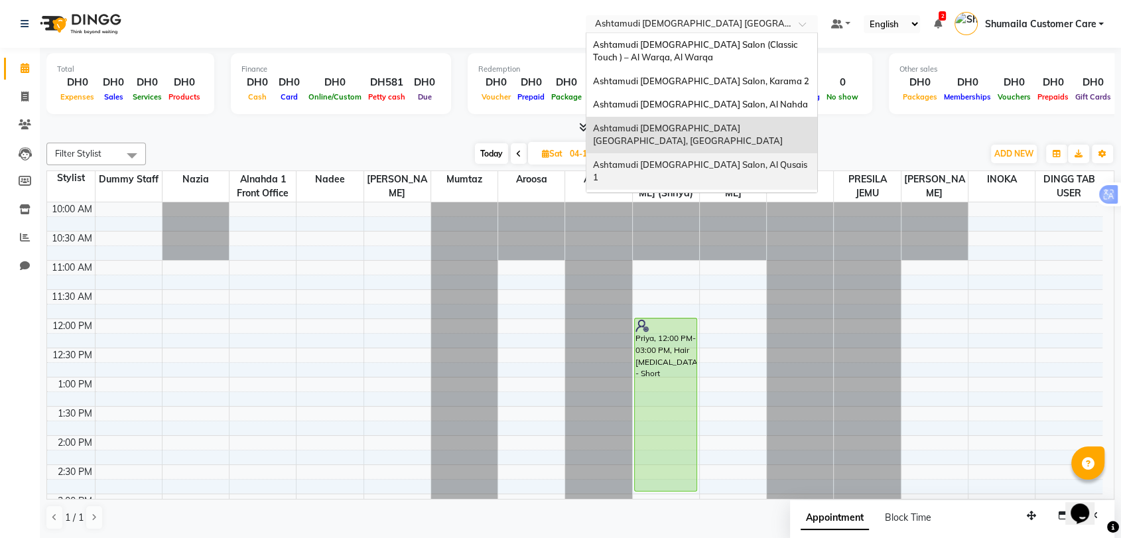
click at [662, 159] on span "Ashtamudi [DEMOGRAPHIC_DATA] Salon, Al Qusais 1" at bounding box center [701, 171] width 216 height 24
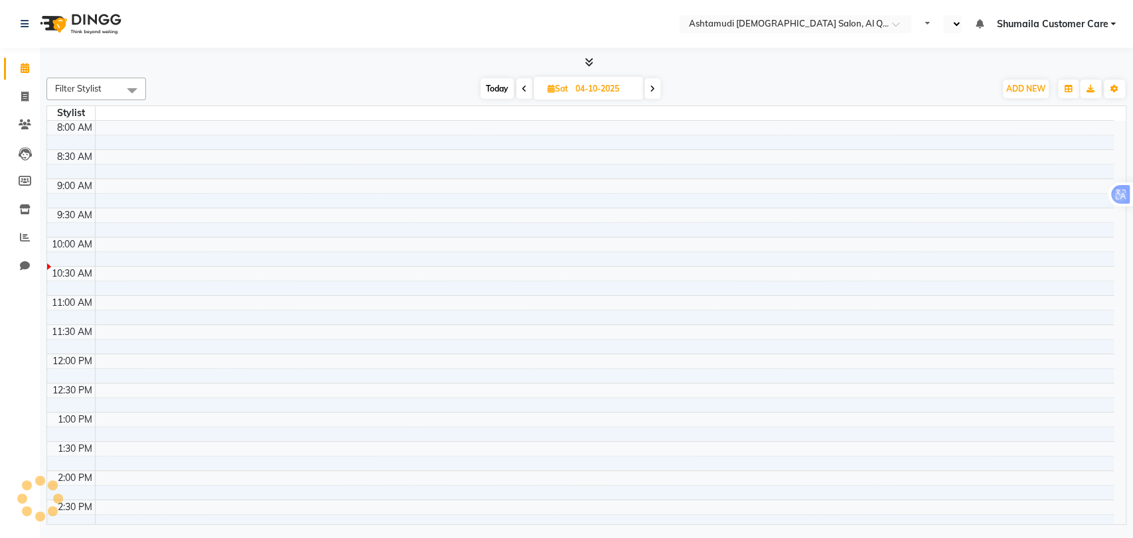
select select "en"
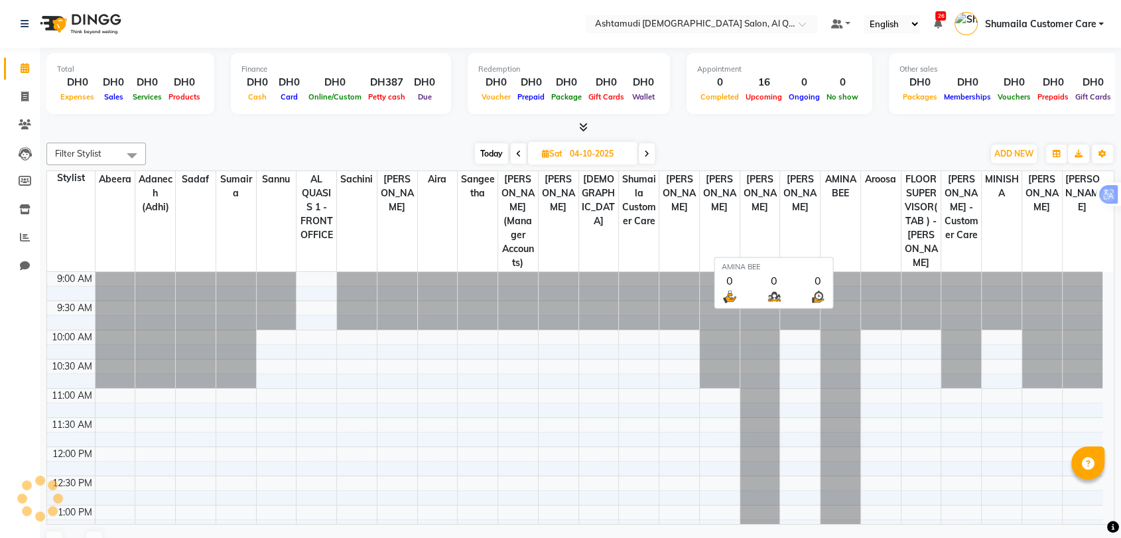
scroll to position [58, 0]
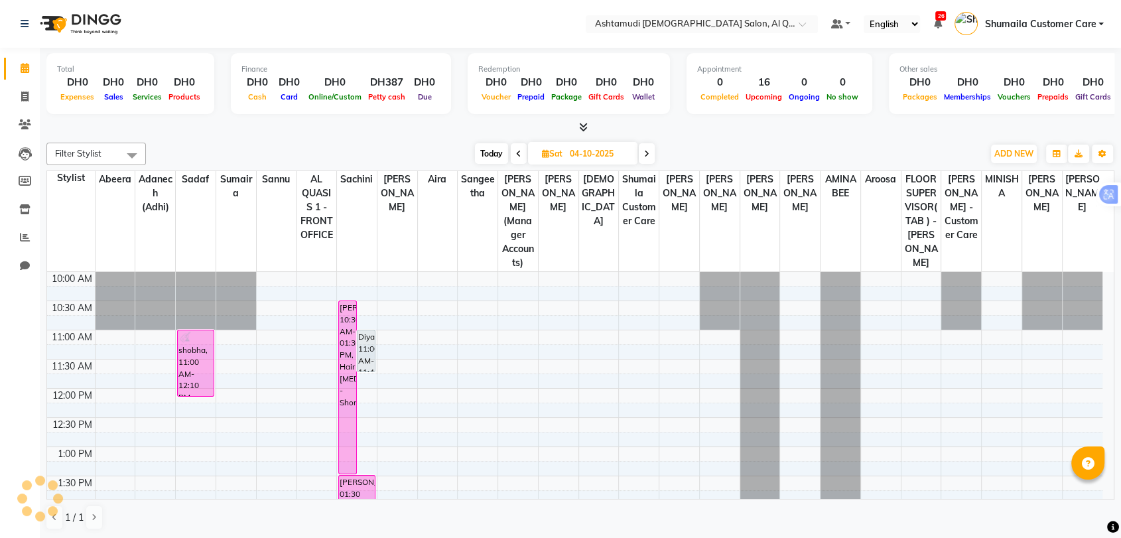
click at [574, 144] on input "04-10-2025" at bounding box center [599, 154] width 66 height 20
select select "10"
select select "2025"
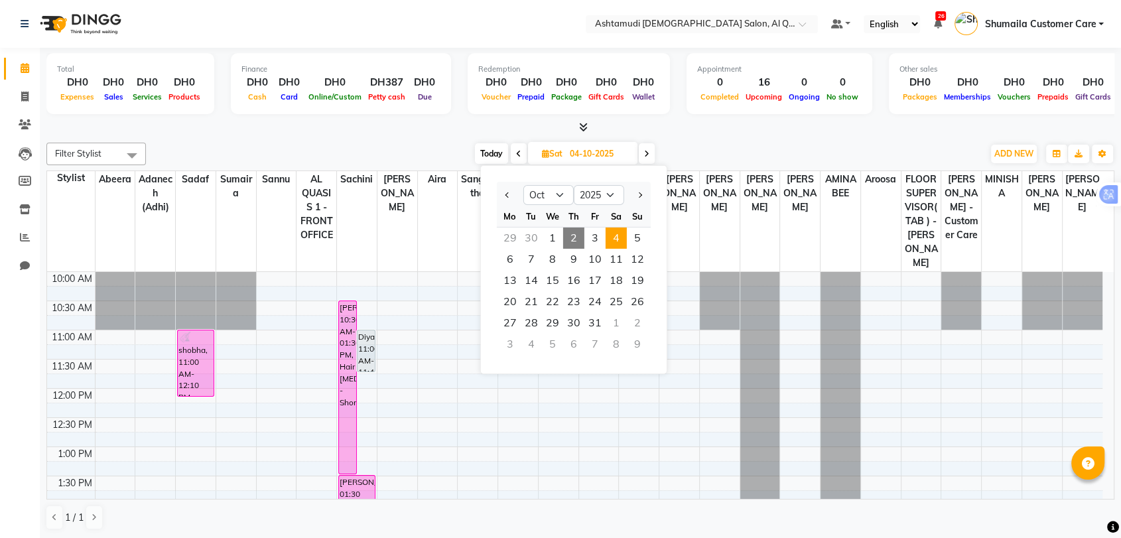
click at [571, 236] on span "2" at bounding box center [573, 238] width 21 height 21
type input "02-10-2025"
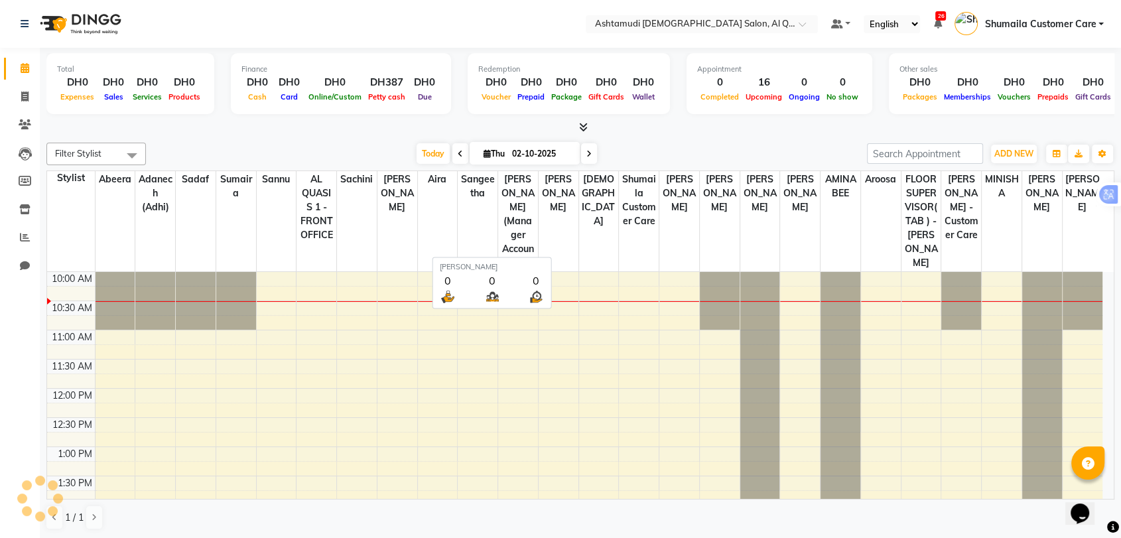
scroll to position [0, 0]
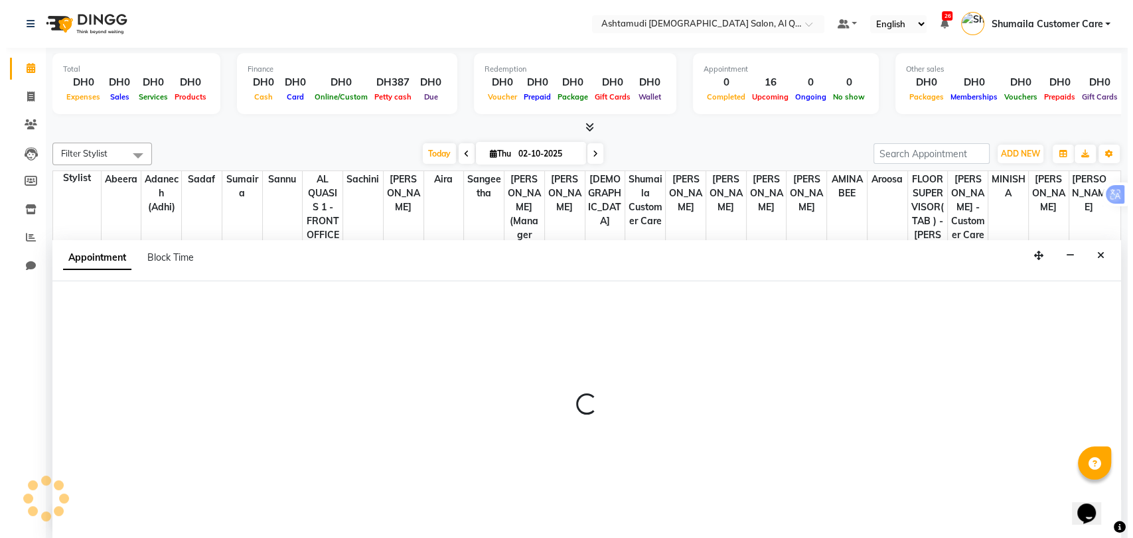
scroll to position [1, 0]
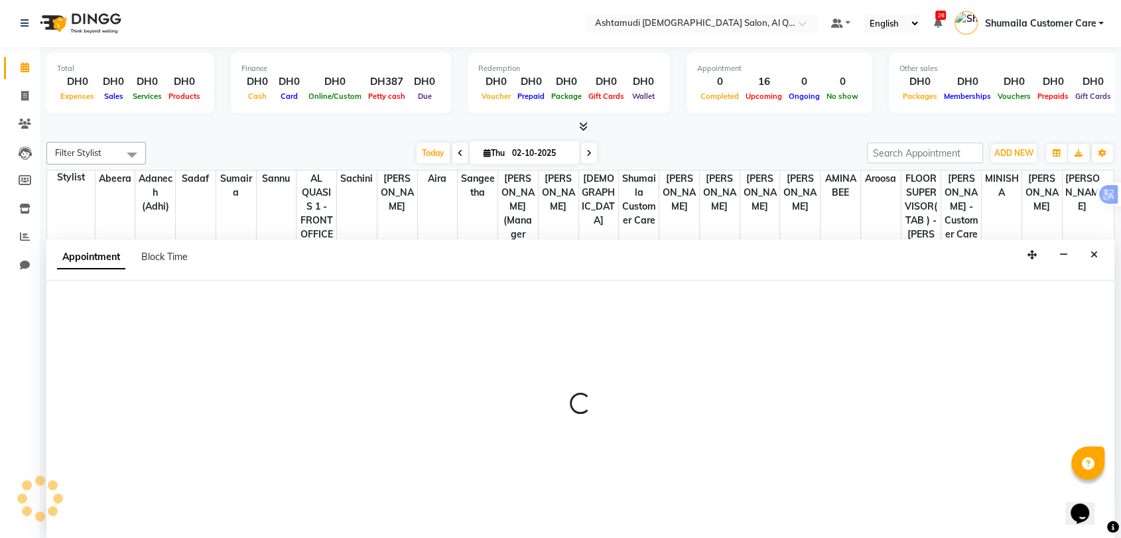
select select "54602"
select select "tentative"
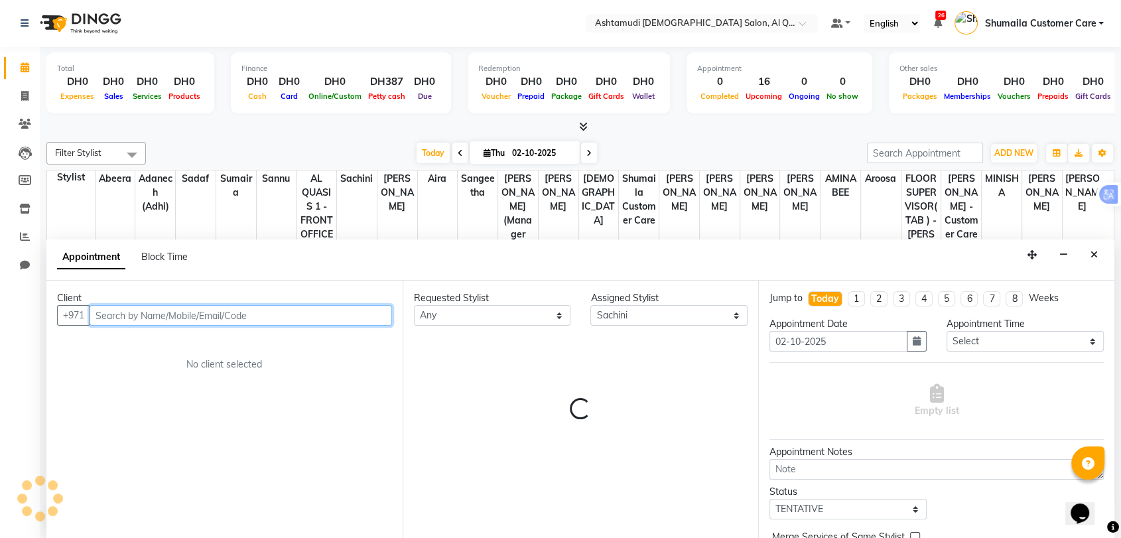
click at [149, 311] on input "text" at bounding box center [241, 315] width 303 height 21
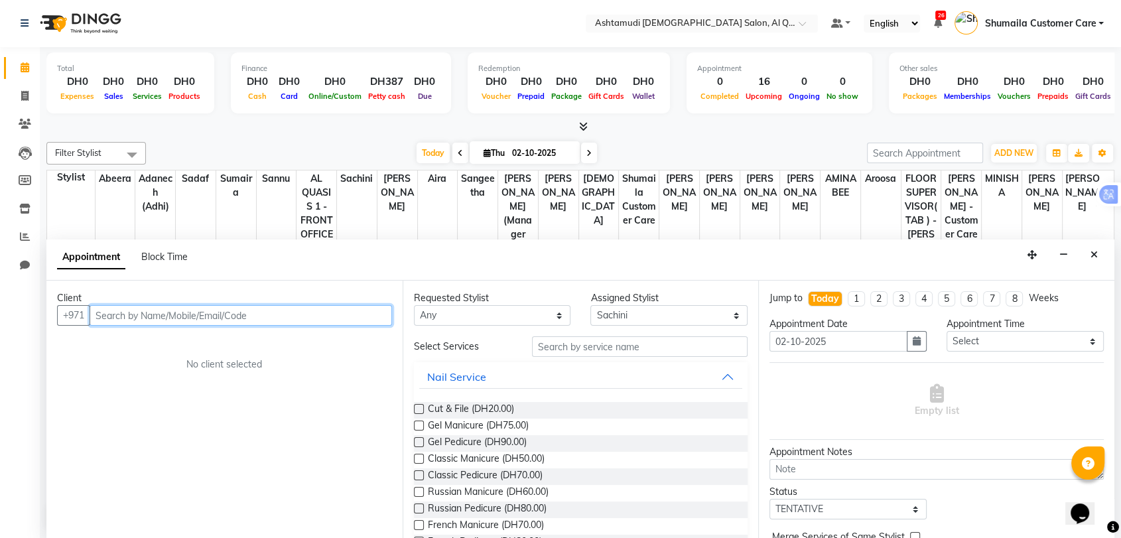
paste input "0559787637"
click at [103, 314] on input "0559787637" at bounding box center [214, 315] width 248 height 21
type input "559787637"
click at [337, 316] on button "Add Client" at bounding box center [364, 315] width 55 height 21
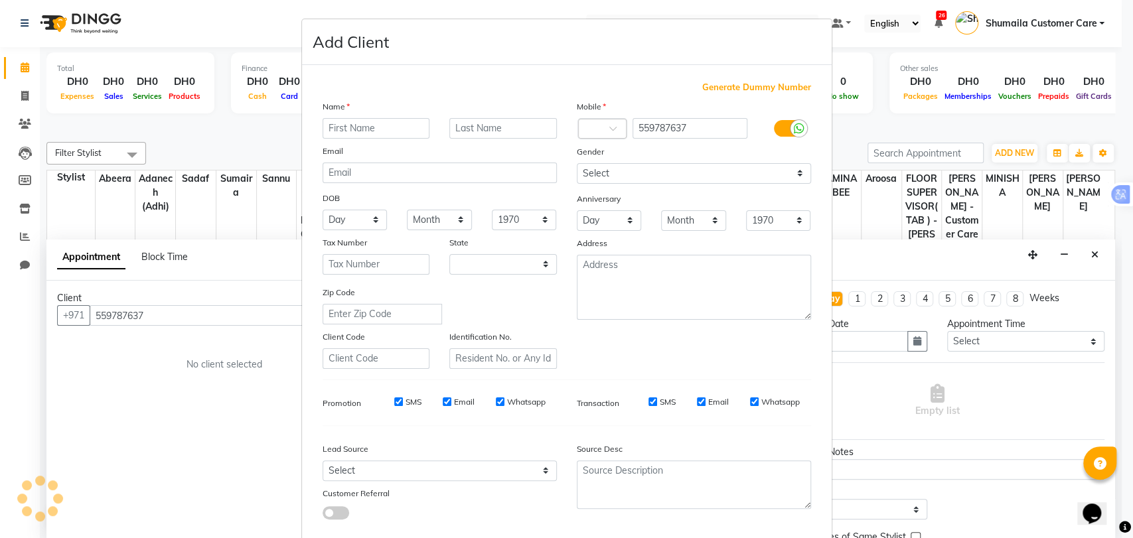
select select "3798"
paste input "Rini Abraham"
drag, startPoint x: 338, startPoint y: 131, endPoint x: 439, endPoint y: 131, distance: 100.2
click at [439, 131] on div "Rini Abraham" at bounding box center [440, 128] width 254 height 21
type input "Rini"
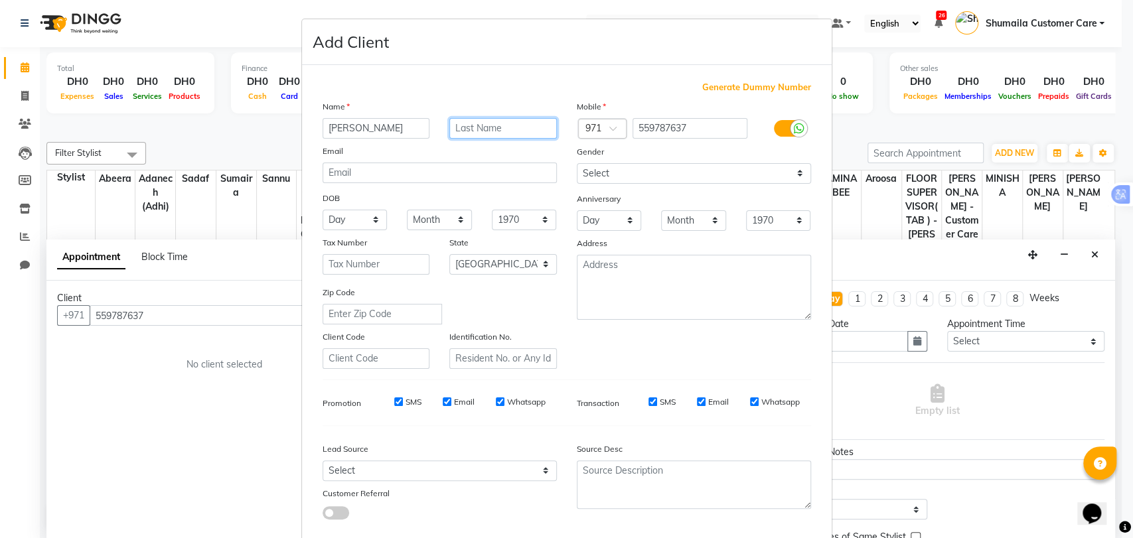
click at [472, 123] on input "text" at bounding box center [502, 128] width 107 height 21
paste input "Abraham"
type input "Abraham"
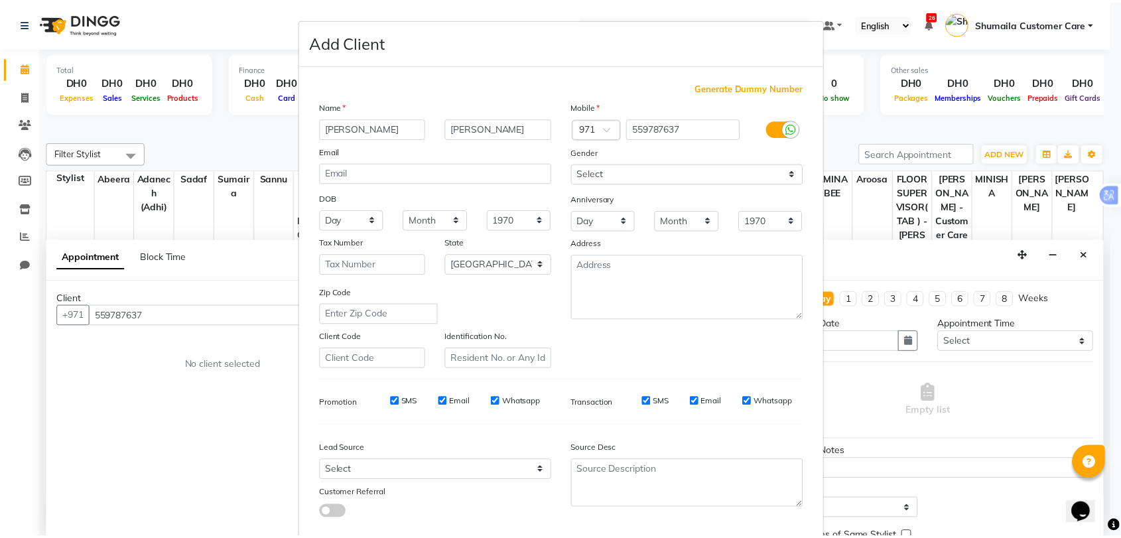
scroll to position [72, 0]
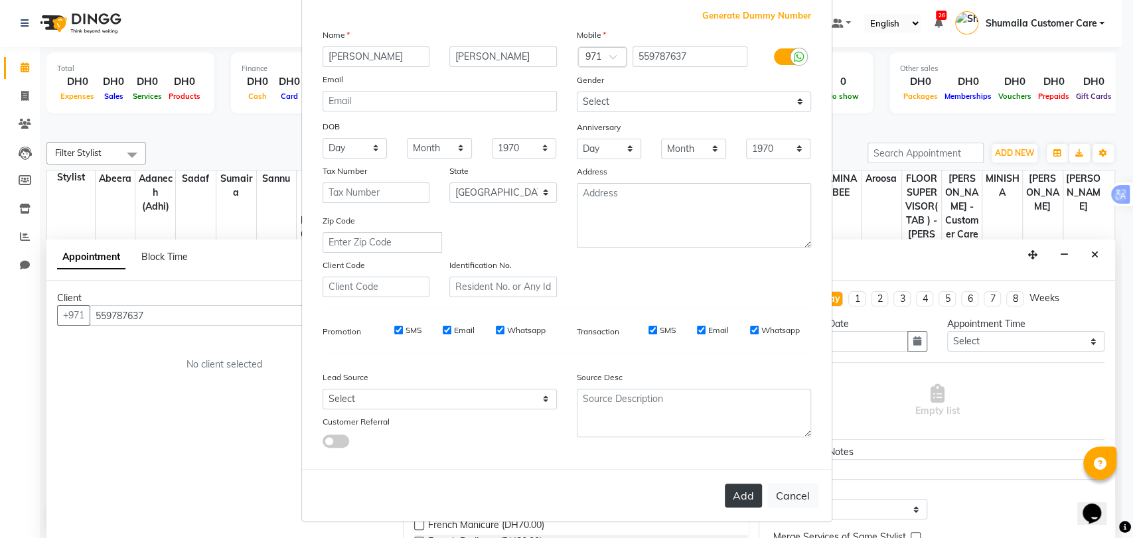
click at [727, 494] on button "Add" at bounding box center [743, 496] width 37 height 24
select select
select select "null"
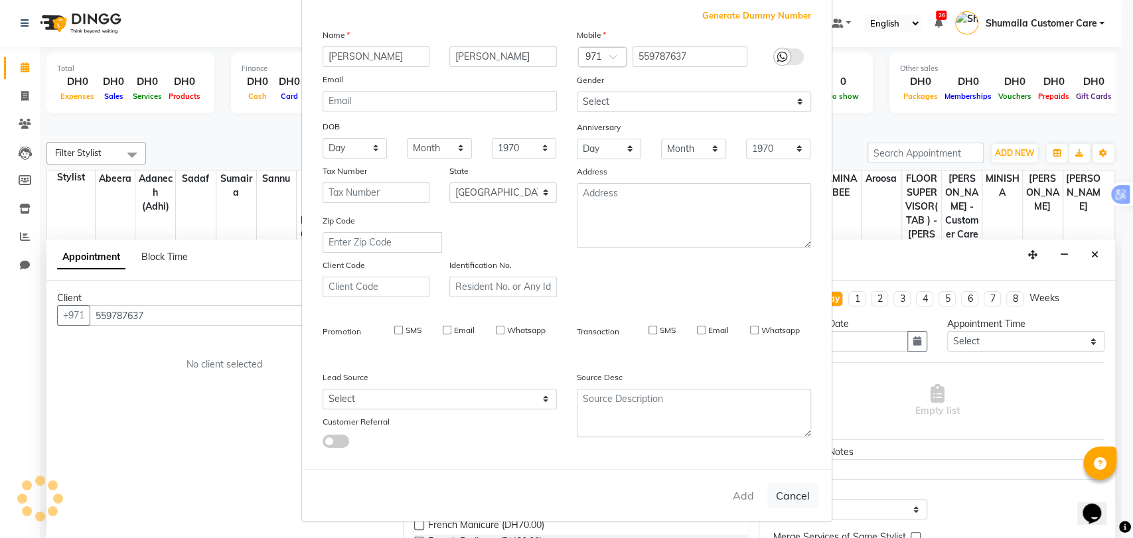
select select
checkbox input "false"
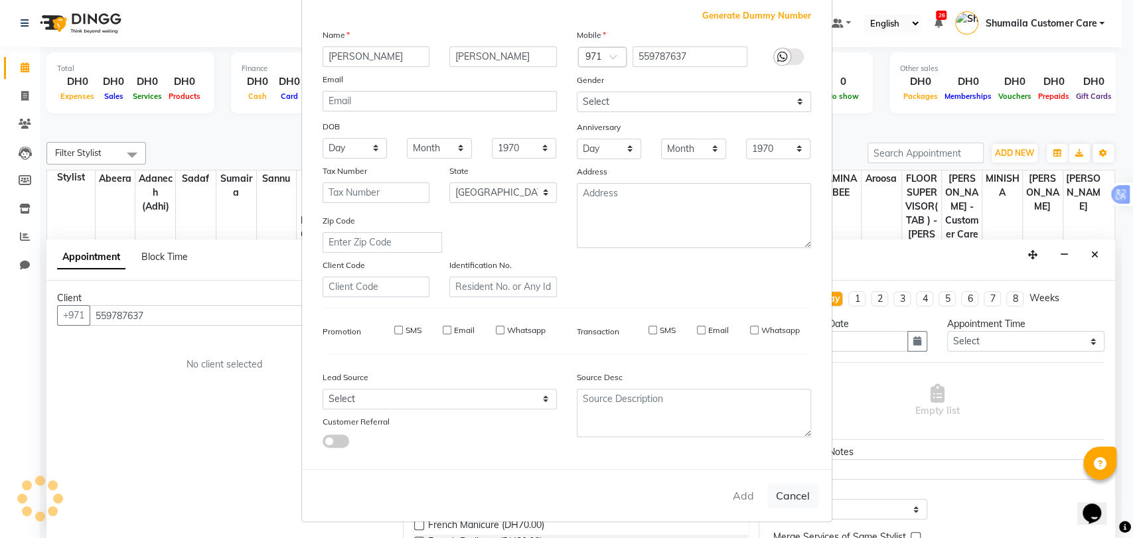
checkbox input "false"
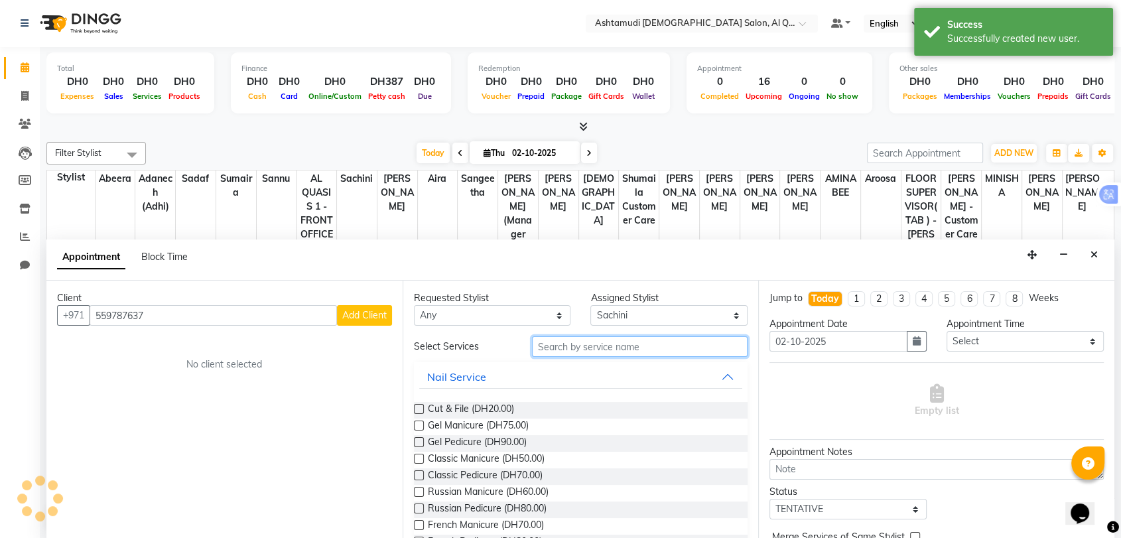
click at [589, 353] on input "text" at bounding box center [640, 346] width 216 height 21
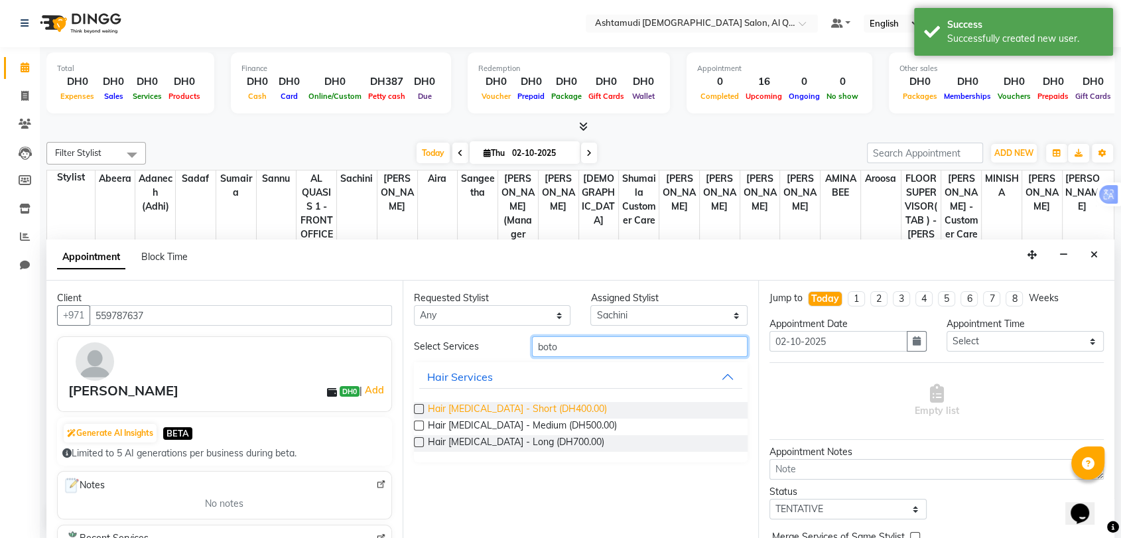
type input "boto"
click at [506, 405] on span "Hair Botox - Short (DH400.00)" at bounding box center [517, 410] width 179 height 17
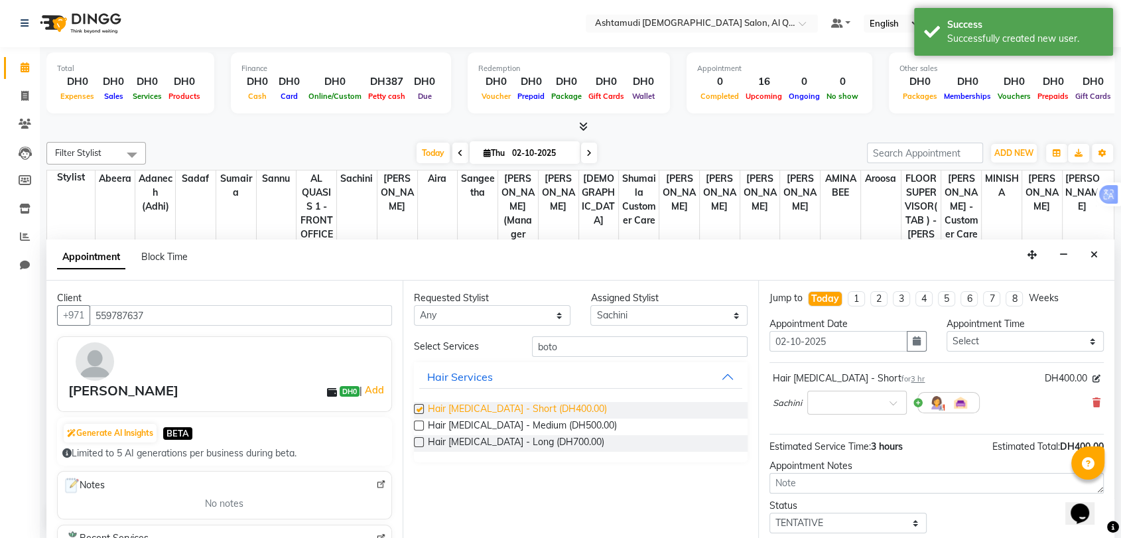
checkbox input "false"
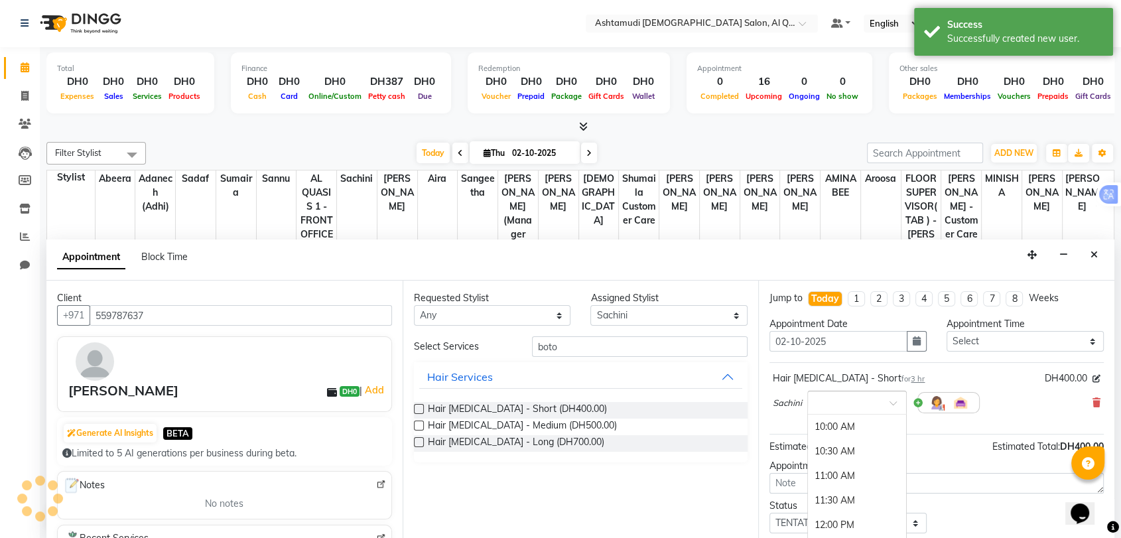
click at [878, 403] on div at bounding box center [857, 402] width 98 height 14
click at [842, 470] on div "11:00 AM" at bounding box center [857, 476] width 98 height 25
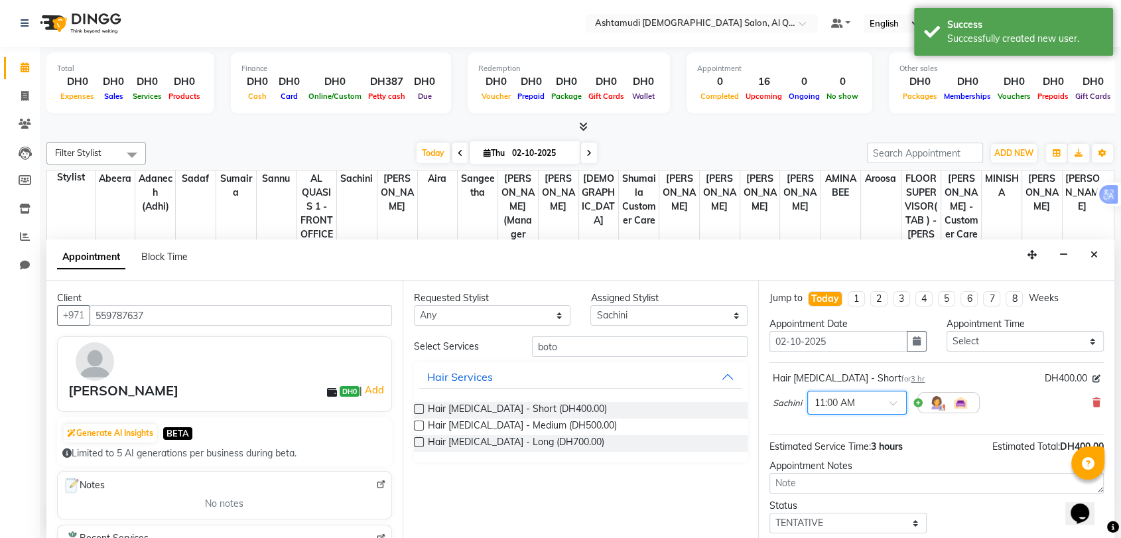
scroll to position [78, 0]
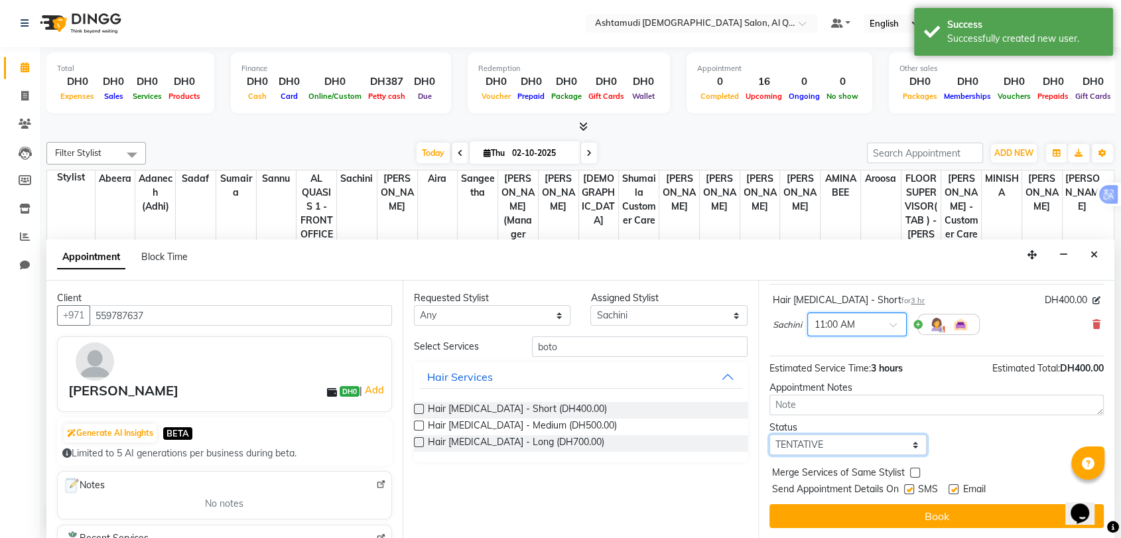
click at [797, 443] on select "Select TENTATIVE CONFIRM CHECK-IN UPCOMING" at bounding box center [848, 445] width 157 height 21
select select "upcoming"
click at [770, 435] on select "Select TENTATIVE CONFIRM CHECK-IN UPCOMING" at bounding box center [848, 445] width 157 height 21
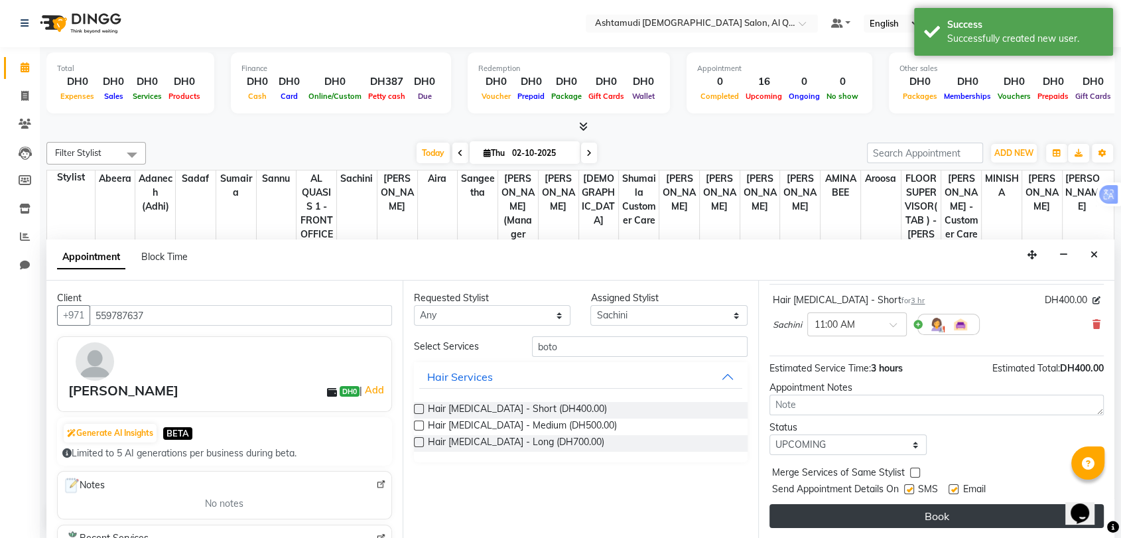
click at [834, 512] on button "Book" at bounding box center [937, 516] width 334 height 24
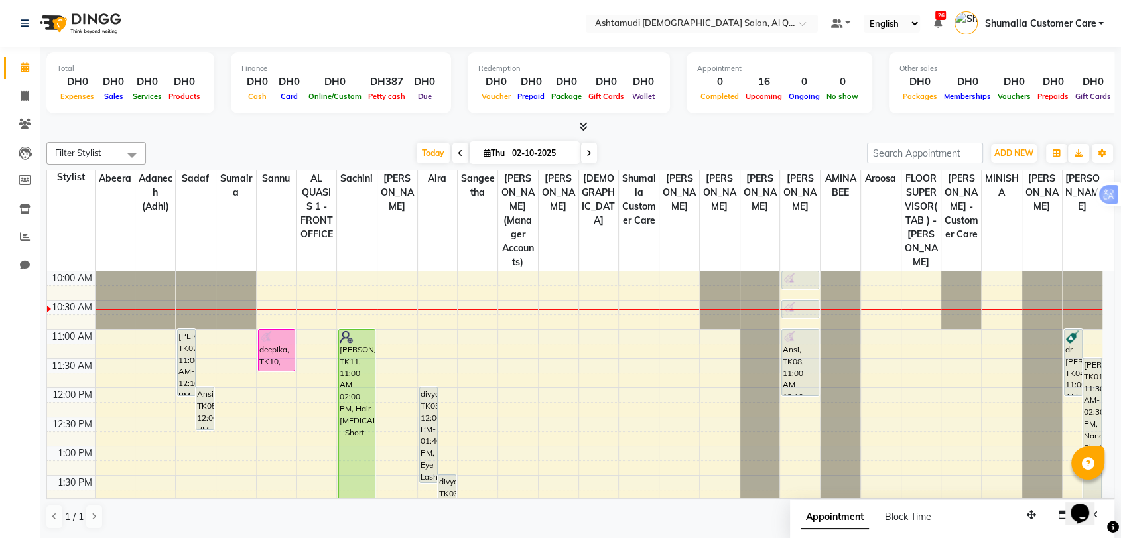
scroll to position [0, 0]
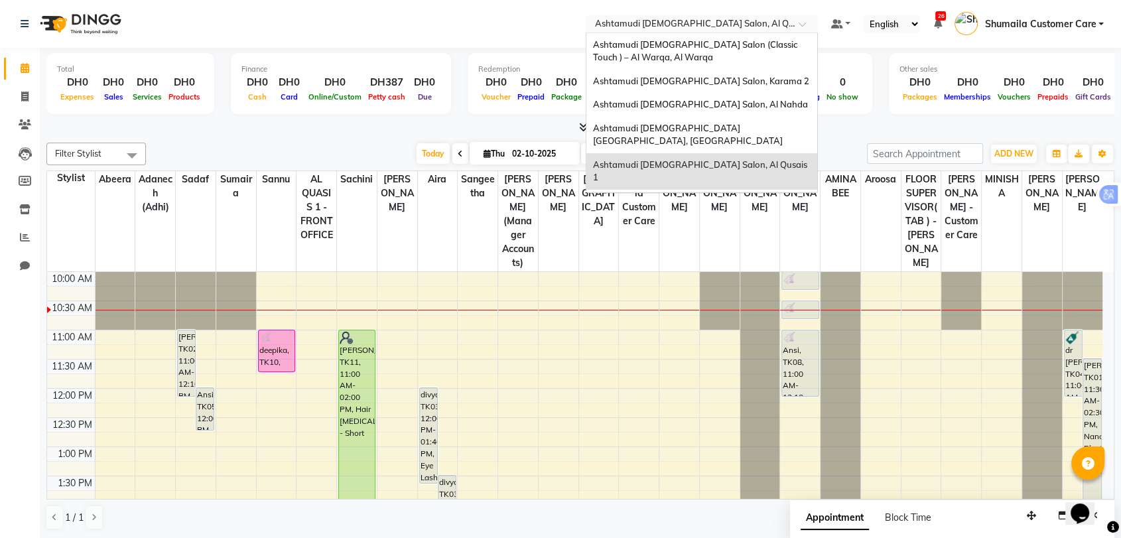
click at [739, 21] on input "text" at bounding box center [689, 25] width 192 height 13
click at [696, 130] on span "Ashtamudi [DEMOGRAPHIC_DATA] [GEOGRAPHIC_DATA], [GEOGRAPHIC_DATA]" at bounding box center [688, 135] width 190 height 24
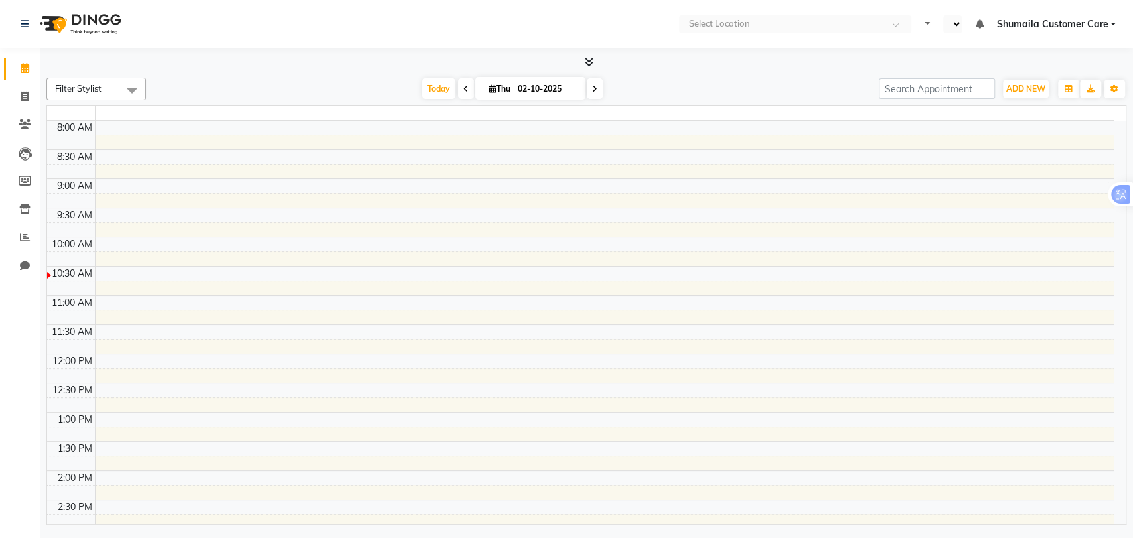
select select "en"
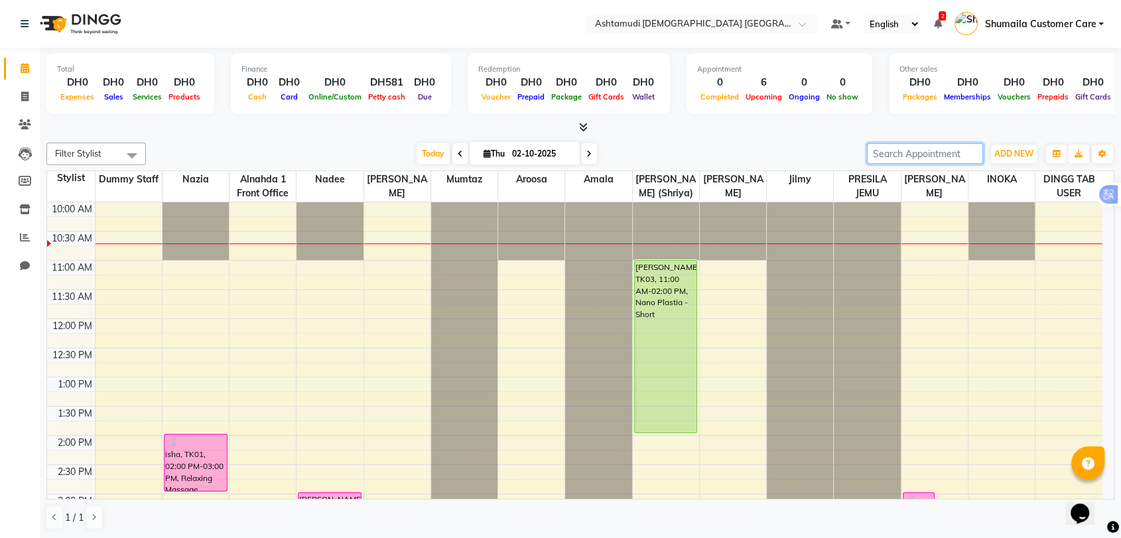
click at [877, 147] on input "search" at bounding box center [925, 153] width 116 height 21
paste input "910526266811"
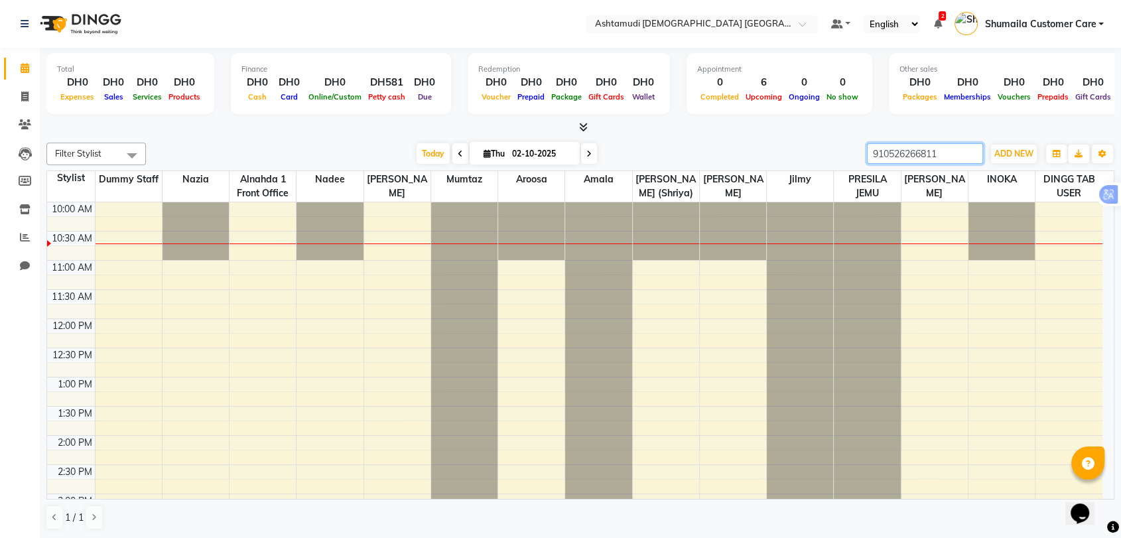
click at [883, 153] on input "910526266811" at bounding box center [925, 153] width 116 height 21
type input "526266811"
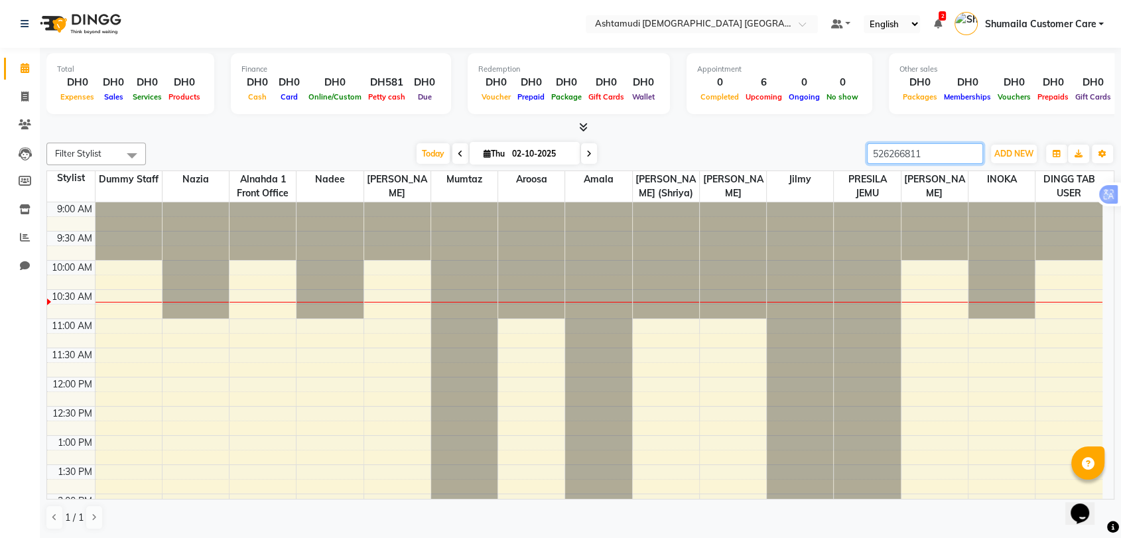
drag, startPoint x: 932, startPoint y: 154, endPoint x: 841, endPoint y: 150, distance: 91.0
click at [841, 150] on div "Filter Stylist Select All Alnahda 1 front office [PERSON_NAME] [PERSON_NAME] DI…" at bounding box center [580, 154] width 1068 height 23
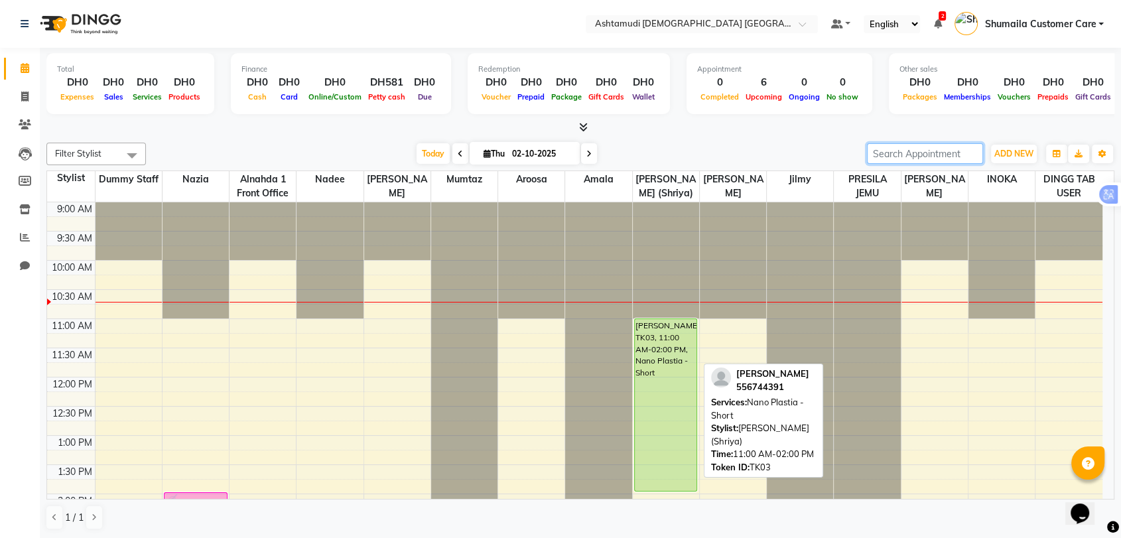
click at [657, 322] on div "[PERSON_NAME], TK03, 11:00 AM-02:00 PM, Nano Plastia - Short" at bounding box center [666, 405] width 62 height 172
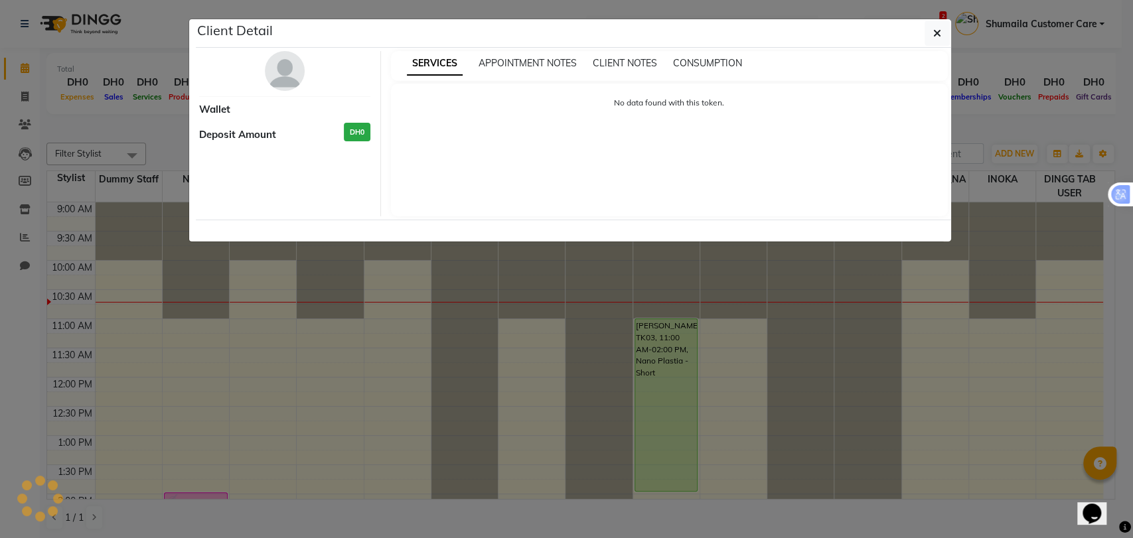
select select "5"
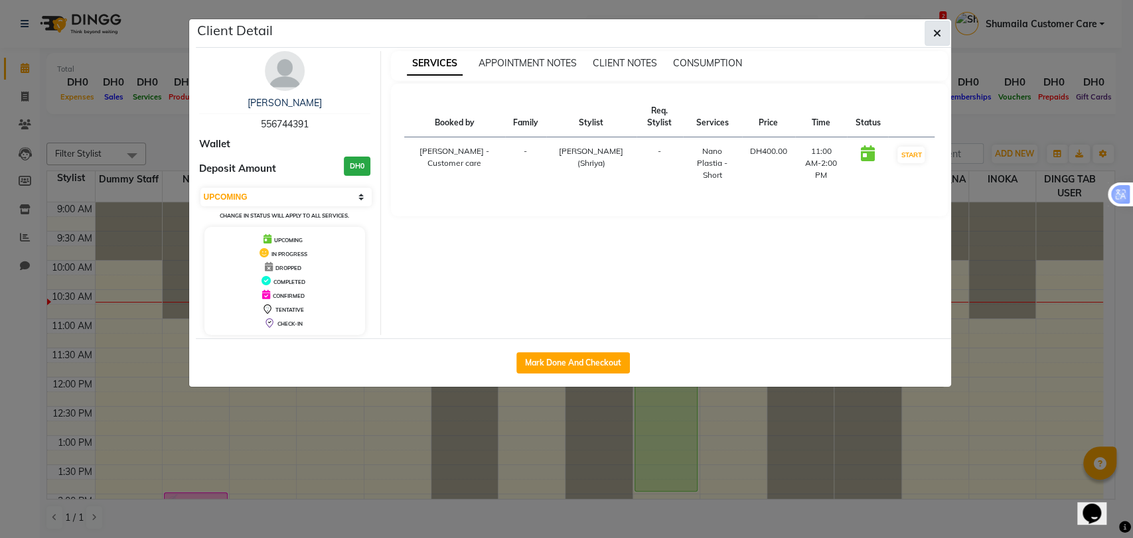
click at [926, 33] on button "button" at bounding box center [936, 33] width 25 height 25
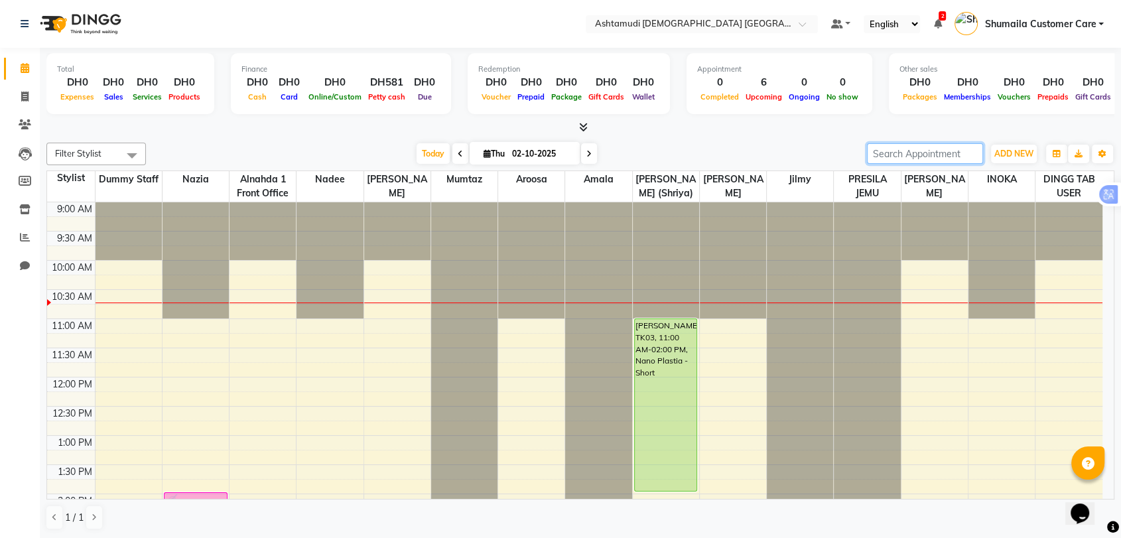
click at [877, 157] on input "search" at bounding box center [925, 153] width 116 height 21
paste input "910526266811"
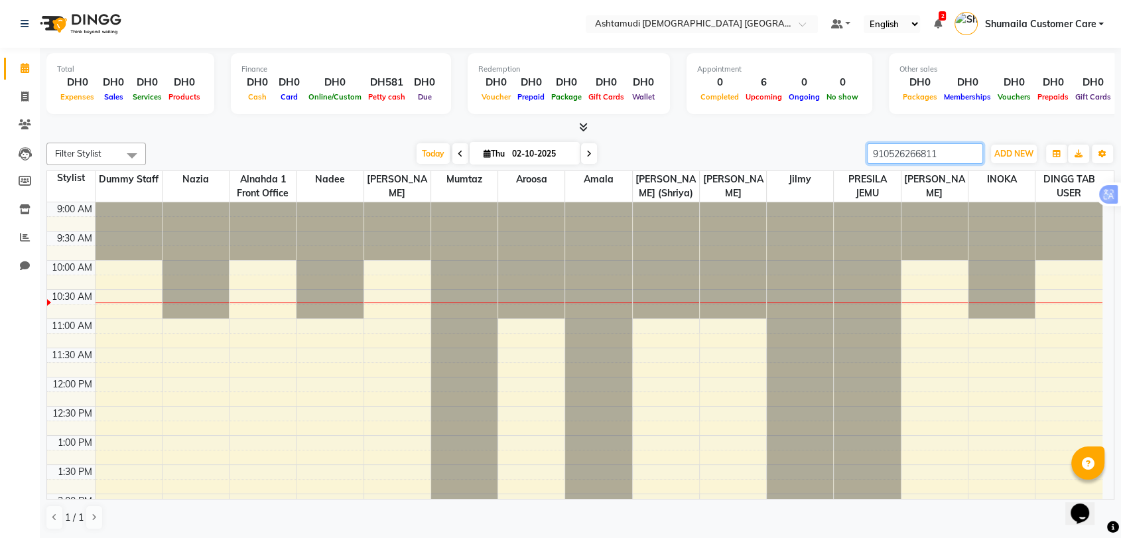
click at [883, 153] on input "910526266811" at bounding box center [925, 153] width 116 height 21
type input "526266811"
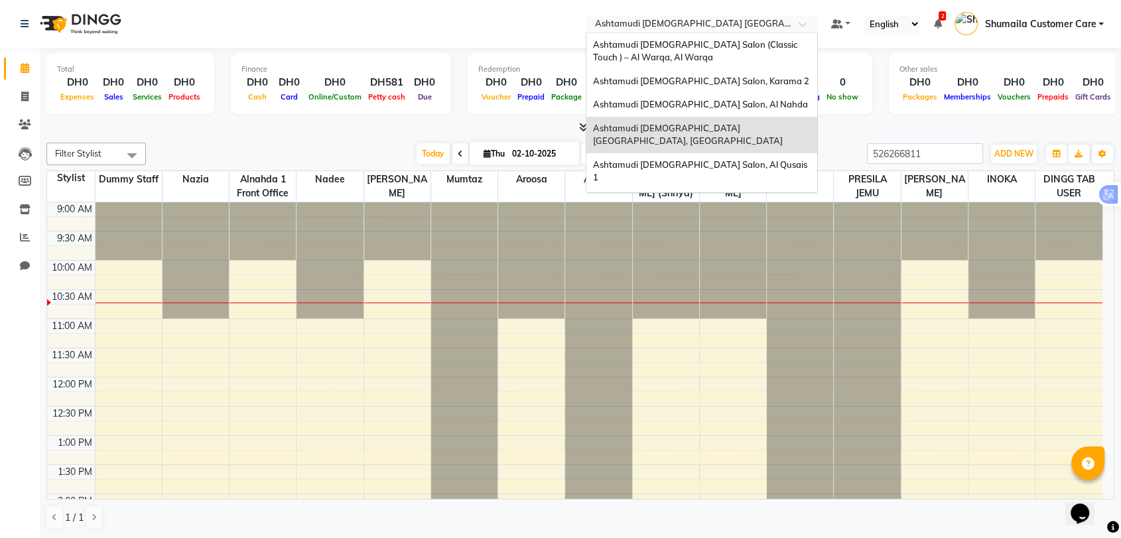
click at [750, 23] on input "text" at bounding box center [689, 25] width 192 height 13
click at [699, 104] on span "Ashtamudi [DEMOGRAPHIC_DATA] Salon, Al Nahda" at bounding box center [700, 104] width 215 height 11
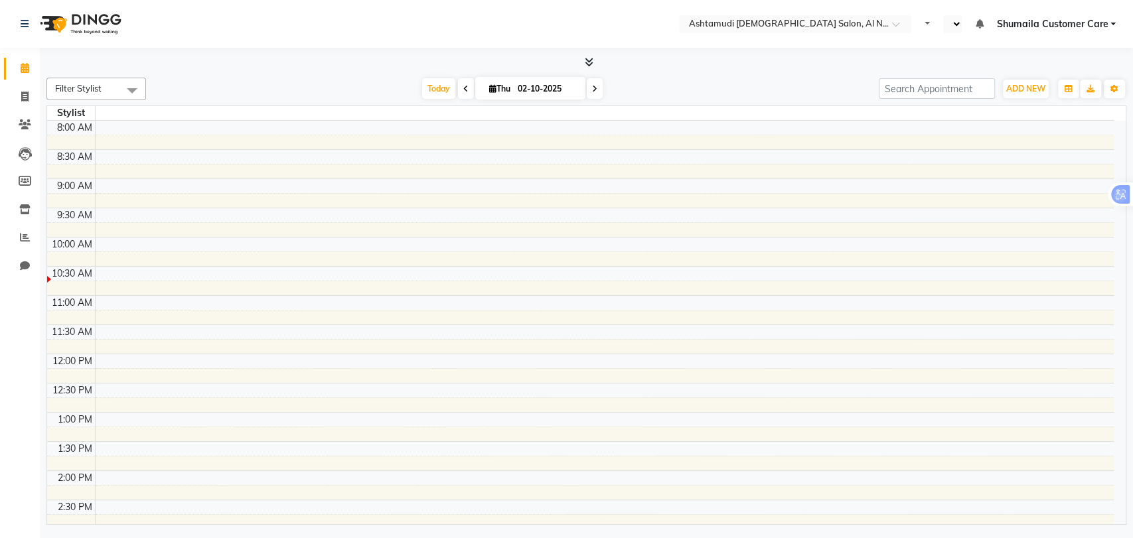
select select "en"
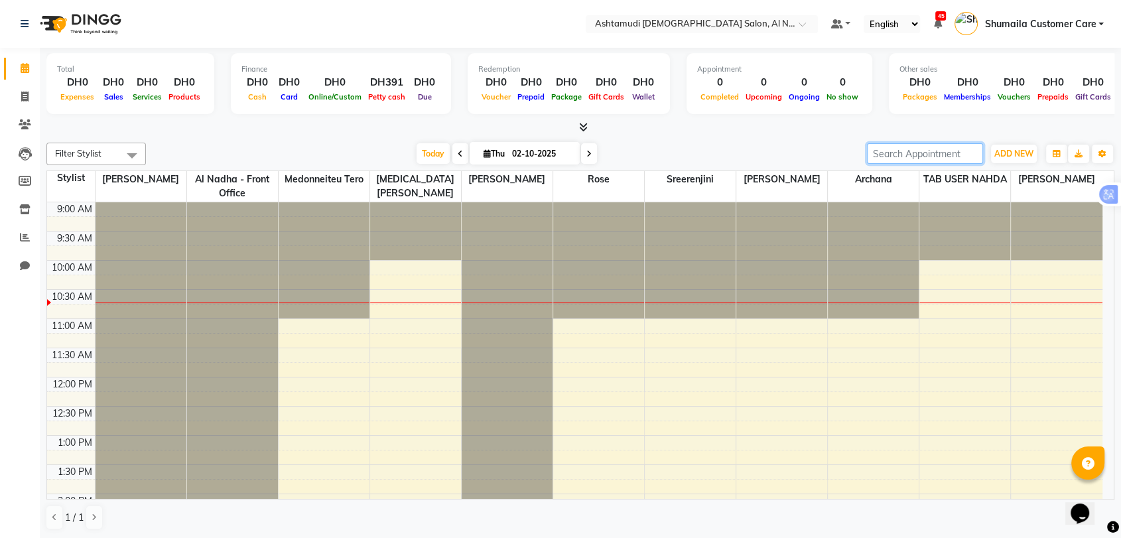
click at [952, 150] on input "search" at bounding box center [925, 153] width 116 height 21
paste input "910526266811"
click at [883, 151] on input "910526266811" at bounding box center [925, 153] width 116 height 21
type input "526266811"
click at [750, 23] on input "text" at bounding box center [689, 25] width 192 height 13
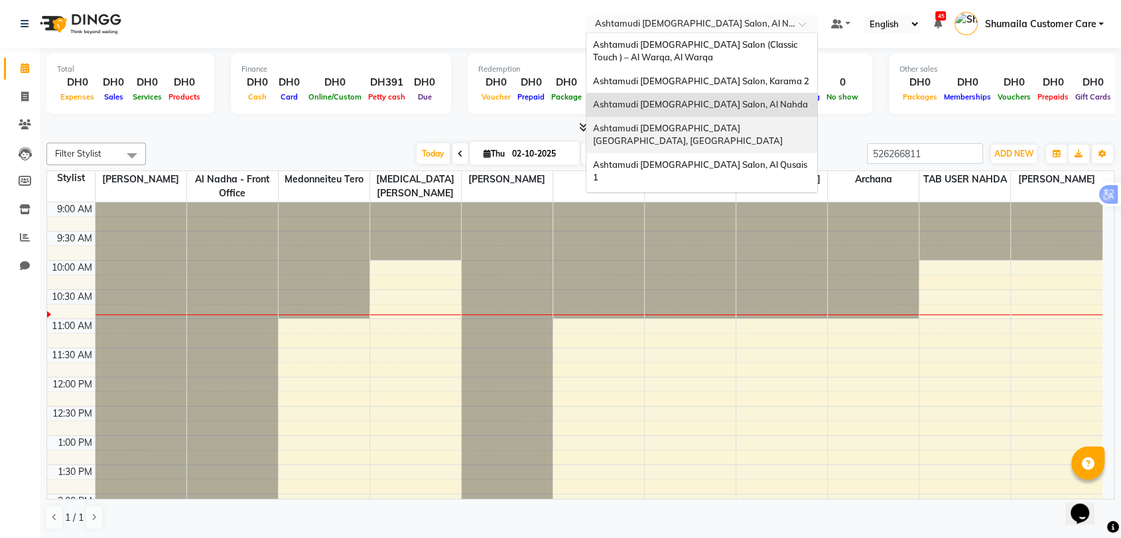
click at [727, 131] on span "Ashtamudi Ladies Salon Sahara Center, Dubai" at bounding box center [688, 135] width 190 height 24
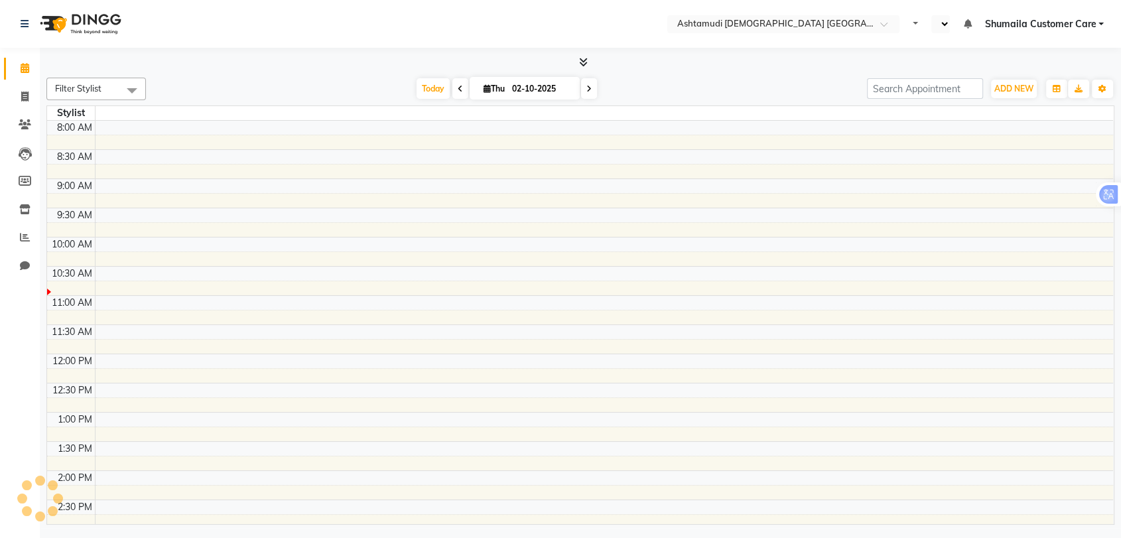
select select "en"
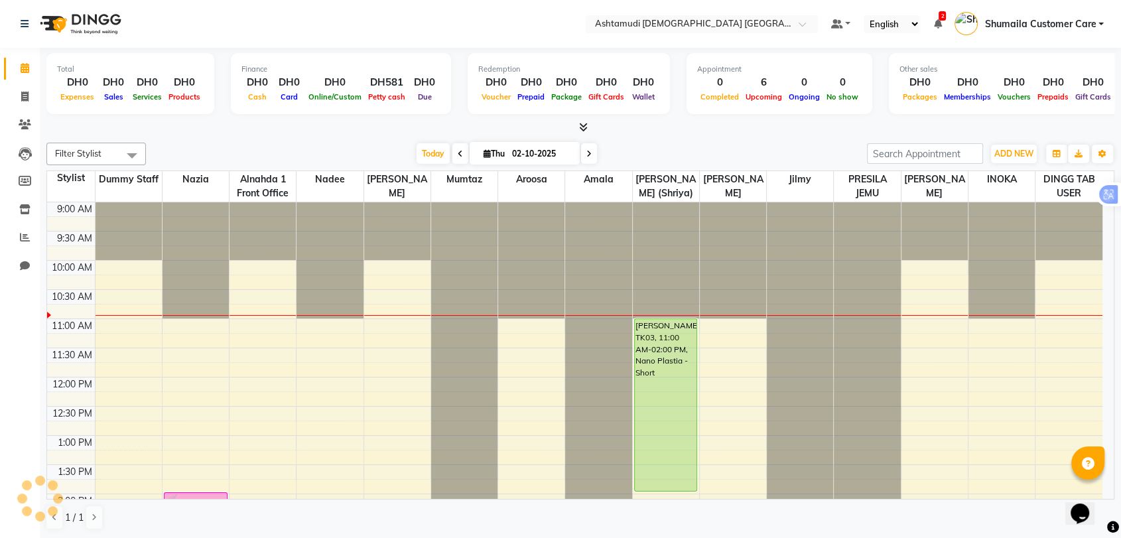
click at [553, 153] on input "02-10-2025" at bounding box center [541, 154] width 66 height 20
select select "10"
select select "2025"
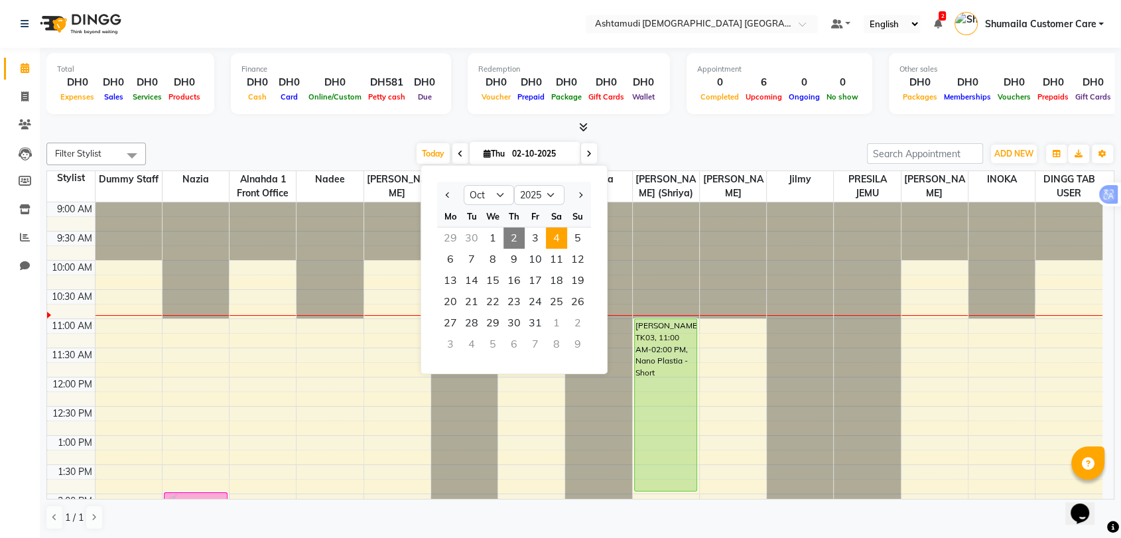
click at [552, 241] on span "4" at bounding box center [556, 238] width 21 height 21
type input "04-10-2025"
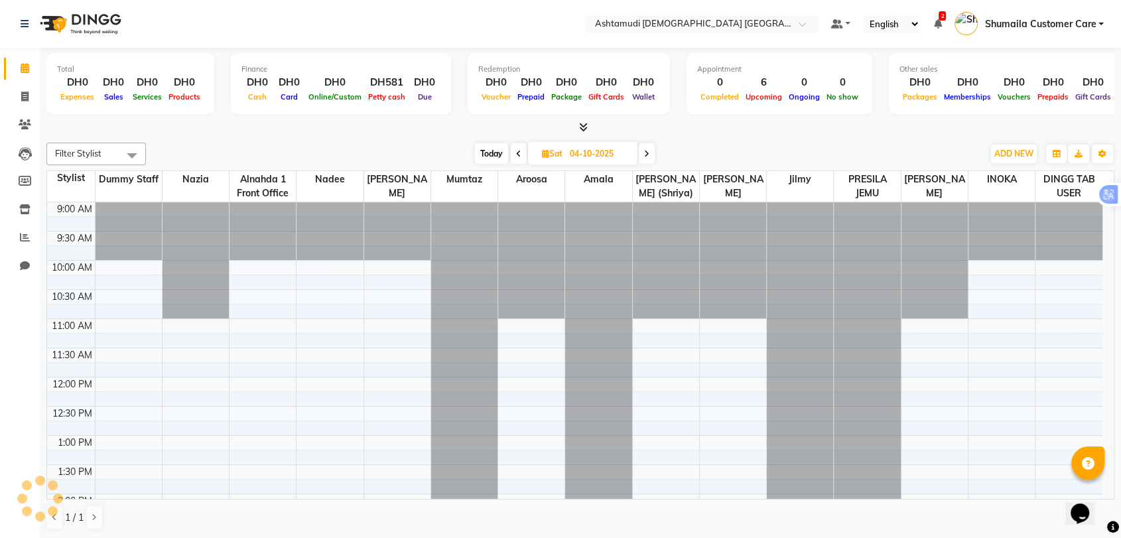
scroll to position [58, 0]
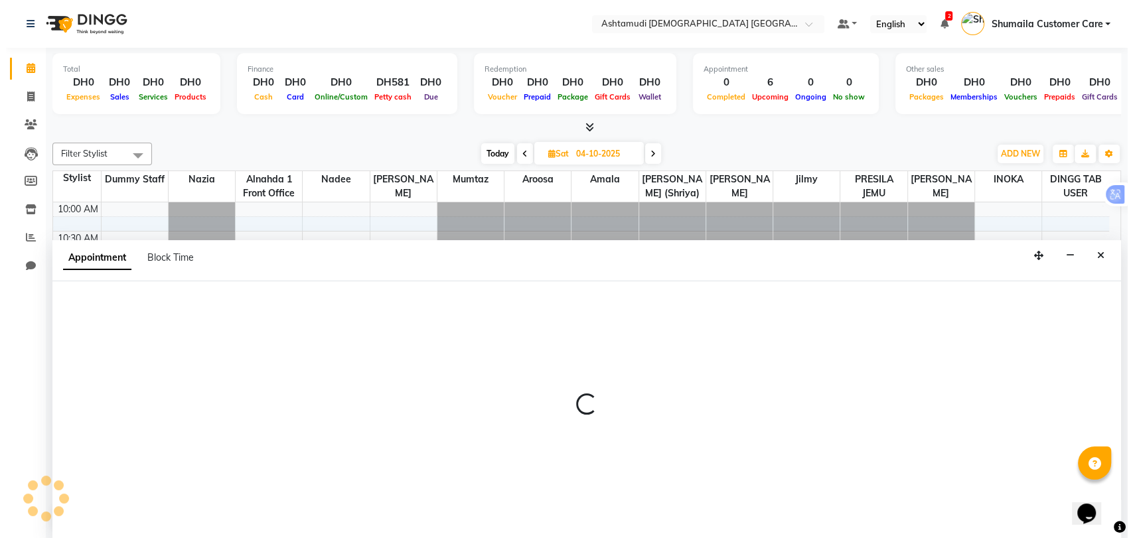
scroll to position [1, 0]
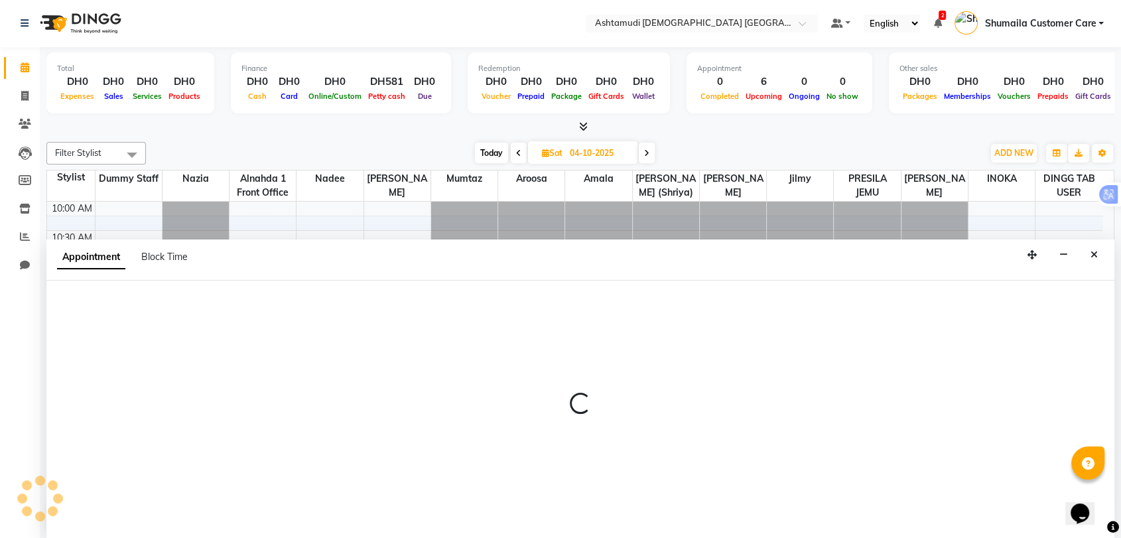
select select "62799"
select select "tentative"
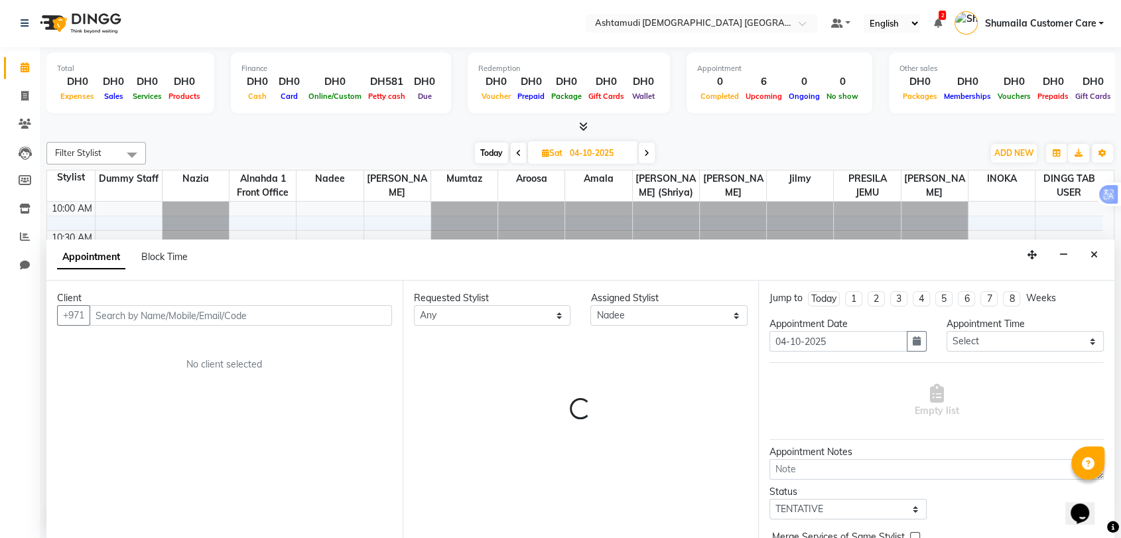
click at [246, 323] on input "text" at bounding box center [241, 315] width 303 height 21
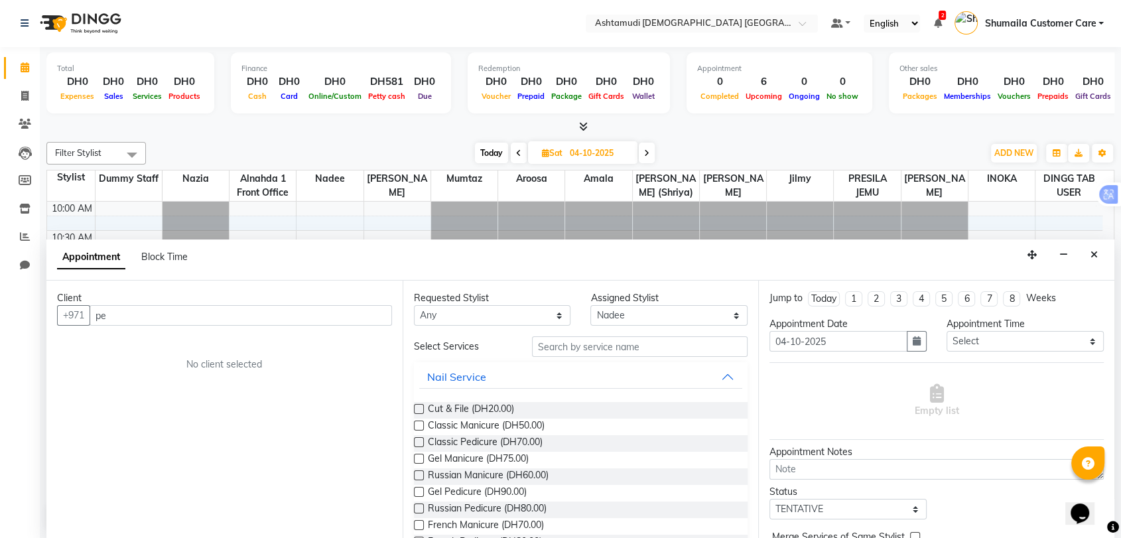
type input "p"
click at [555, 362] on div "Nail Service" at bounding box center [581, 376] width 334 height 29
drag, startPoint x: 553, startPoint y: 357, endPoint x: 541, endPoint y: 346, distance: 16.0
click at [541, 346] on input "text" at bounding box center [640, 346] width 216 height 21
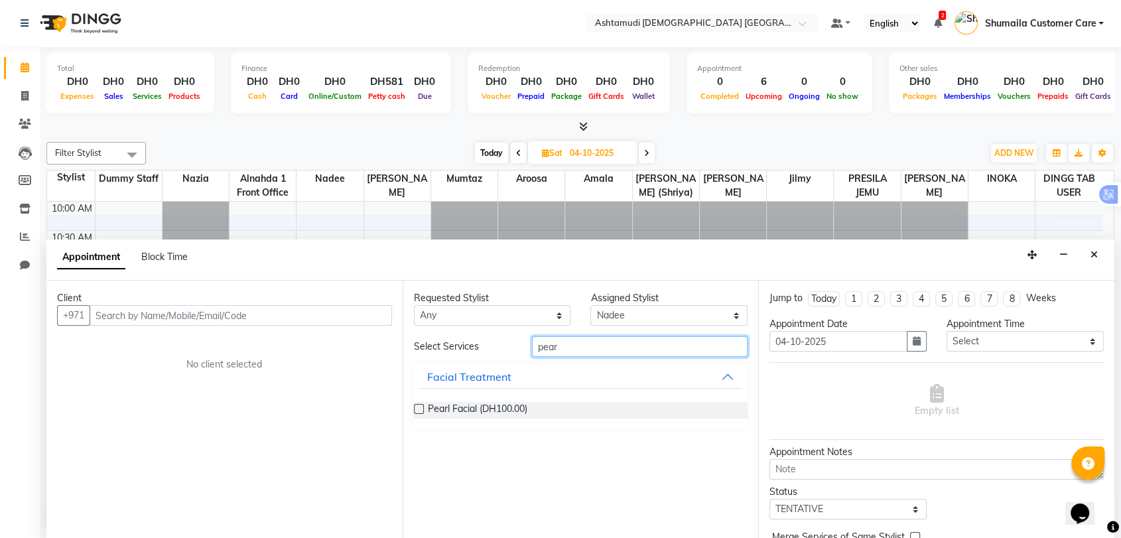
type input "pear"
click at [679, 320] on select "Select Alnahda 1 front office Amala Aroosa Deepika Rani DINGG TAB USER Dummy St…" at bounding box center [669, 315] width 157 height 21
select select "86641"
click at [591, 305] on select "Select Alnahda 1 front office Amala Aroosa Deepika Rani DINGG TAB USER Dummy St…" at bounding box center [669, 315] width 157 height 21
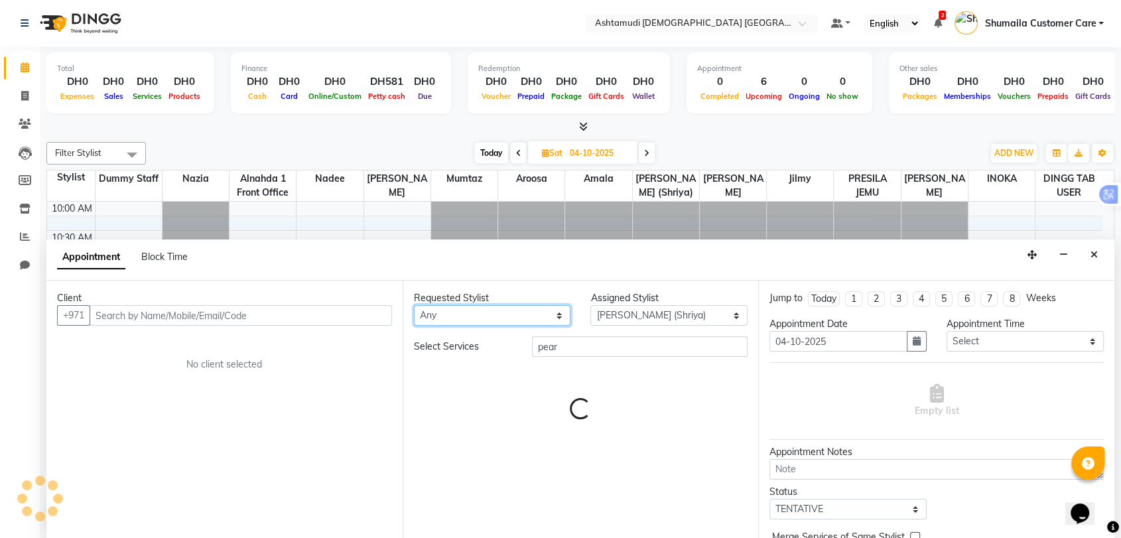
click at [478, 315] on select "Any Alnahda 1 front office Amala Aroosa Deepika Rani DINGG TAB USER Dummy Staff…" at bounding box center [492, 315] width 157 height 21
select select "86641"
click at [414, 305] on select "Any Alnahda 1 front office Amala Aroosa Deepika Rani DINGG TAB USER Dummy Staff…" at bounding box center [492, 315] width 157 height 21
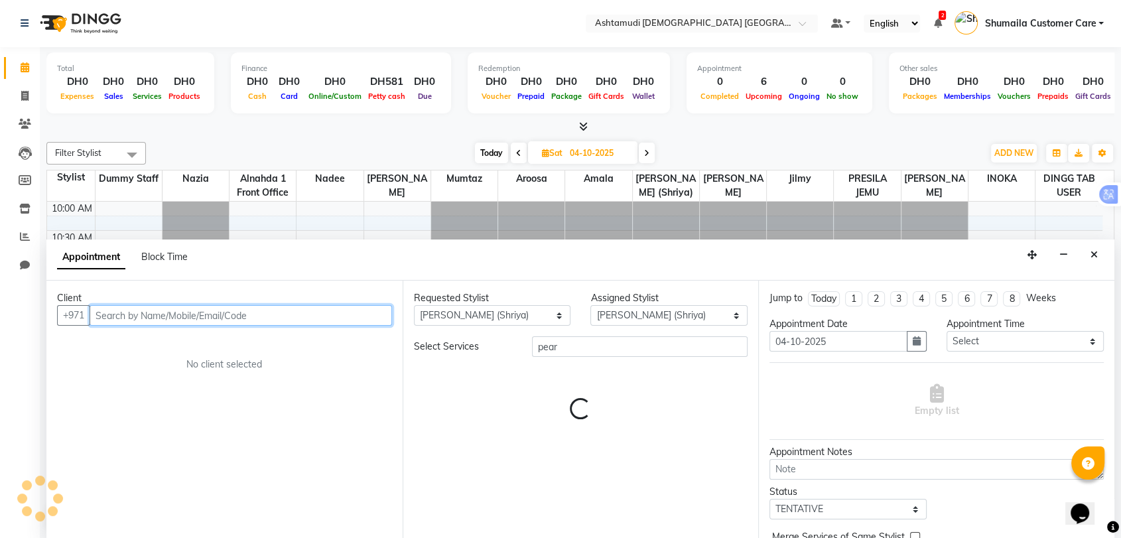
click at [217, 313] on input "text" at bounding box center [241, 315] width 303 height 21
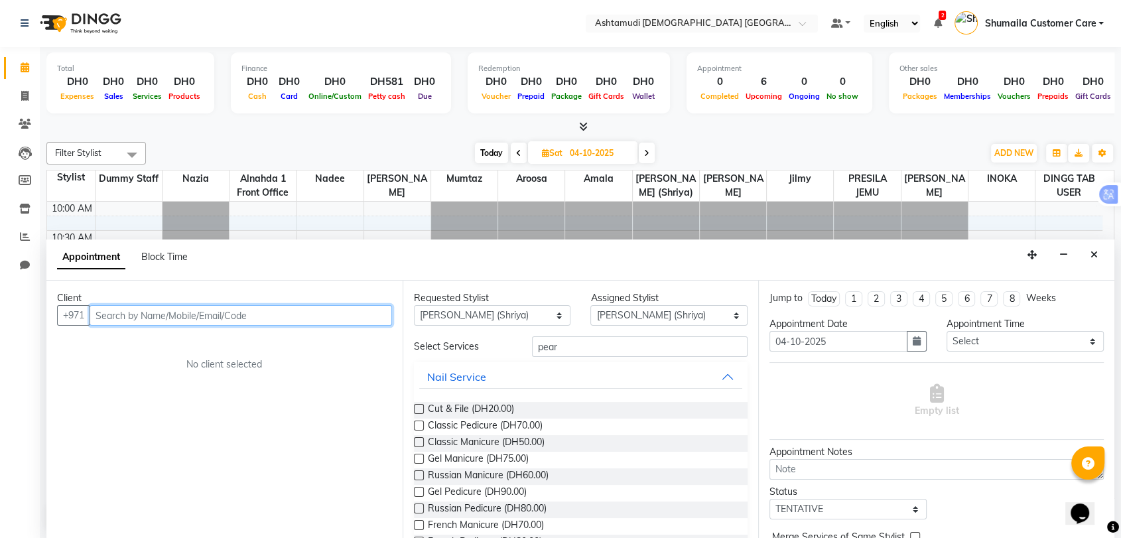
paste input "0559840687"
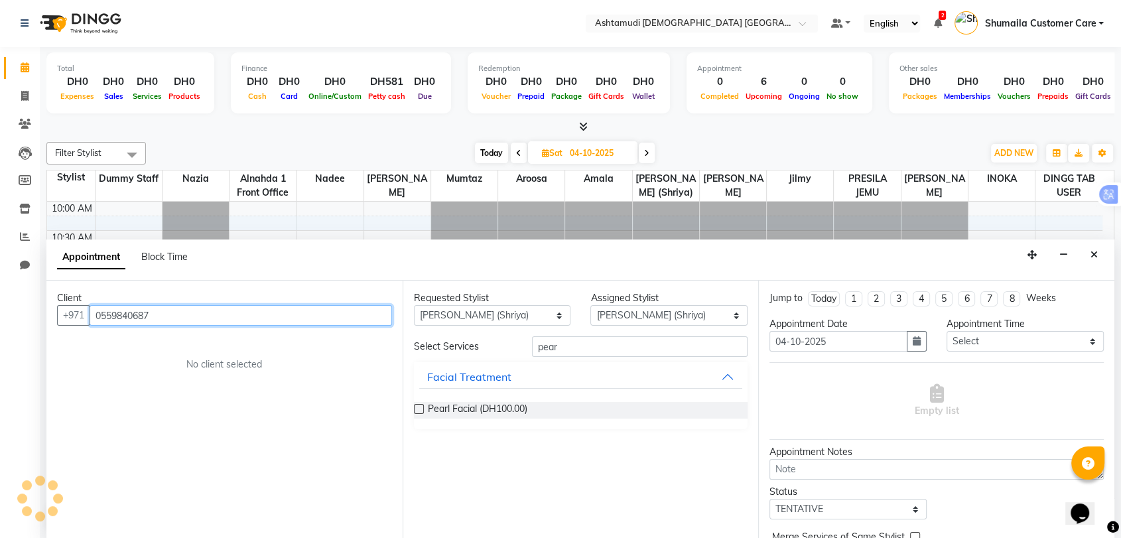
click at [99, 319] on input "0559840687" at bounding box center [241, 315] width 303 height 21
type input "559840687"
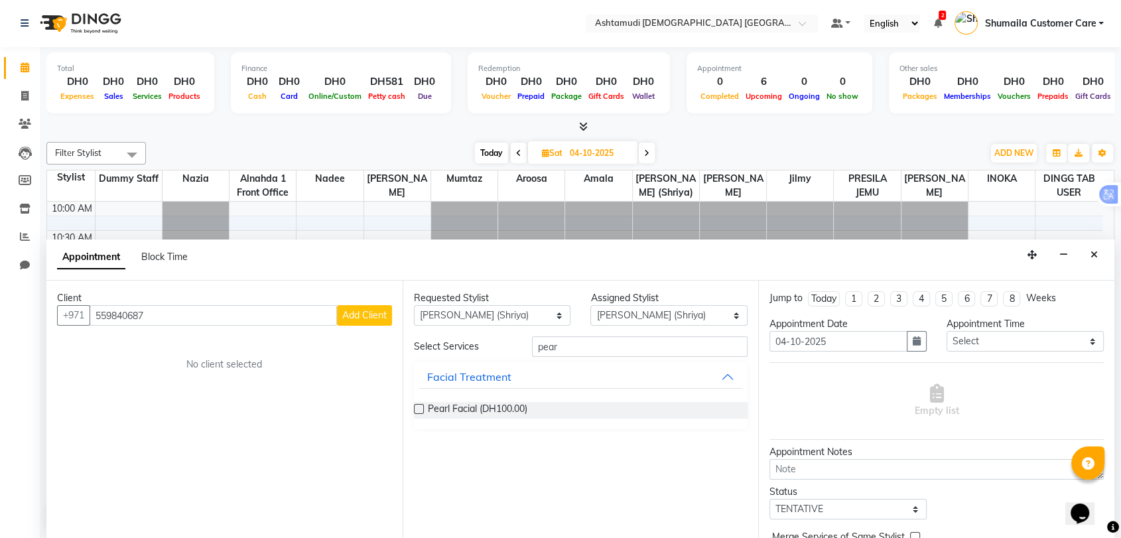
click at [364, 317] on span "Add Client" at bounding box center [364, 315] width 44 height 12
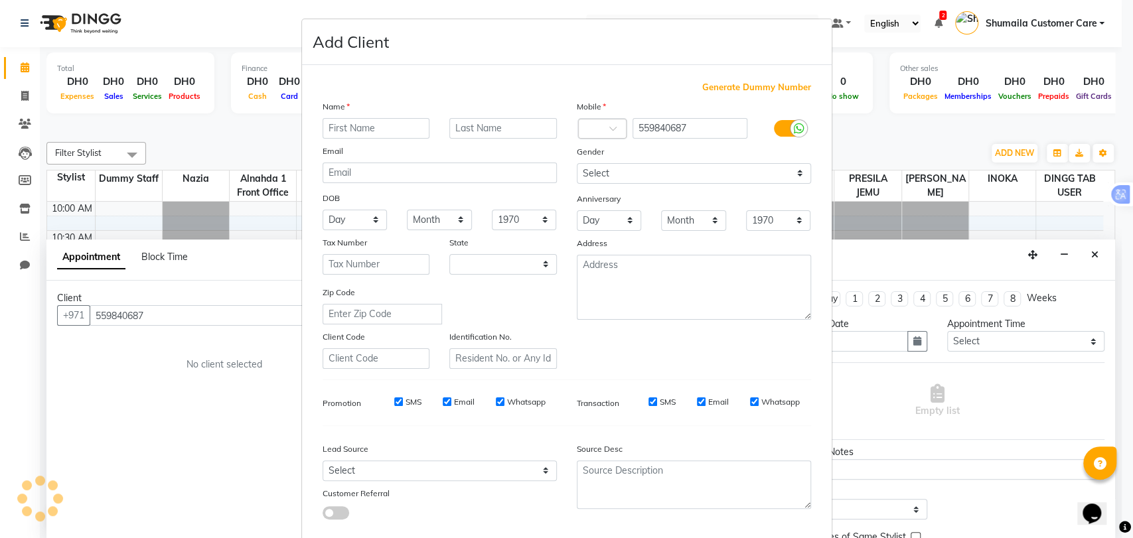
select select "3798"
paste input "Neethu Susan Titus"
drag, startPoint x: 390, startPoint y: 130, endPoint x: 441, endPoint y: 133, distance: 51.2
click at [441, 133] on div "Neethu Susan Titus" at bounding box center [440, 128] width 254 height 21
type input "Neethu Susan"
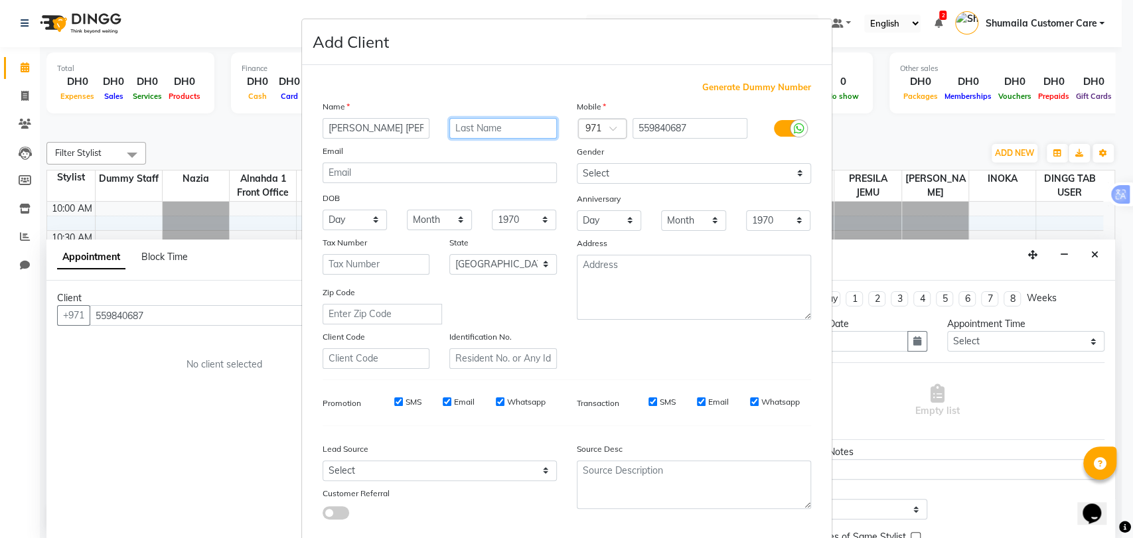
click at [465, 129] on input "text" at bounding box center [502, 128] width 107 height 21
paste input "Titus"
type input "Titus"
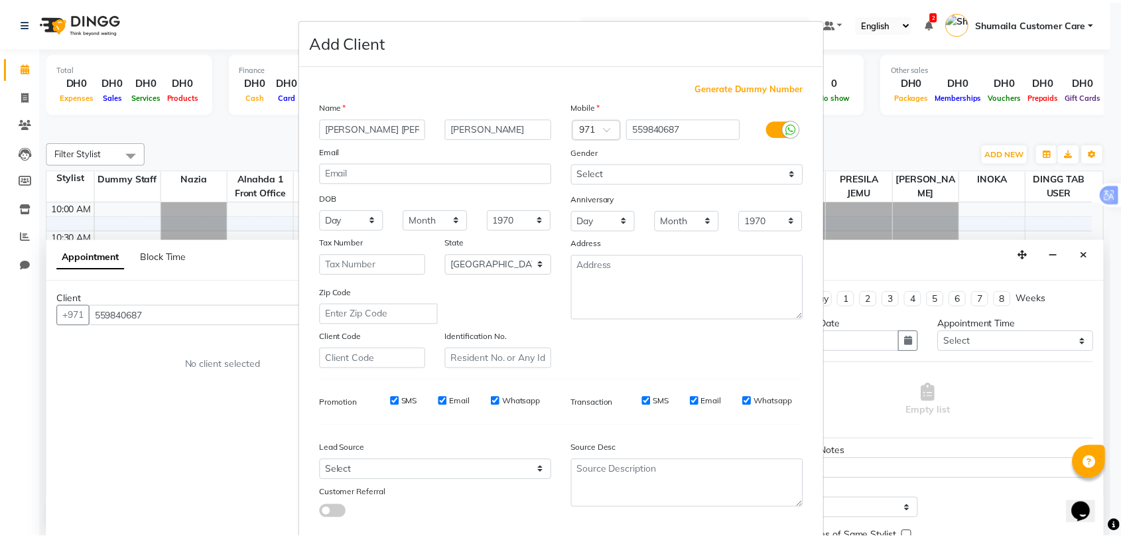
scroll to position [72, 0]
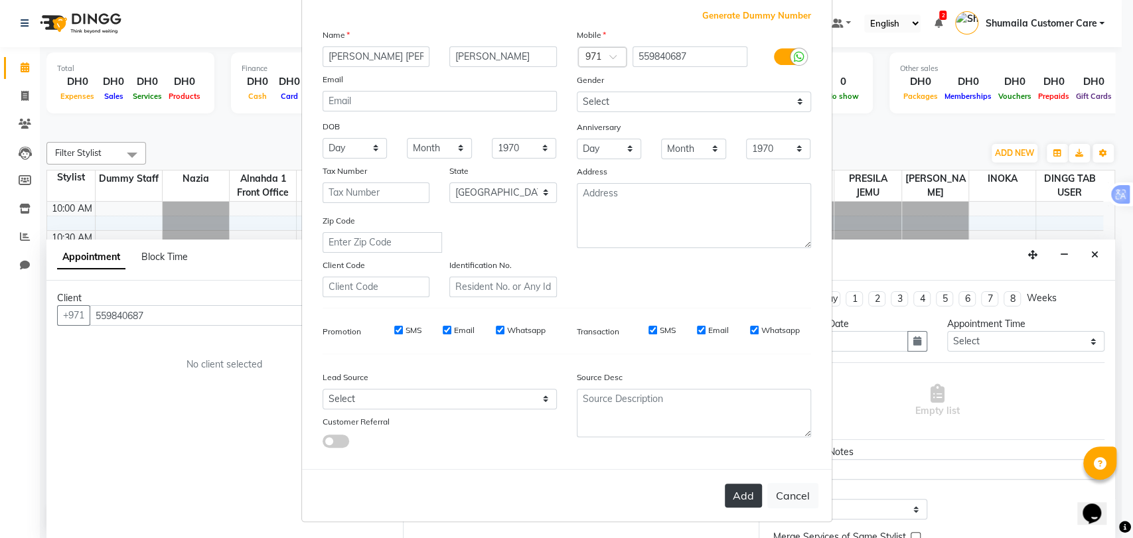
click at [743, 495] on button "Add" at bounding box center [743, 496] width 37 height 24
select select
select select "null"
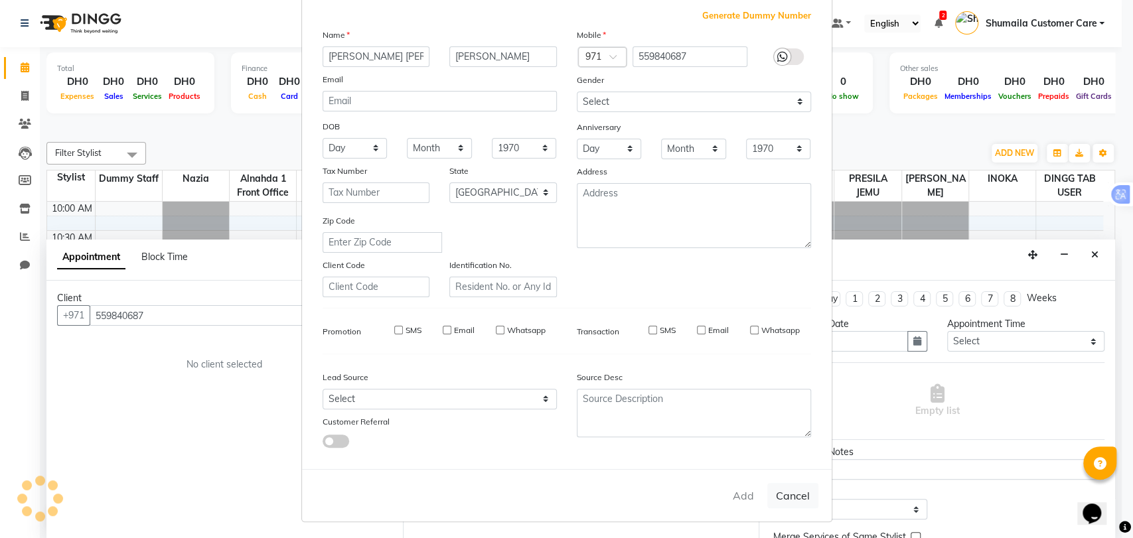
select select
checkbox input "false"
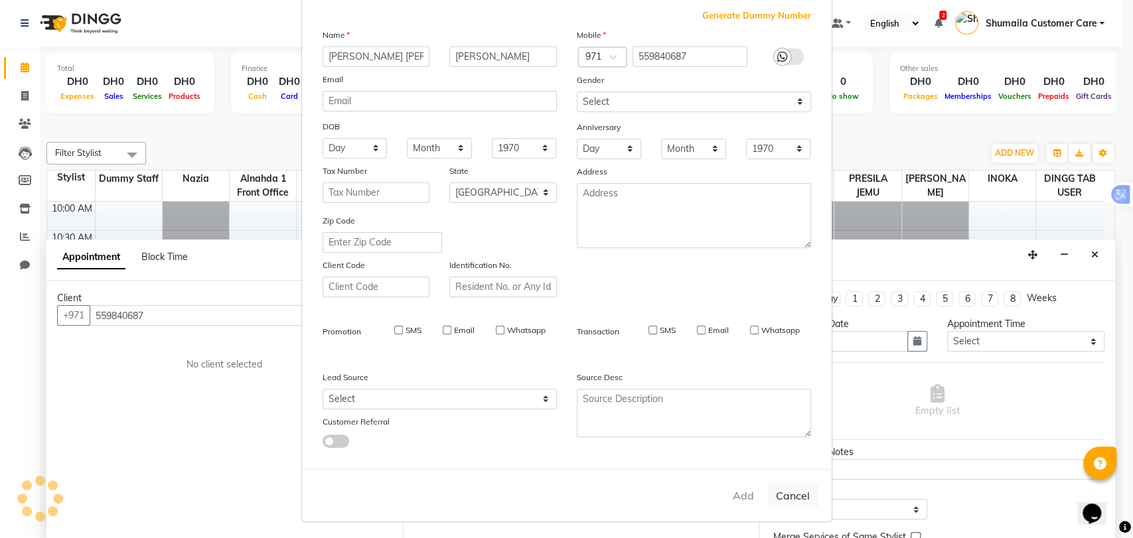
checkbox input "false"
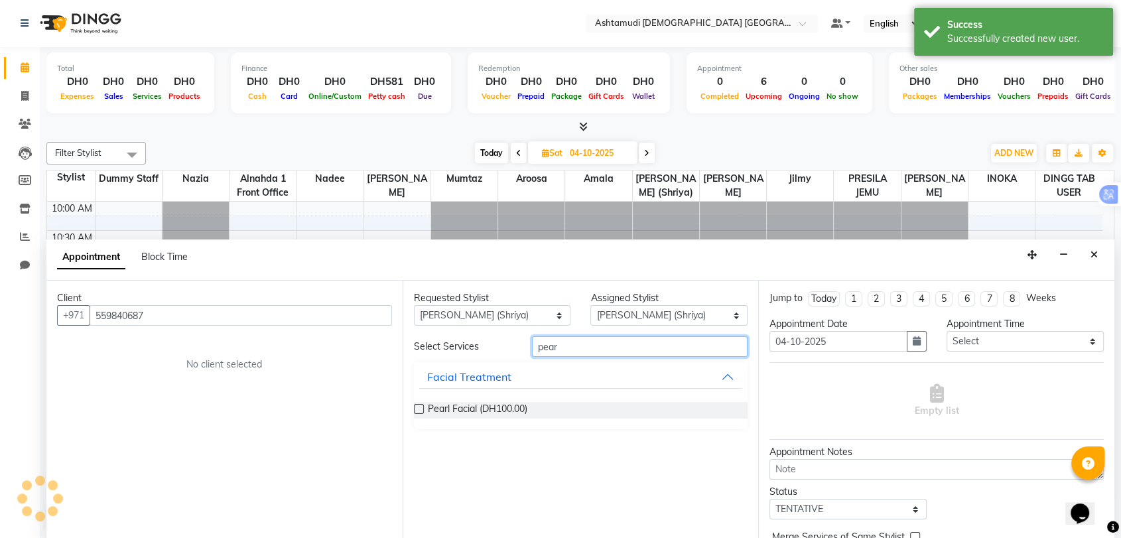
drag, startPoint x: 540, startPoint y: 358, endPoint x: 411, endPoint y: 384, distance: 132.0
click at [411, 384] on div "Requested Stylist Any Alnahda 1 front office Amala Aroosa Deepika Rani DINGG TA…" at bounding box center [581, 409] width 356 height 257
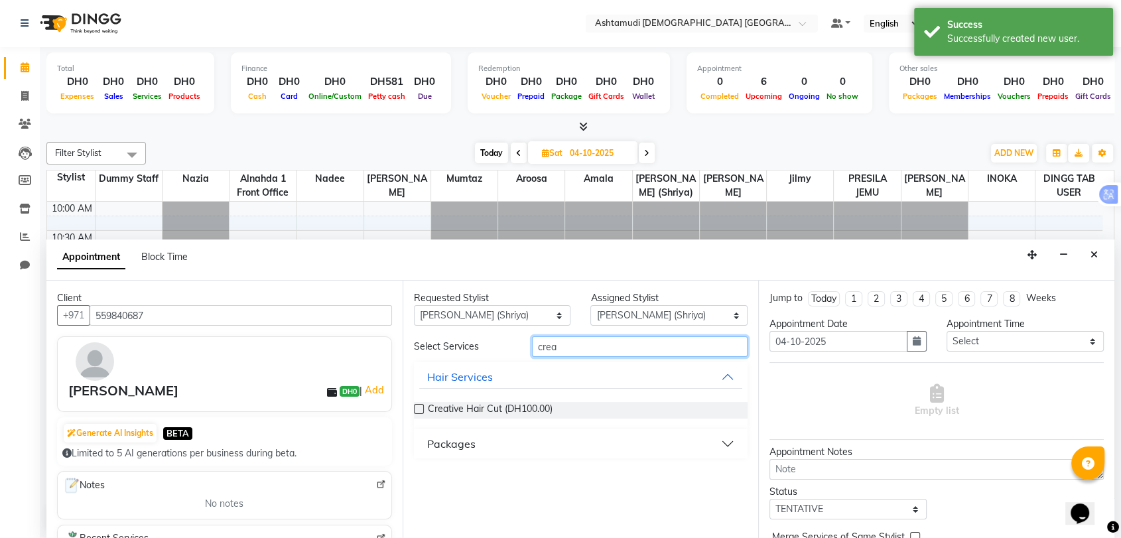
type input "crea"
click at [421, 409] on label at bounding box center [419, 409] width 10 height 10
click at [421, 409] on input "checkbox" at bounding box center [418, 410] width 9 height 9
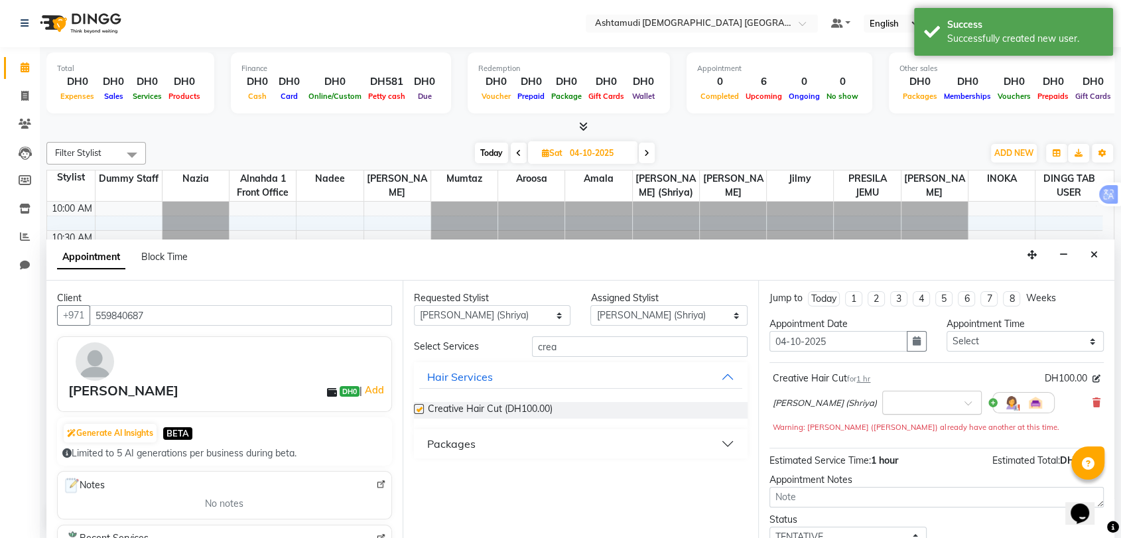
checkbox input "false"
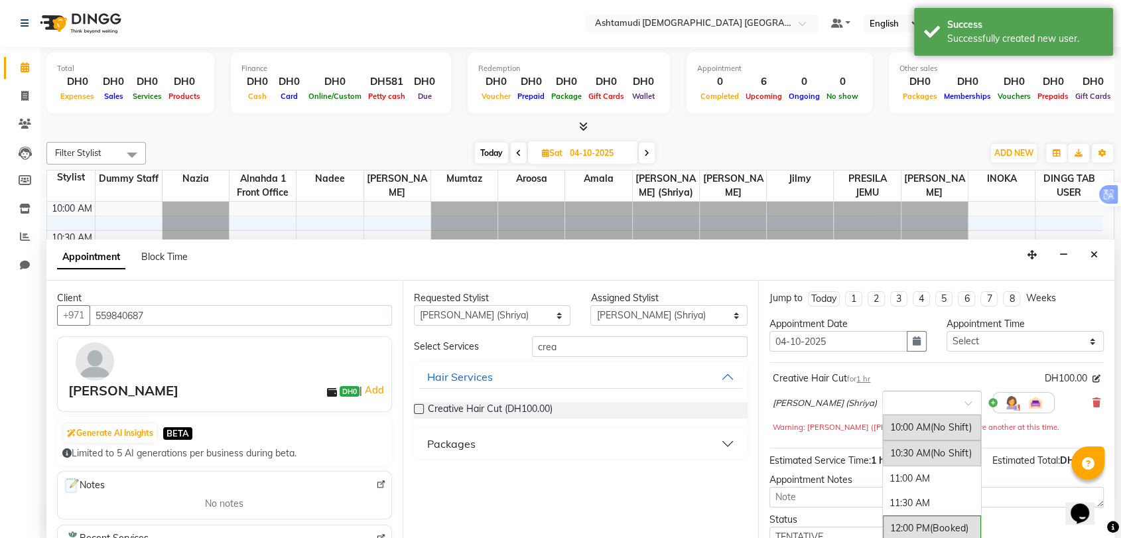
click at [938, 403] on div at bounding box center [932, 402] width 98 height 14
click at [892, 476] on div "11:00 AM" at bounding box center [932, 478] width 98 height 25
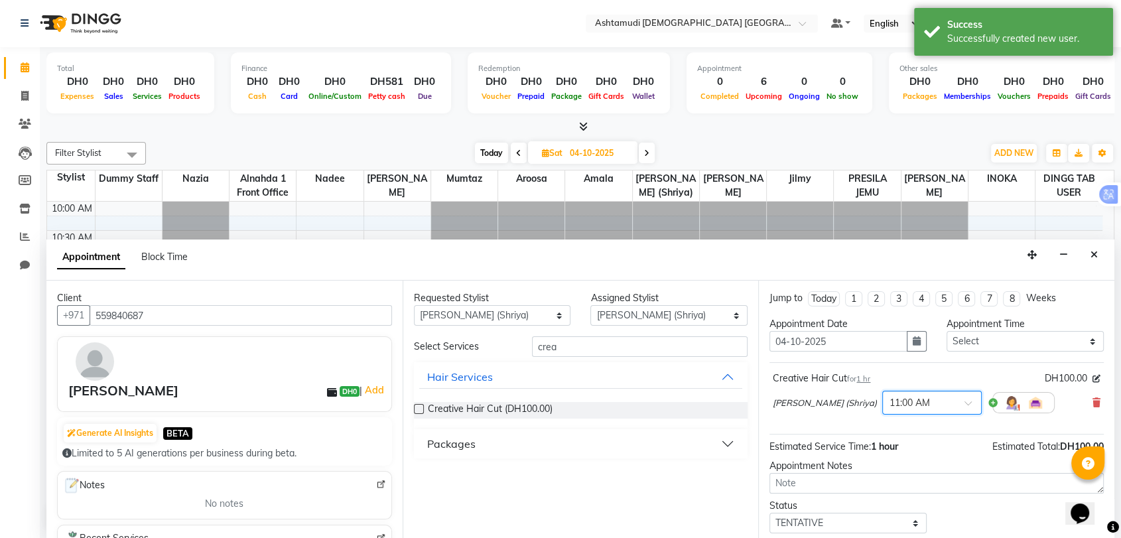
scroll to position [78, 0]
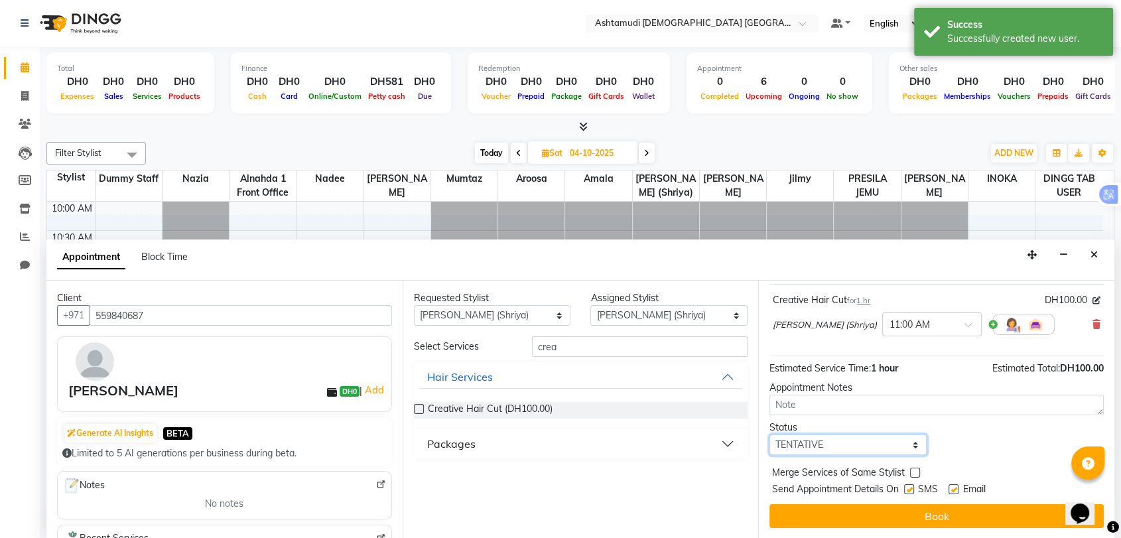
click at [846, 453] on select "Select TENTATIVE CONFIRM UPCOMING" at bounding box center [848, 445] width 157 height 21
select select "confirm booking"
click at [770, 435] on select "Select TENTATIVE CONFIRM UPCOMING" at bounding box center [848, 445] width 157 height 21
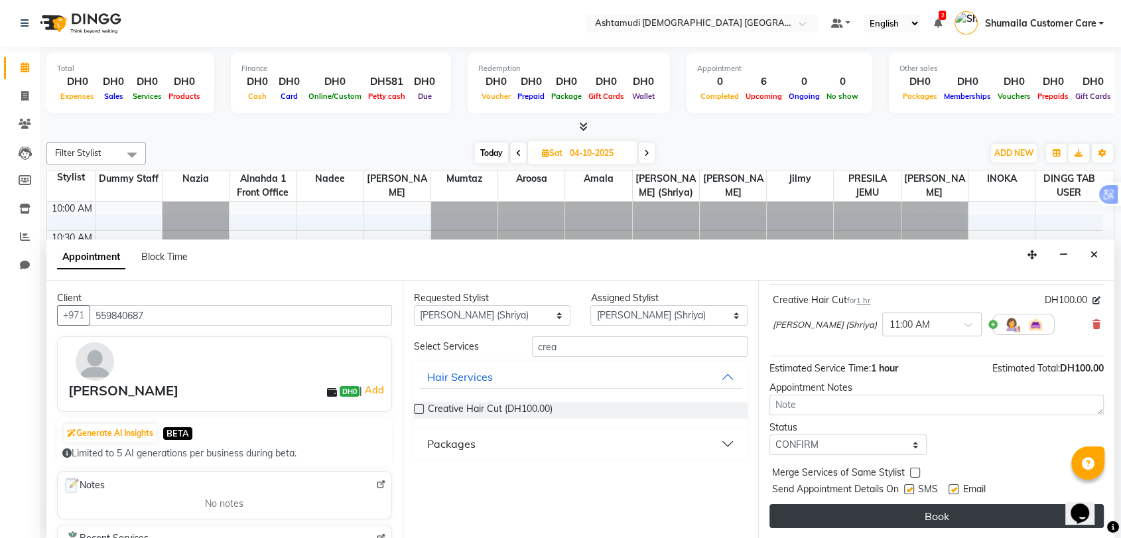
click at [825, 522] on button "Book" at bounding box center [937, 516] width 334 height 24
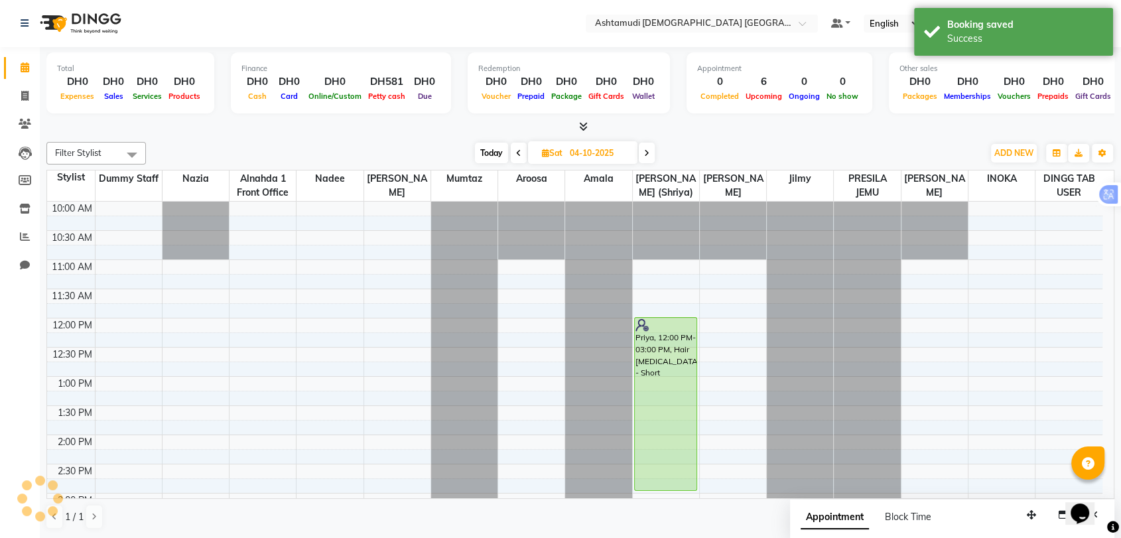
scroll to position [0, 0]
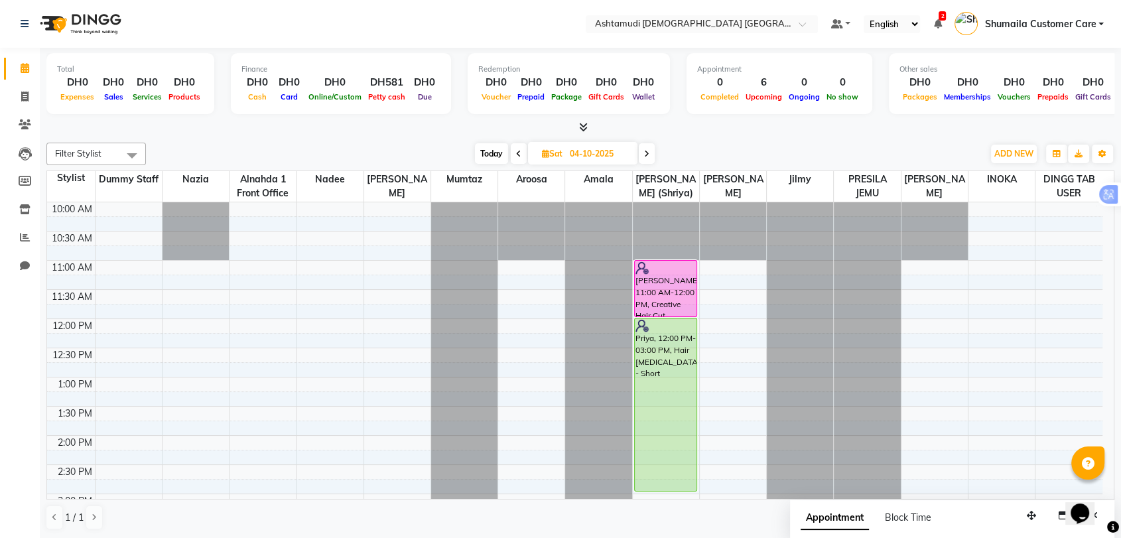
click at [326, 392] on td at bounding box center [599, 399] width 1008 height 15
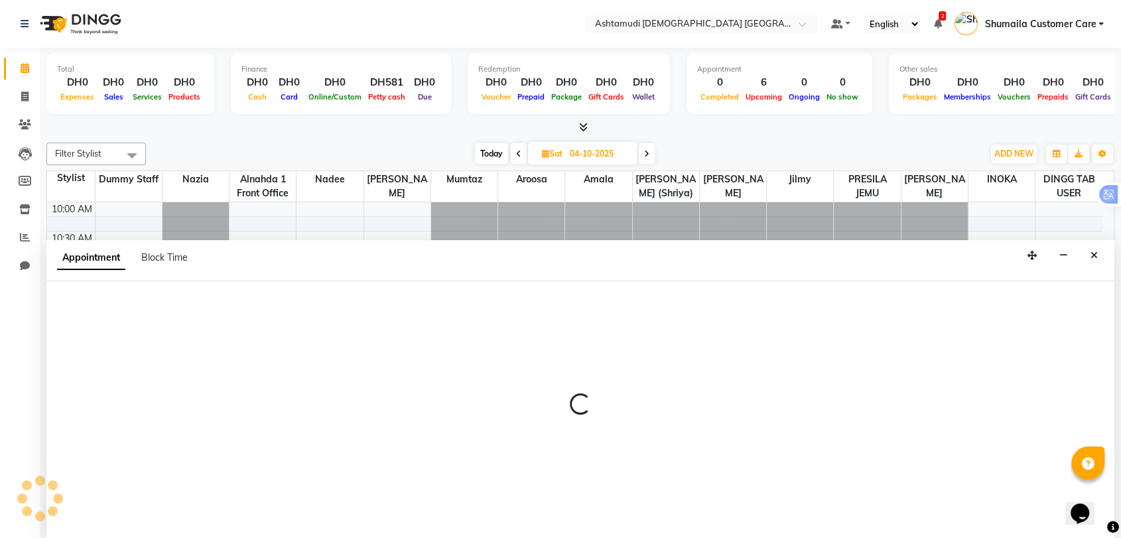
scroll to position [1, 0]
select select "62799"
select select "780"
select select "tentative"
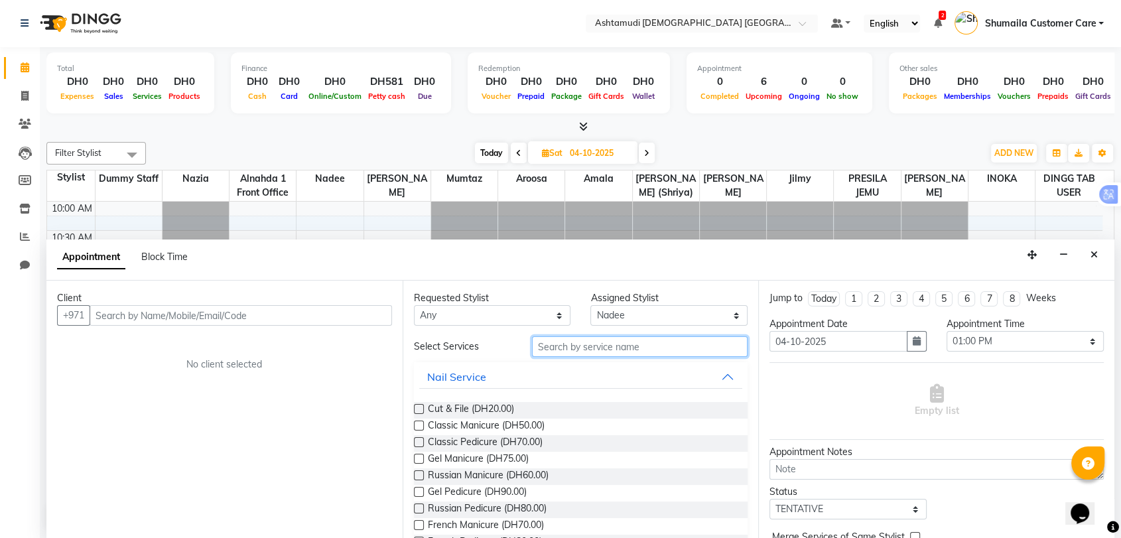
click at [547, 347] on input "text" at bounding box center [640, 346] width 216 height 21
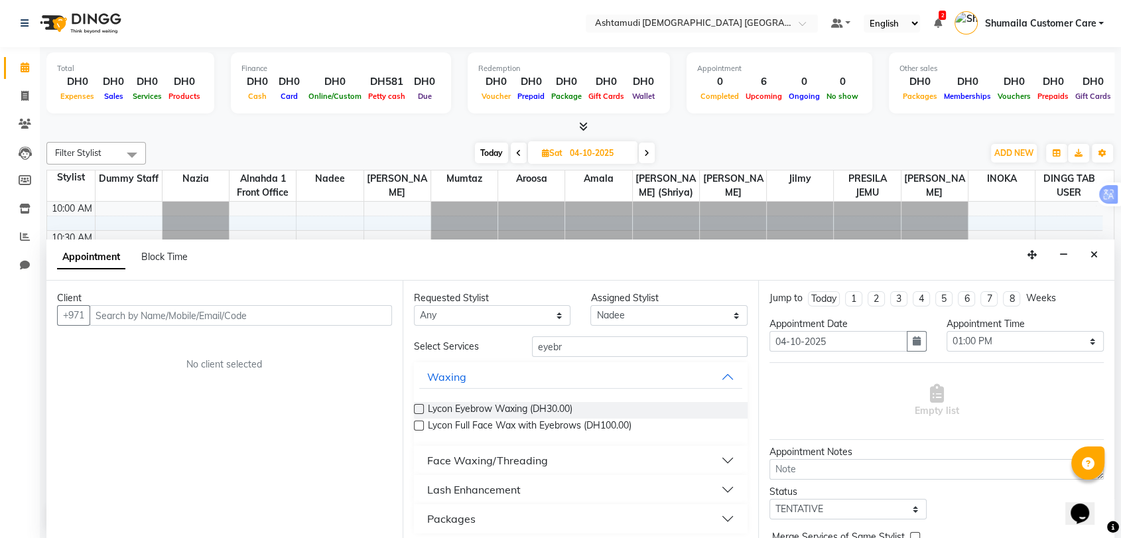
click at [462, 472] on div "Face Waxing/Threading" at bounding box center [581, 460] width 334 height 29
click at [452, 466] on div "Face Waxing/Threading" at bounding box center [487, 461] width 121 height 16
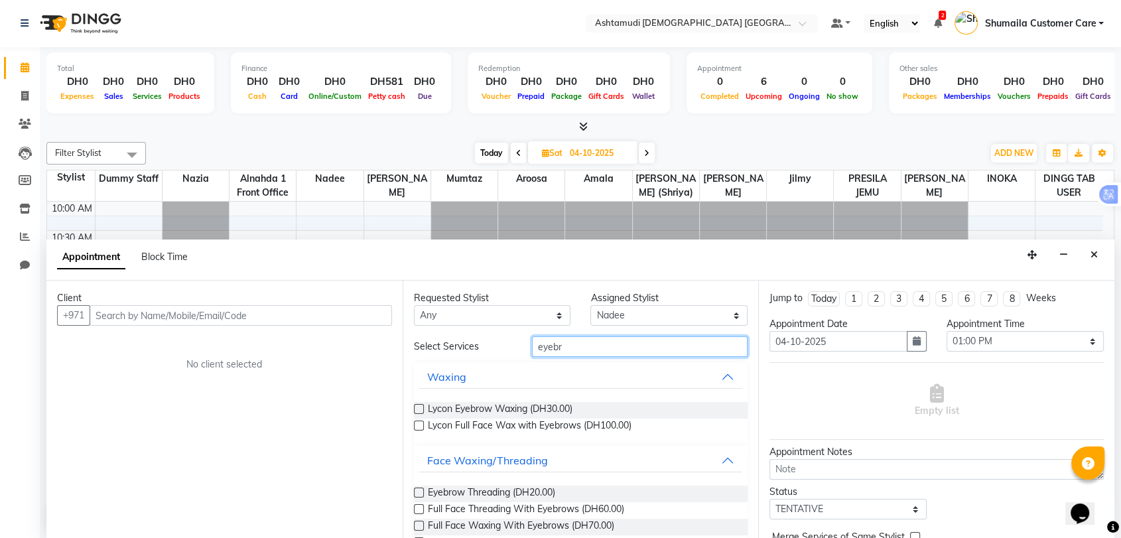
drag, startPoint x: 569, startPoint y: 346, endPoint x: 392, endPoint y: 332, distance: 177.1
click at [392, 332] on div "Client +971 No client selected Requested Stylist Any Alnahda 1 front office Ama…" at bounding box center [580, 409] width 1068 height 257
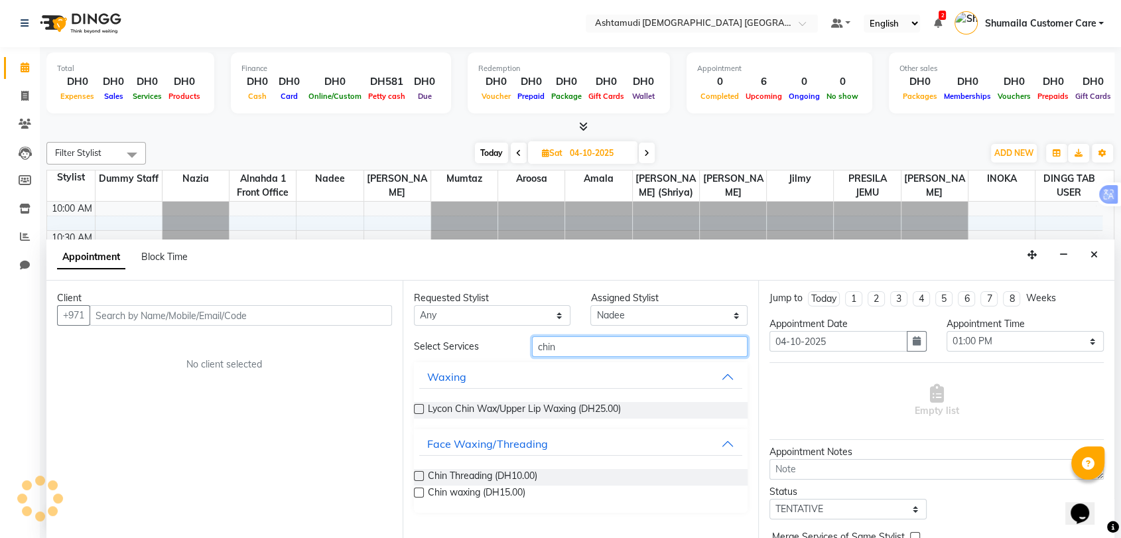
type input "chin"
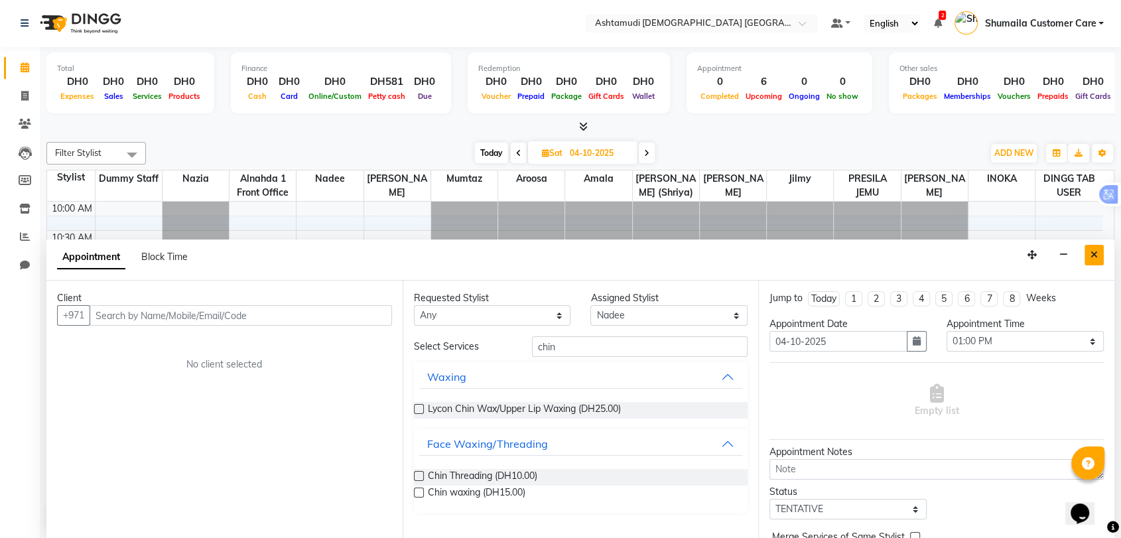
click at [1094, 250] on icon "Close" at bounding box center [1094, 254] width 7 height 9
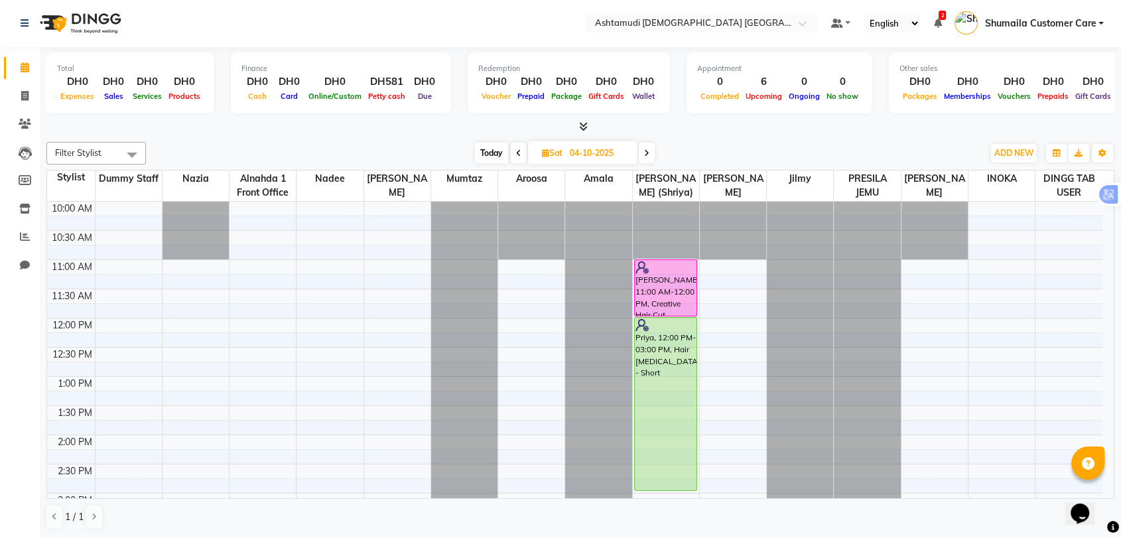
click at [495, 151] on span "Today" at bounding box center [491, 153] width 33 height 21
type input "02-10-2025"
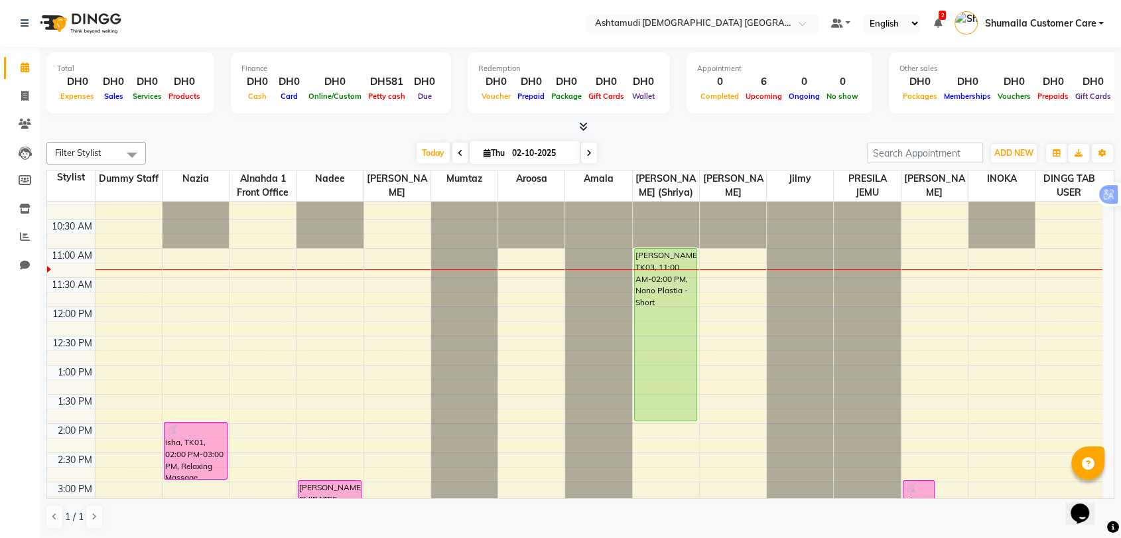
scroll to position [0, 0]
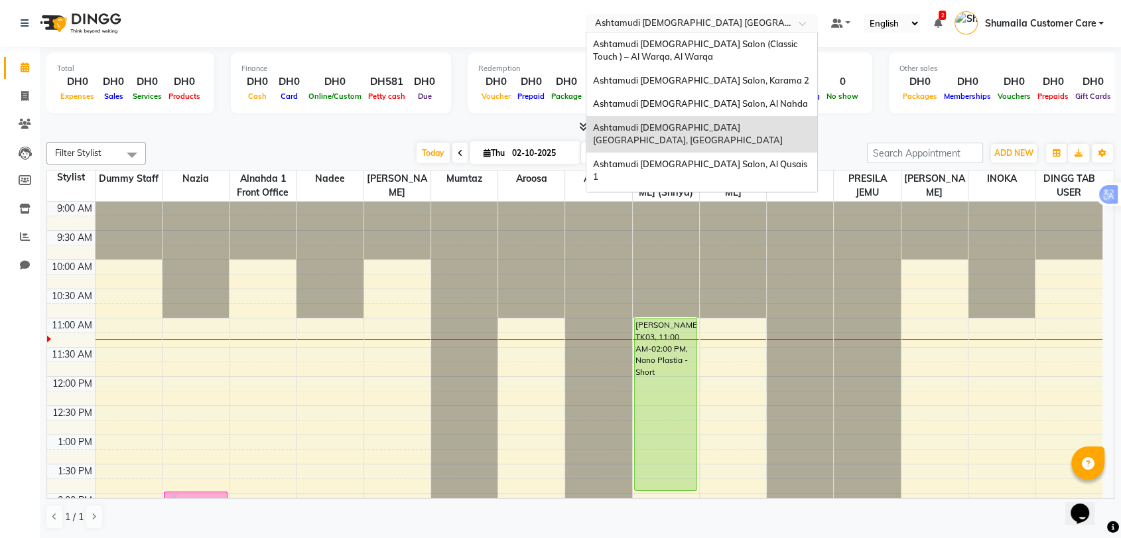
click at [737, 19] on input "text" at bounding box center [689, 24] width 192 height 13
click at [714, 153] on div "Ashtamudi [DEMOGRAPHIC_DATA] Salon, Al Qusais 1" at bounding box center [702, 171] width 231 height 36
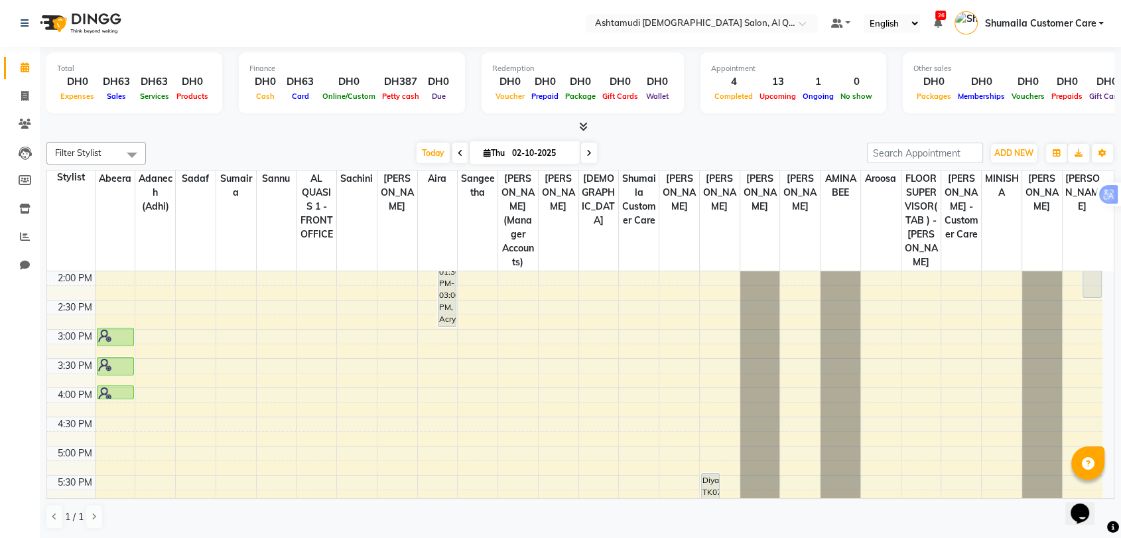
scroll to position [295, 0]
click at [587, 150] on icon at bounding box center [589, 153] width 5 height 8
type input "03-10-2025"
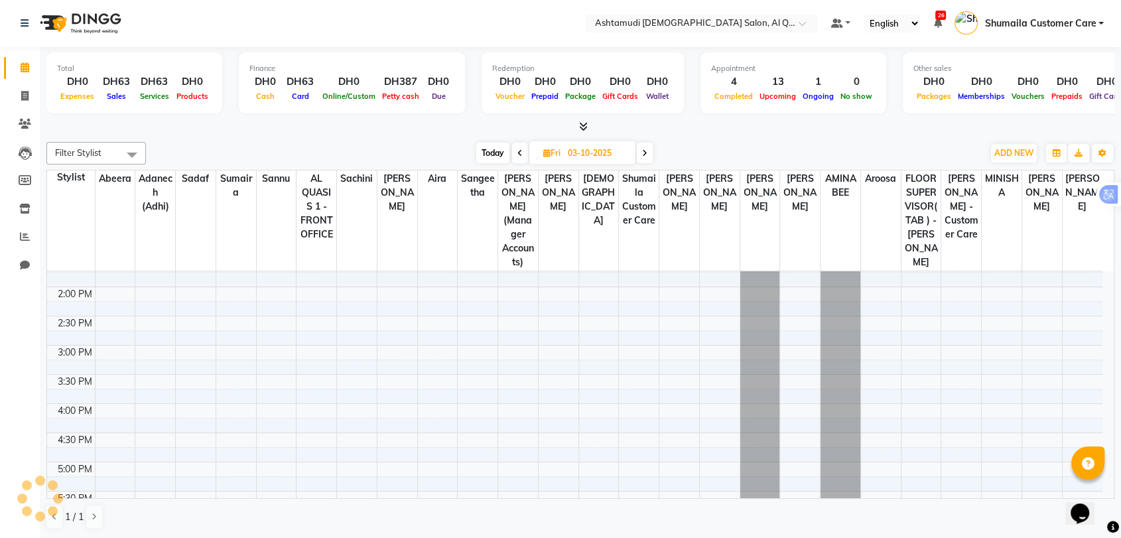
scroll to position [424, 0]
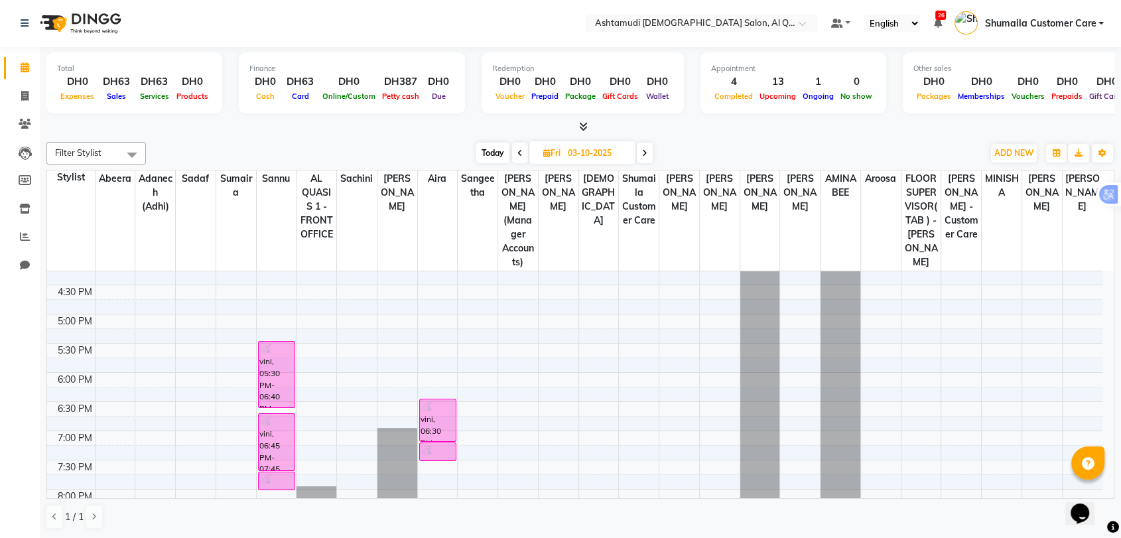
click at [123, 147] on span at bounding box center [132, 154] width 27 height 25
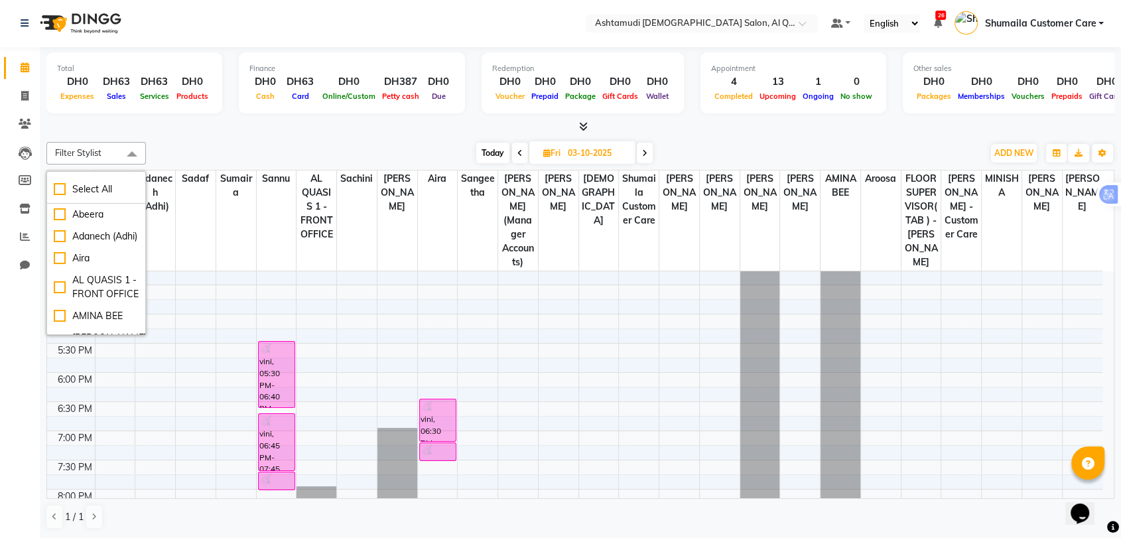
click at [733, 143] on div "[DATE] [DATE]" at bounding box center [565, 153] width 824 height 20
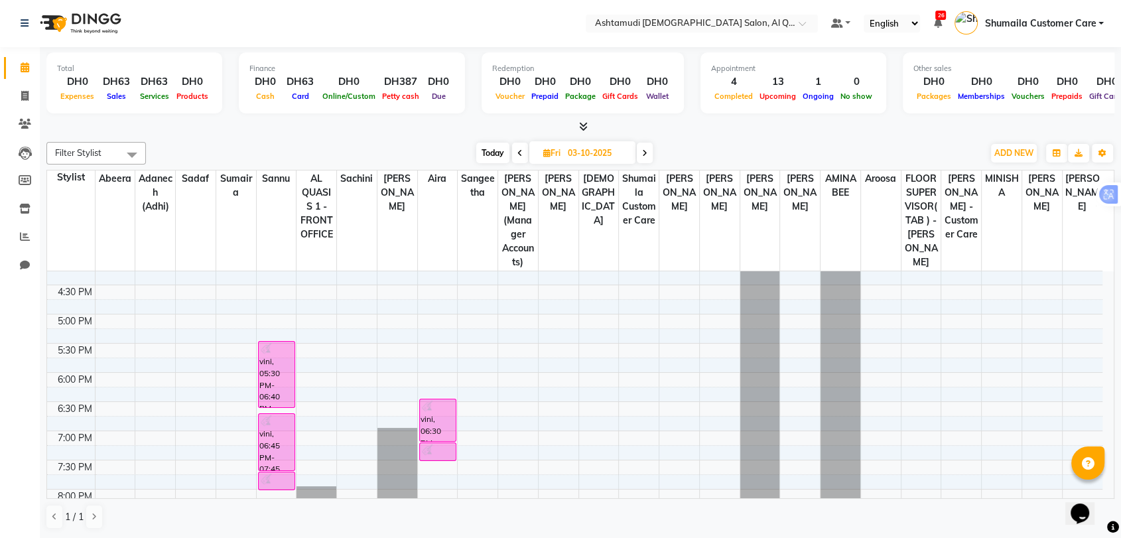
click at [1061, 17] on span "Shumaila Customer Care" at bounding box center [1040, 24] width 111 height 14
click at [1052, 90] on link "Sign out" at bounding box center [1035, 94] width 121 height 21
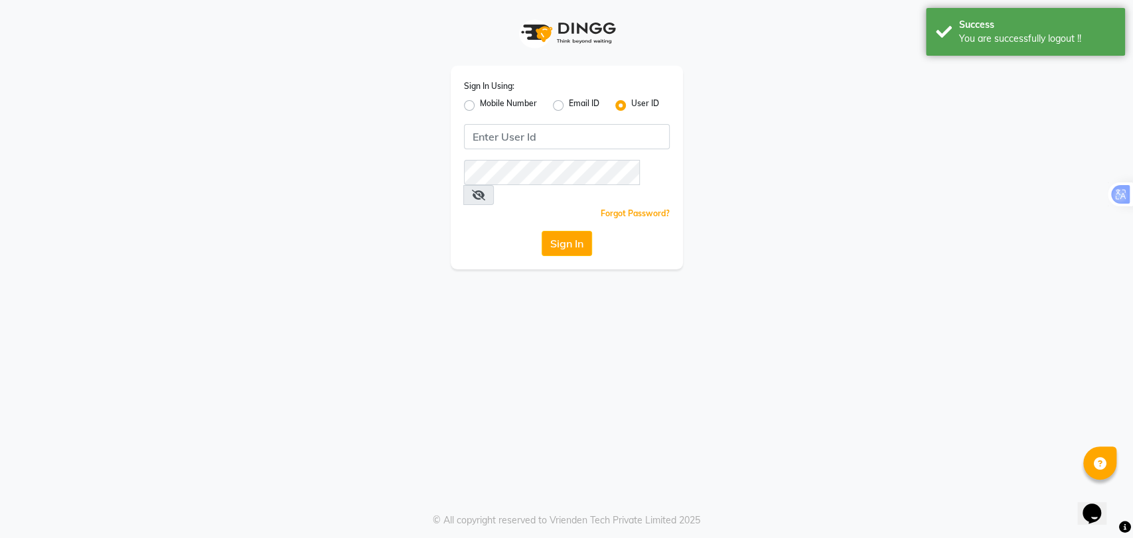
click at [475, 106] on div "Mobile Number" at bounding box center [500, 106] width 73 height 16
click at [480, 103] on label "Mobile Number" at bounding box center [508, 106] width 57 height 16
click at [480, 103] on input "Mobile Number" at bounding box center [484, 102] width 9 height 9
radio input "true"
radio input "false"
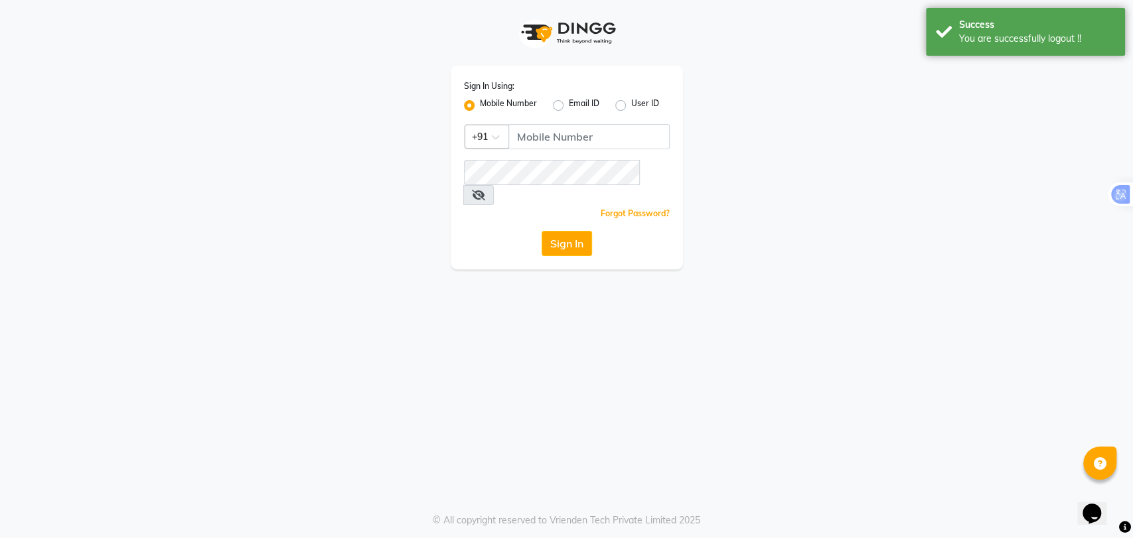
click at [494, 132] on div at bounding box center [486, 136] width 43 height 14
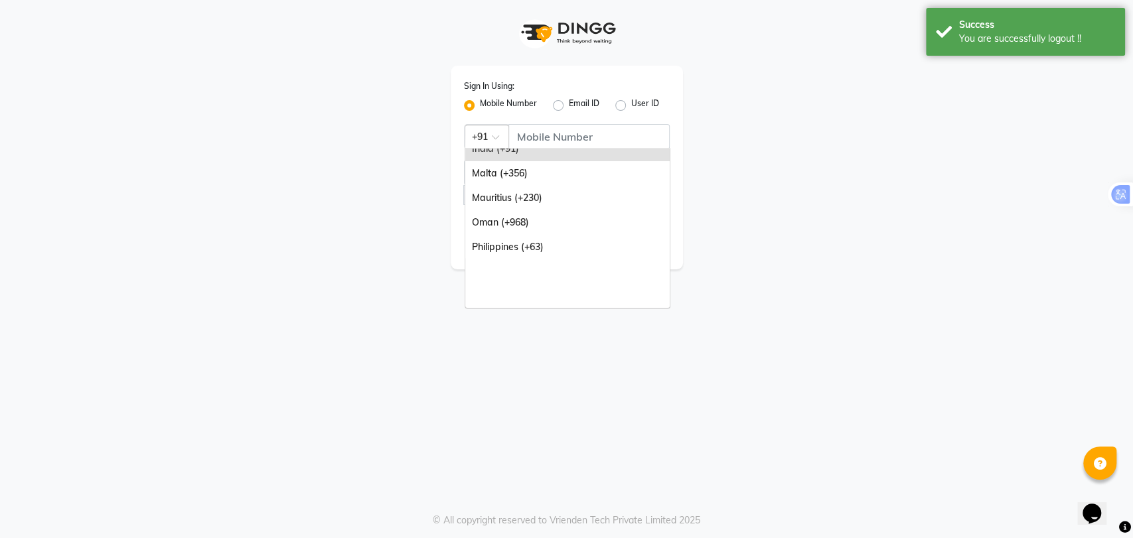
scroll to position [331, 0]
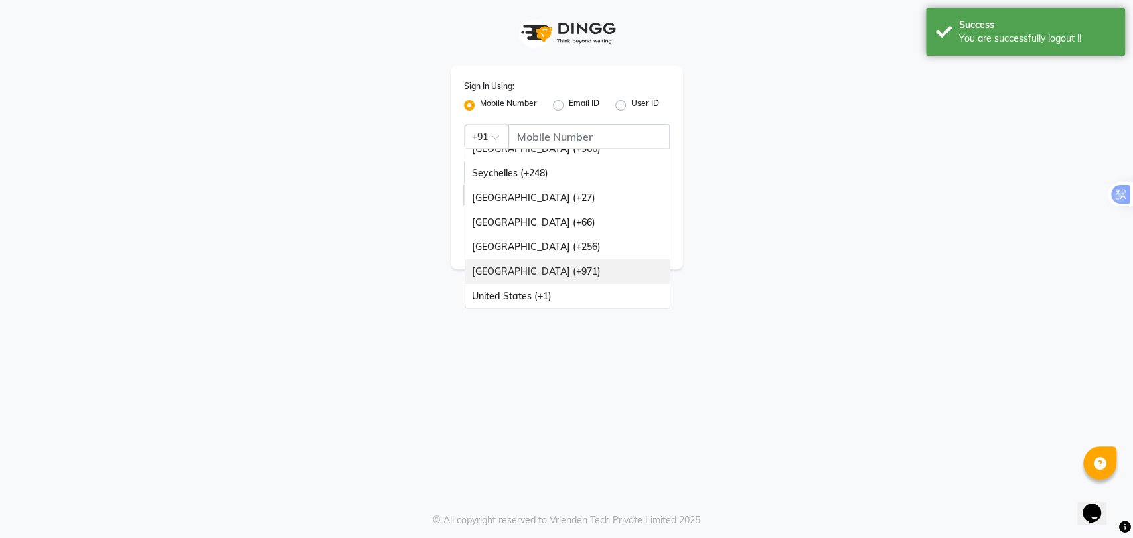
click at [543, 273] on div "[GEOGRAPHIC_DATA] (+971)" at bounding box center [567, 271] width 204 height 25
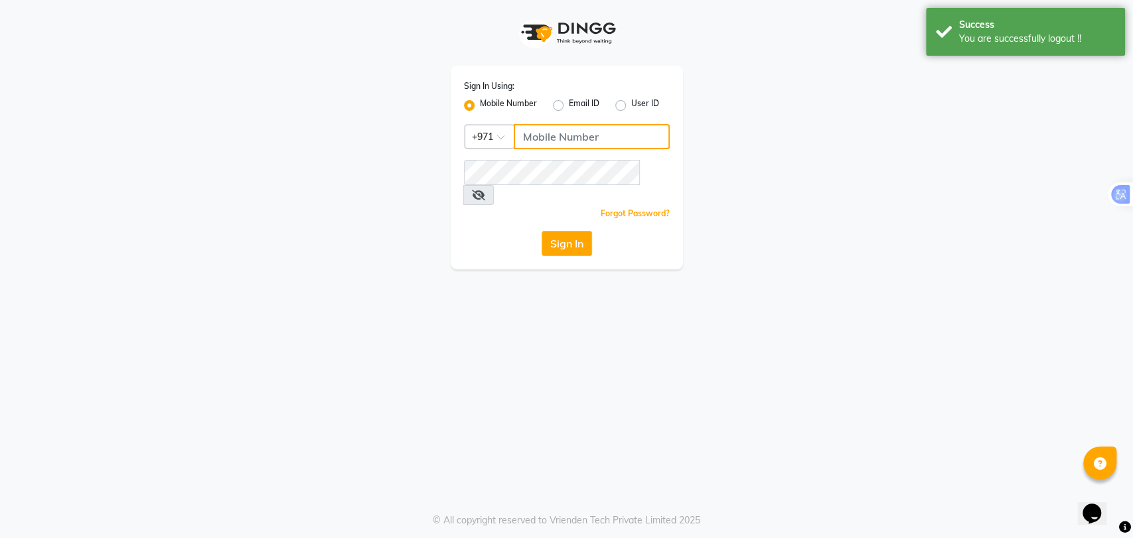
click at [557, 133] on input "Username" at bounding box center [592, 136] width 156 height 25
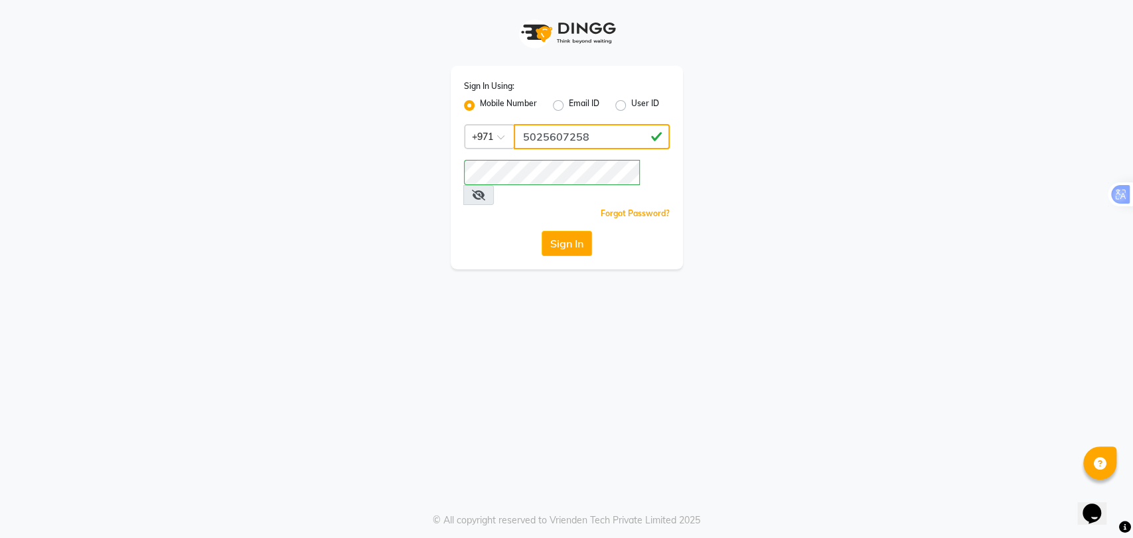
click at [581, 134] on input "5025607258" at bounding box center [592, 136] width 156 height 25
type input "502560728"
click at [573, 231] on button "Sign In" at bounding box center [566, 243] width 50 height 25
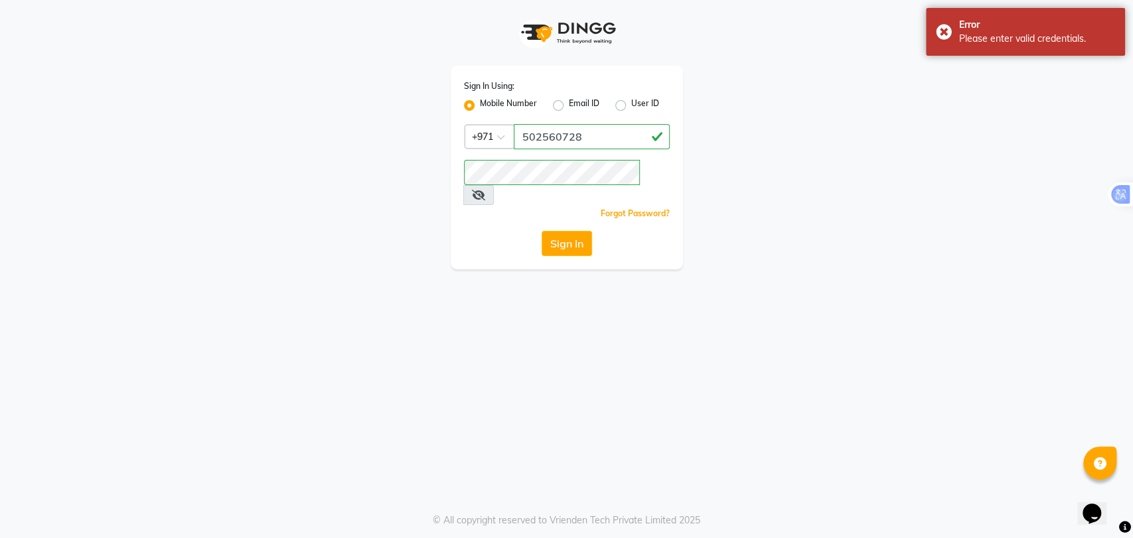
click at [494, 185] on span at bounding box center [478, 195] width 31 height 20
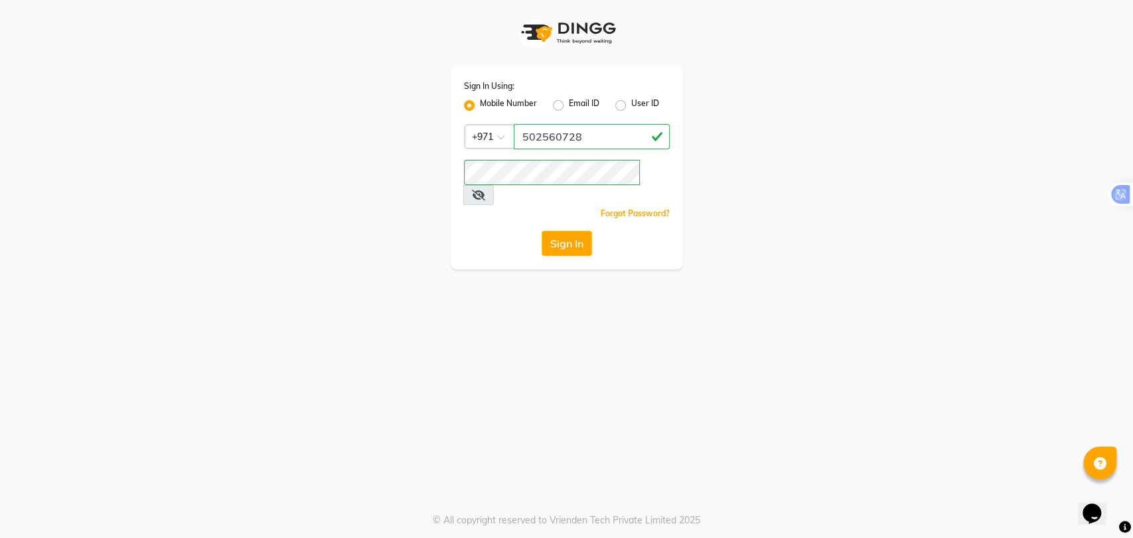
click at [485, 190] on icon at bounding box center [478, 195] width 13 height 11
click at [564, 231] on button "Sign In" at bounding box center [566, 243] width 50 height 25
